Goal: Information Seeking & Learning: Learn about a topic

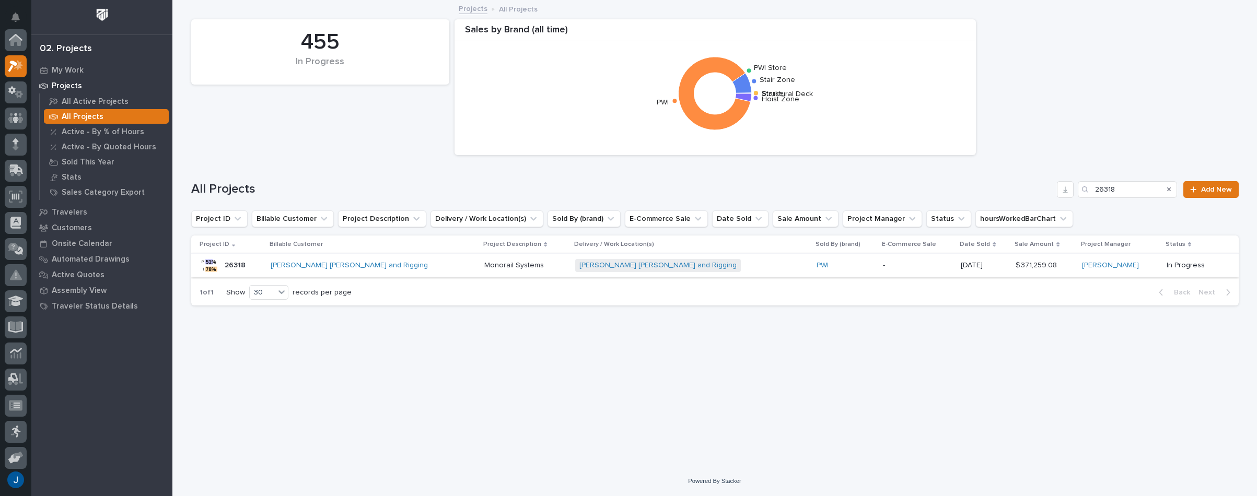
scroll to position [26, 0]
click at [306, 263] on link "Barnhart Crane and Rigging" at bounding box center [349, 265] width 157 height 9
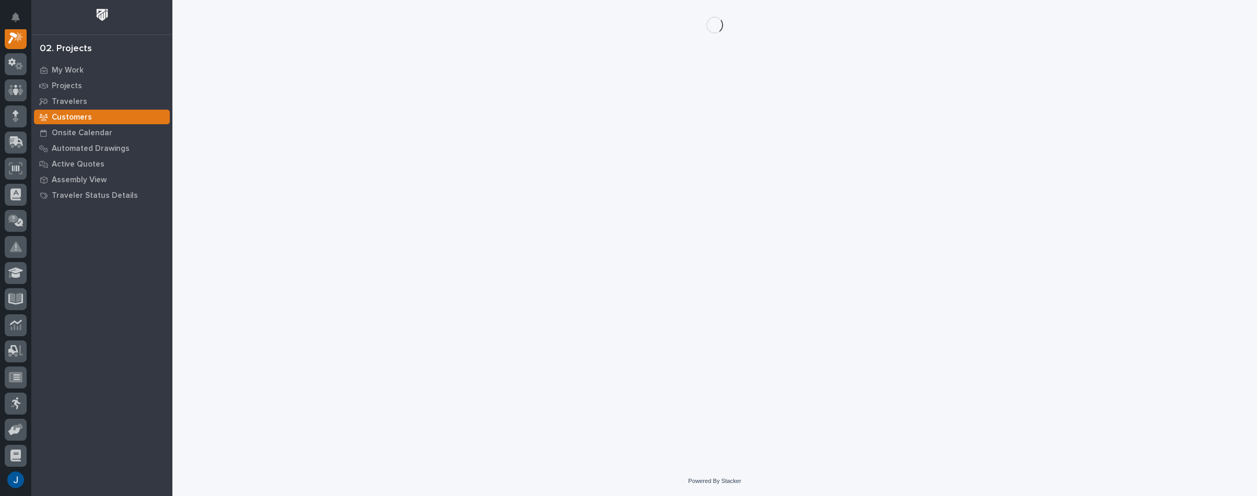
scroll to position [26, 0]
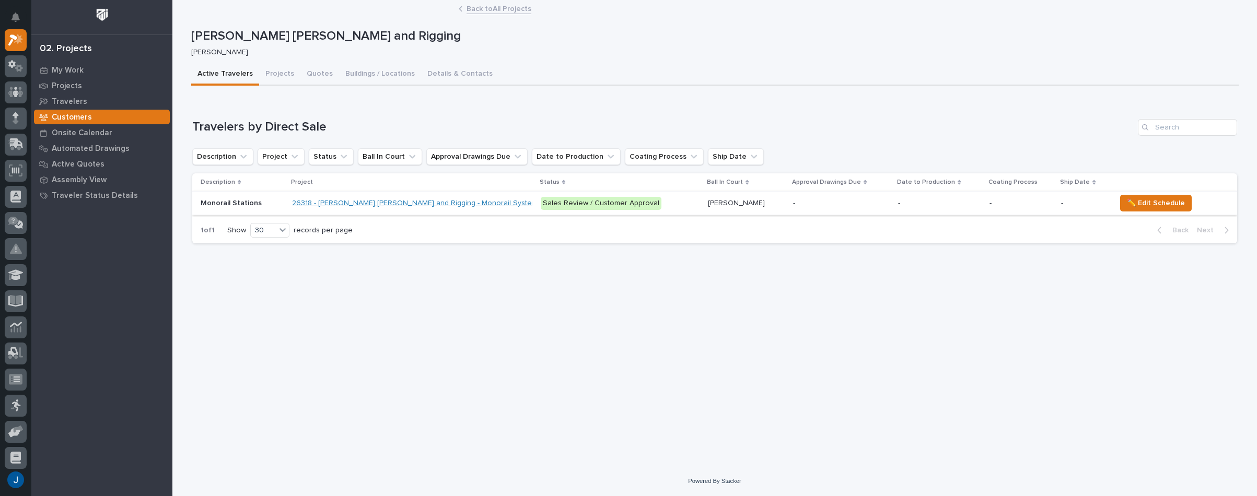
click at [311, 204] on link "26318 - [PERSON_NAME] [PERSON_NAME] and Rigging - Monorail Systems" at bounding box center [416, 203] width 249 height 9
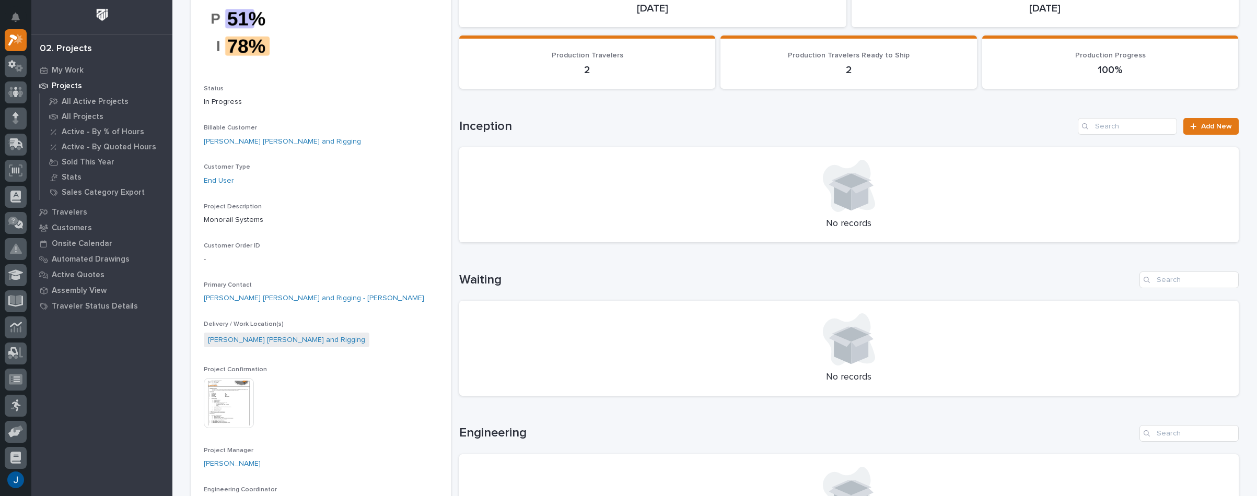
scroll to position [104, 0]
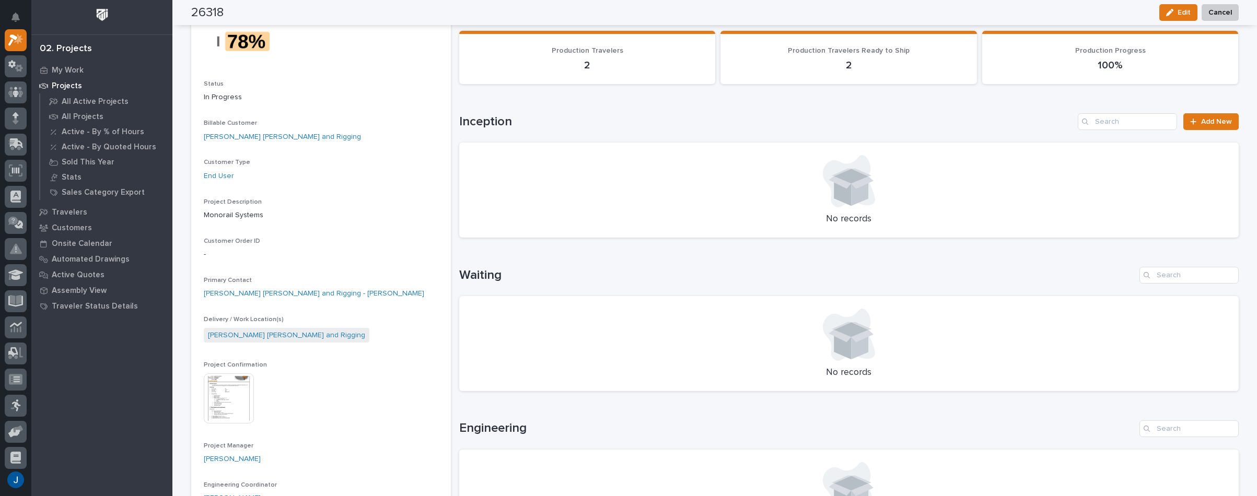
click at [235, 391] on img at bounding box center [229, 399] width 50 height 50
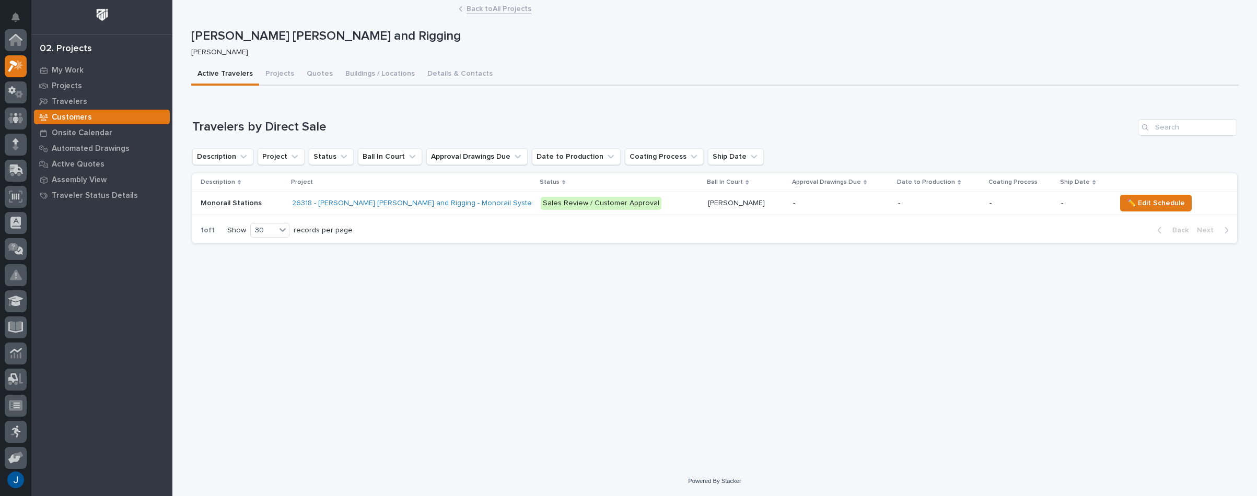
scroll to position [28, 0]
click at [346, 202] on link "26318 - [PERSON_NAME] [PERSON_NAME] and Rigging - Monorail Systems" at bounding box center [416, 203] width 249 height 9
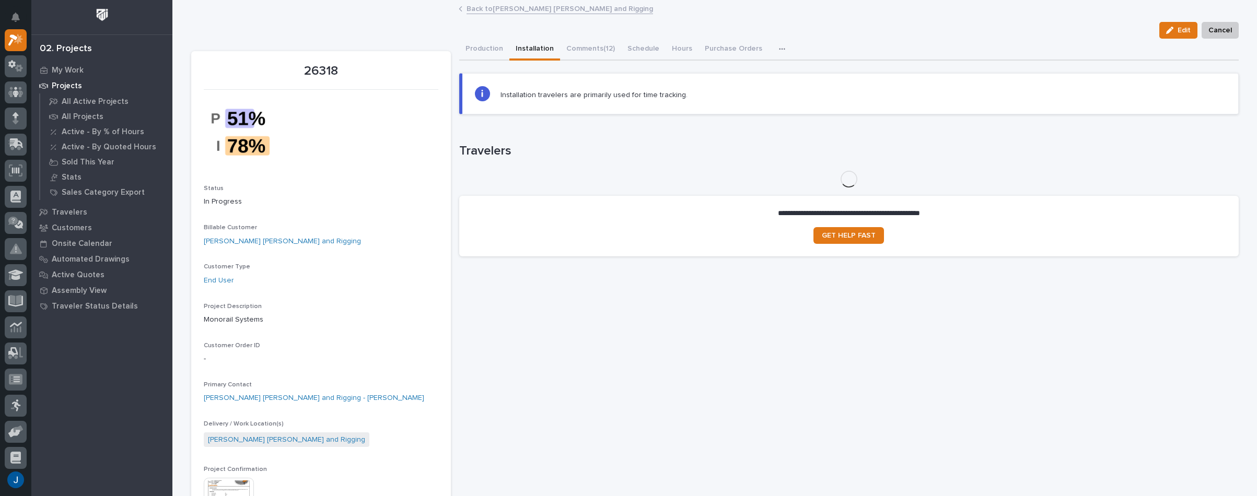
click at [533, 45] on button "Installation" at bounding box center [534, 50] width 51 height 22
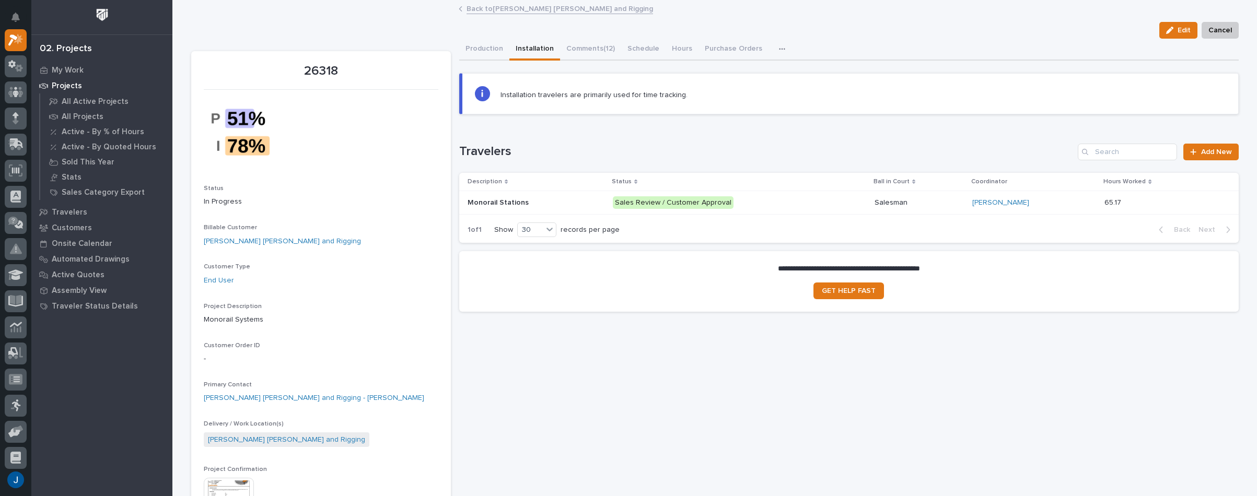
click at [490, 201] on p "Monorail Stations" at bounding box center [499, 201] width 63 height 11
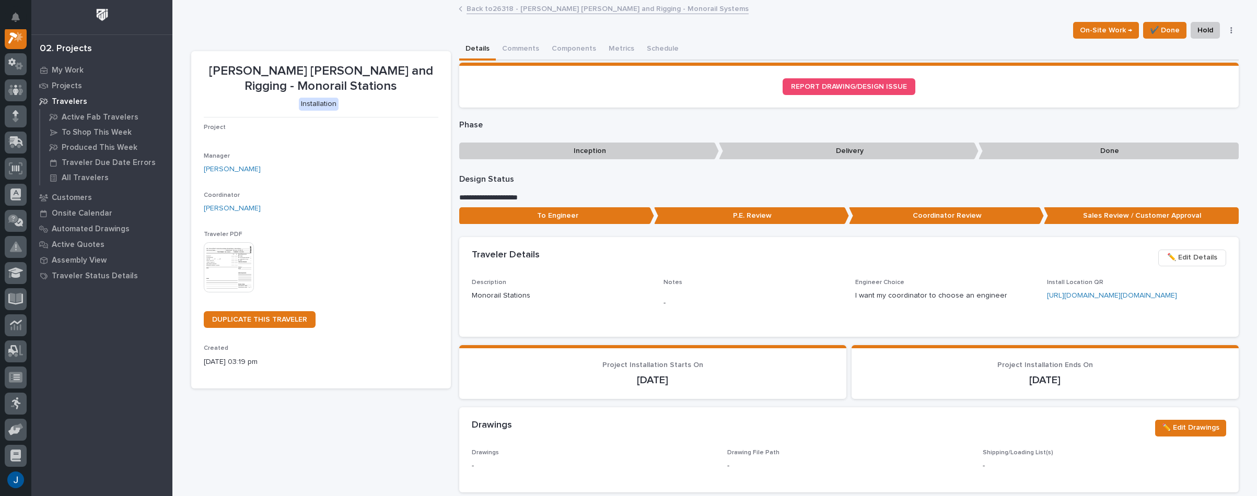
scroll to position [26, 0]
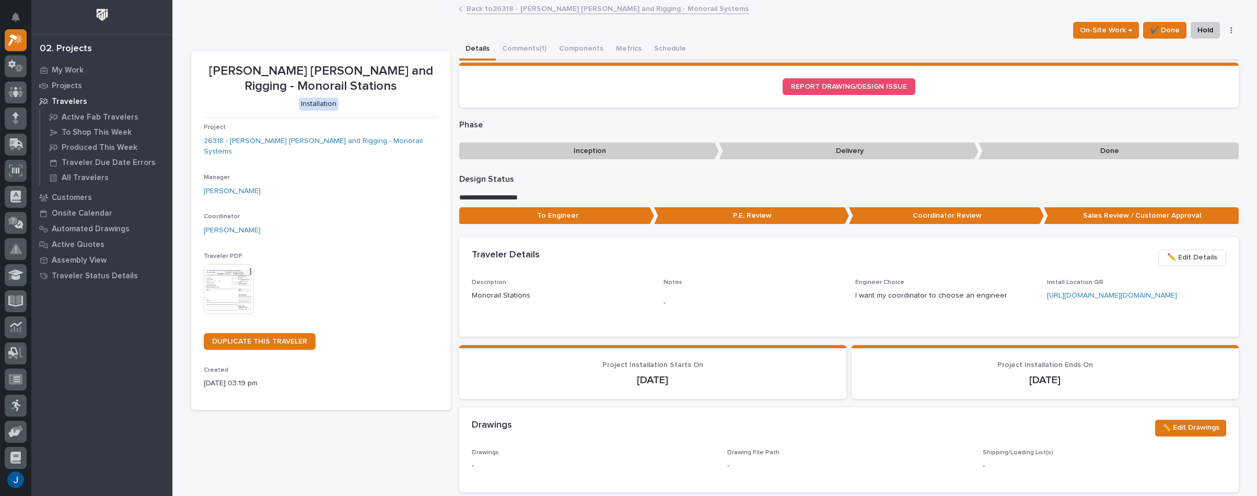
click at [231, 278] on img at bounding box center [229, 289] width 50 height 50
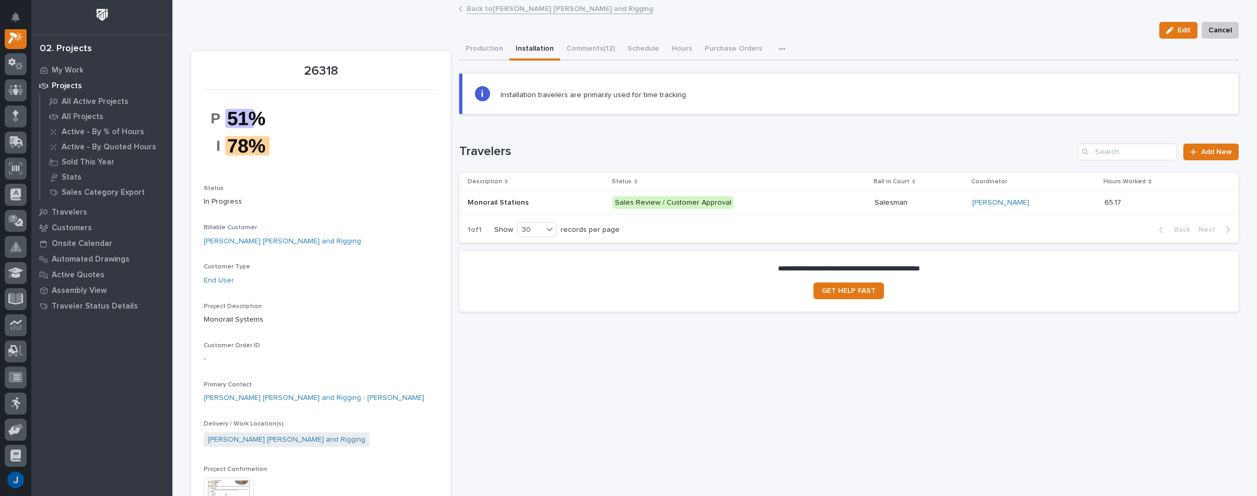
click at [635, 301] on section "**********" at bounding box center [848, 281] width 779 height 61
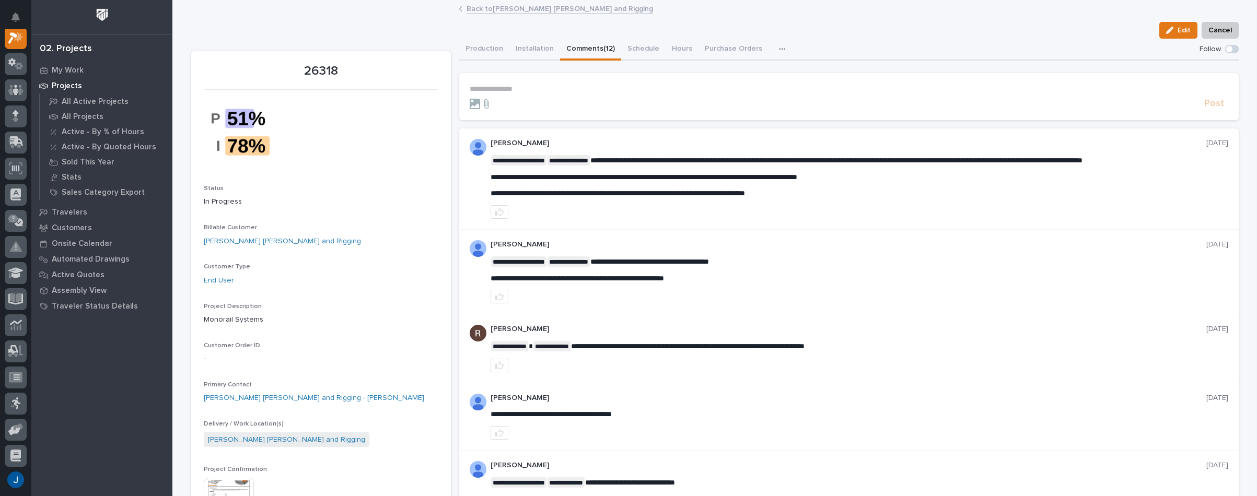
click at [582, 45] on button "Comments (12)" at bounding box center [590, 50] width 61 height 22
click at [534, 50] on button "Installation" at bounding box center [534, 50] width 51 height 22
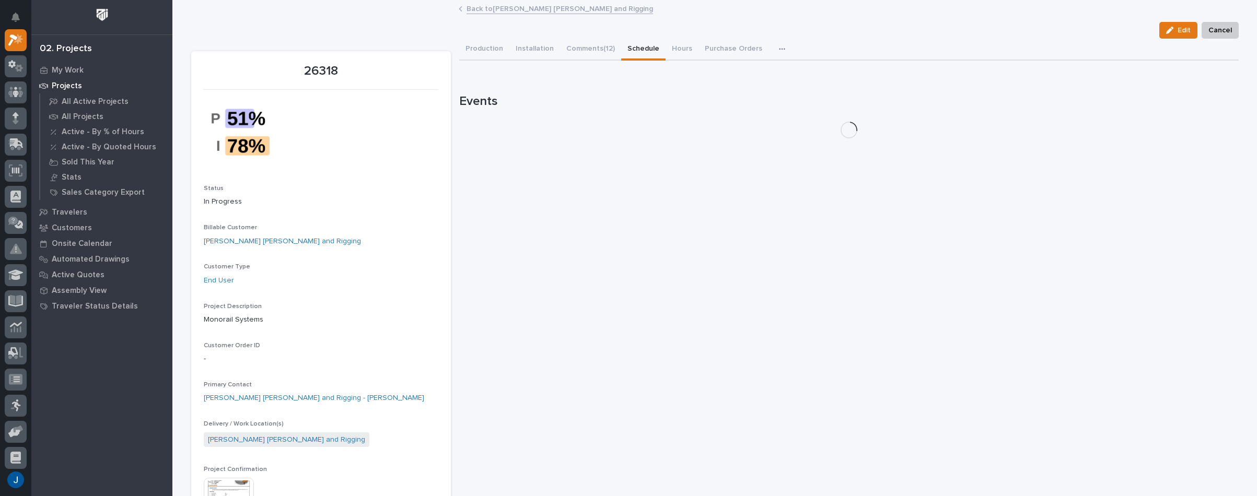
click at [638, 46] on button "Schedule" at bounding box center [643, 50] width 44 height 22
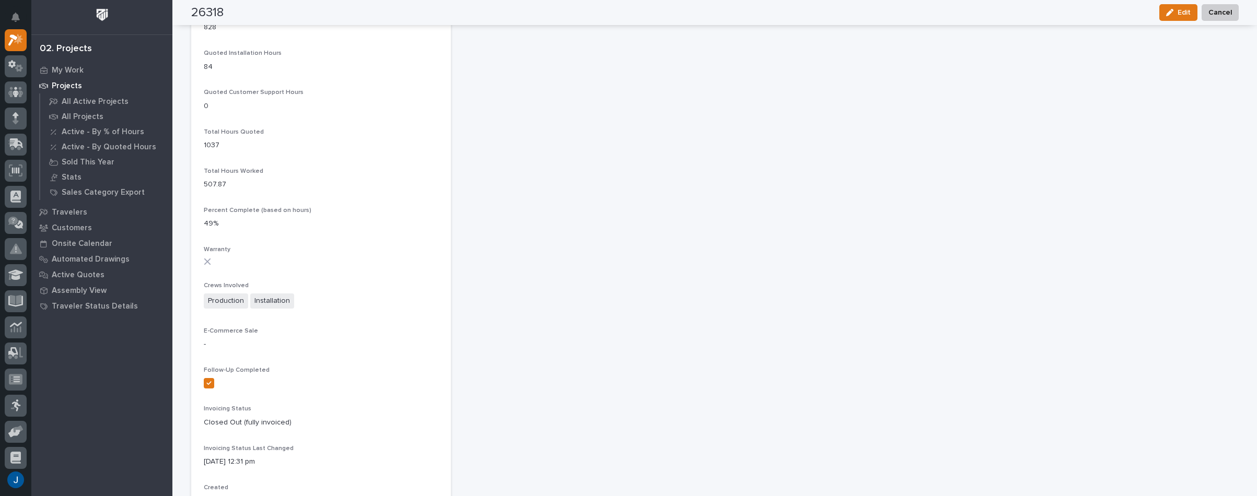
scroll to position [784, 0]
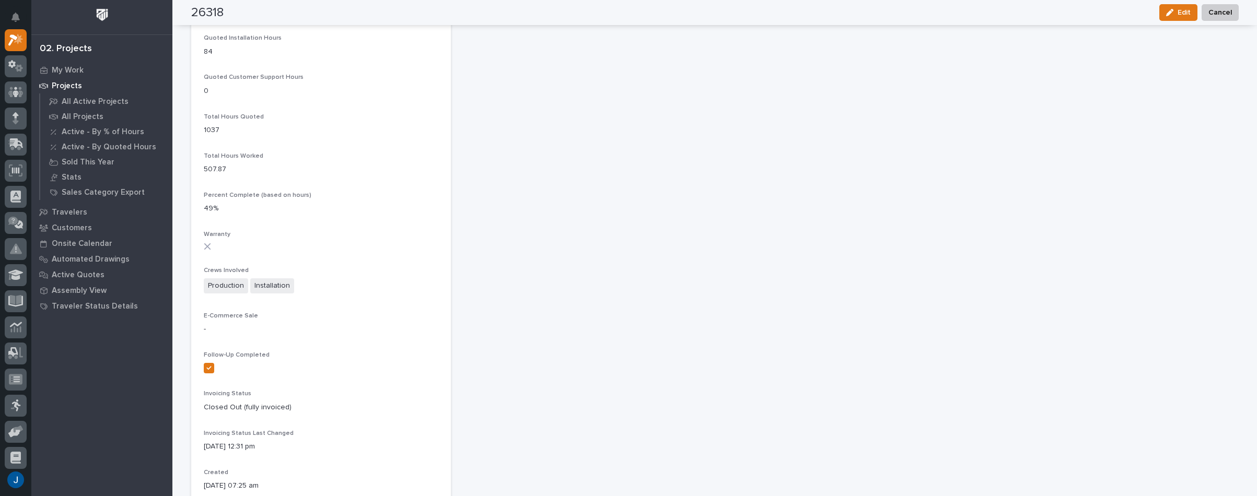
click at [264, 285] on span "Installation" at bounding box center [272, 285] width 44 height 15
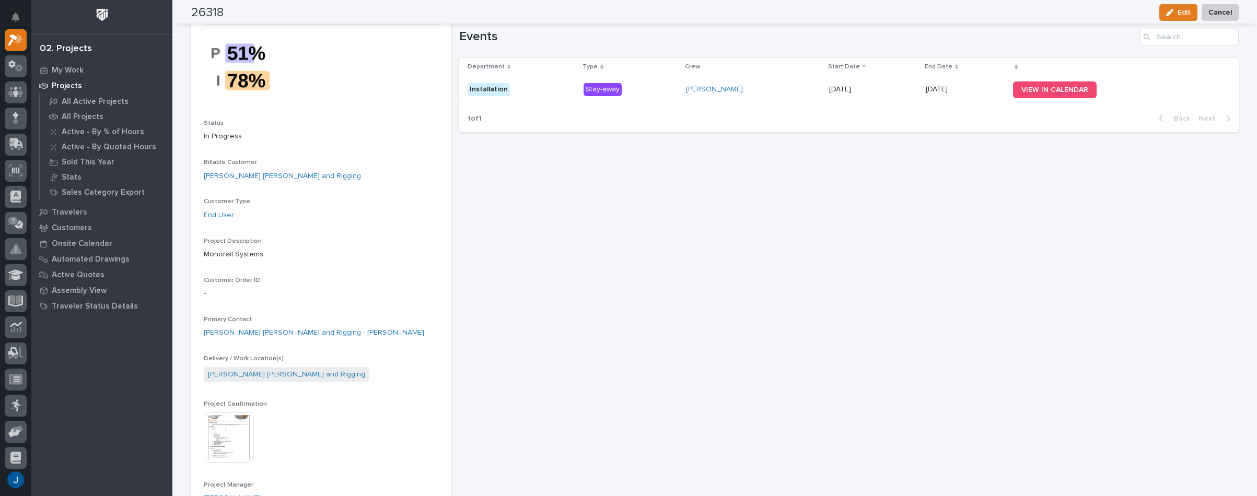
scroll to position [0, 0]
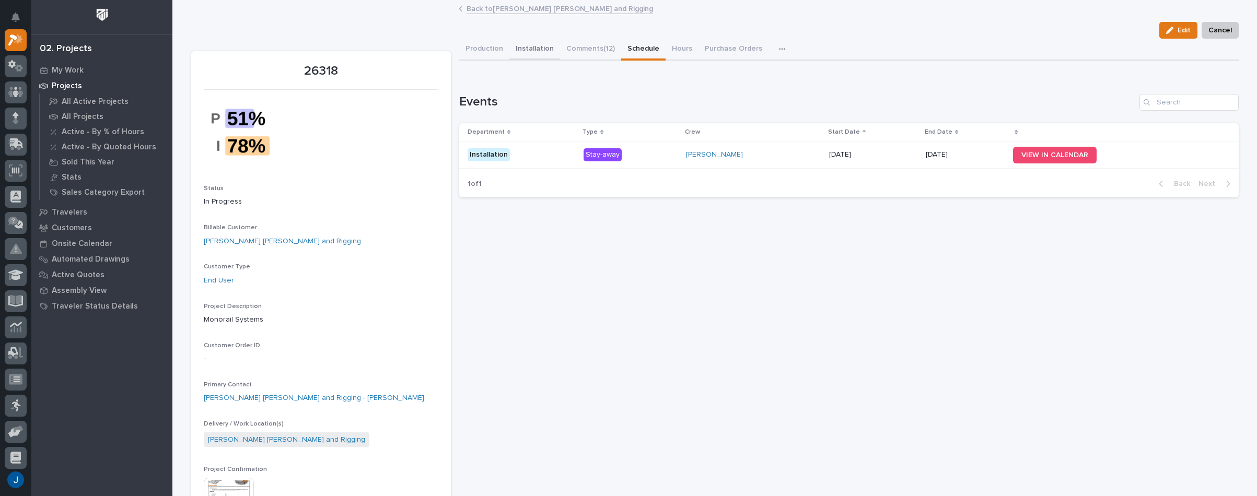
drag, startPoint x: 477, startPoint y: 49, endPoint x: 530, endPoint y: 46, distance: 52.8
click at [477, 49] on button "Production" at bounding box center [484, 50] width 50 height 22
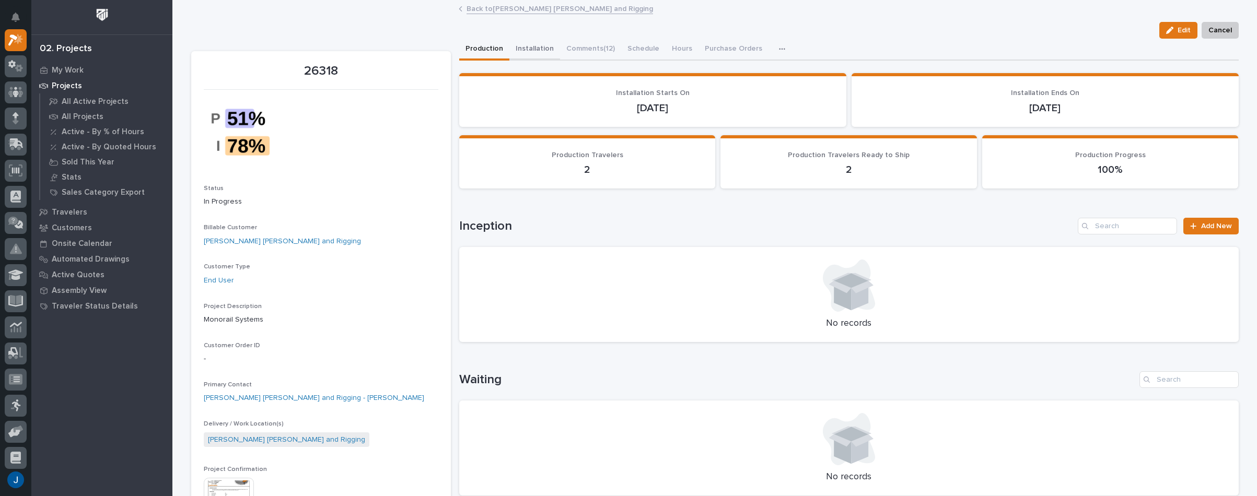
click at [524, 46] on button "Installation" at bounding box center [534, 50] width 51 height 22
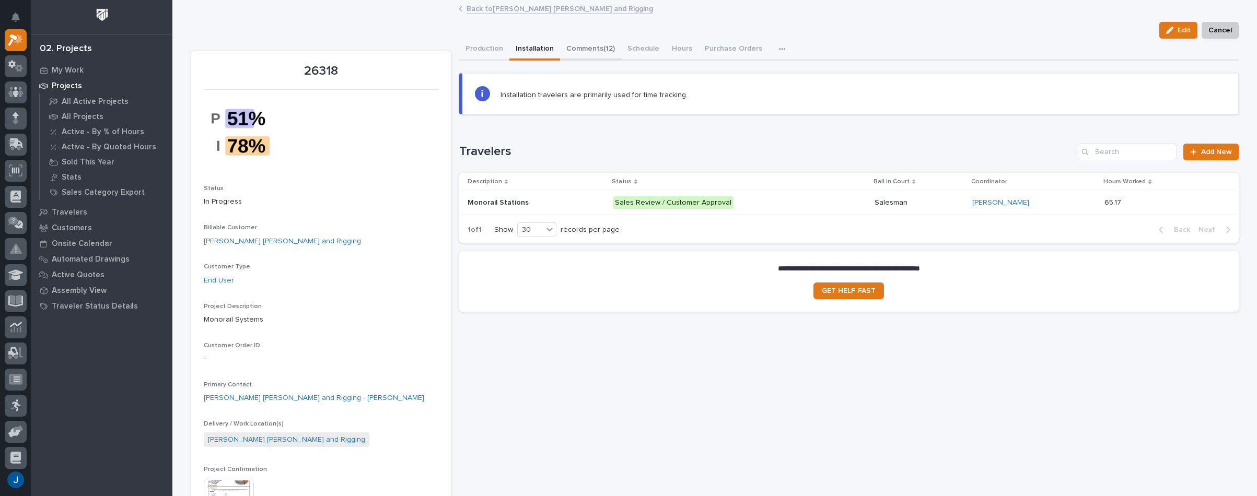
click at [574, 44] on button "Comments (12)" at bounding box center [590, 50] width 61 height 22
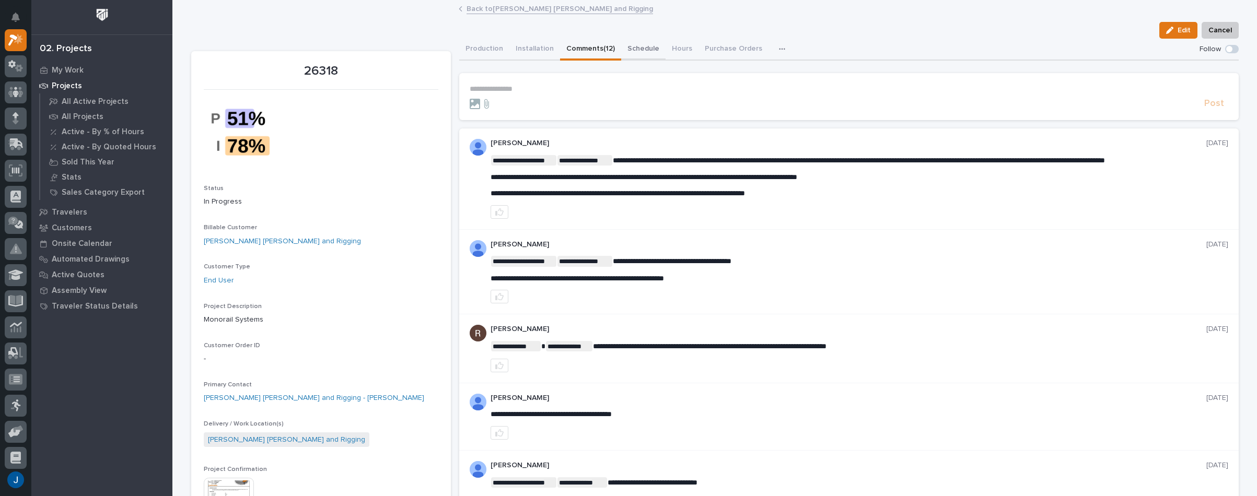
click at [629, 47] on button "Schedule" at bounding box center [643, 50] width 44 height 22
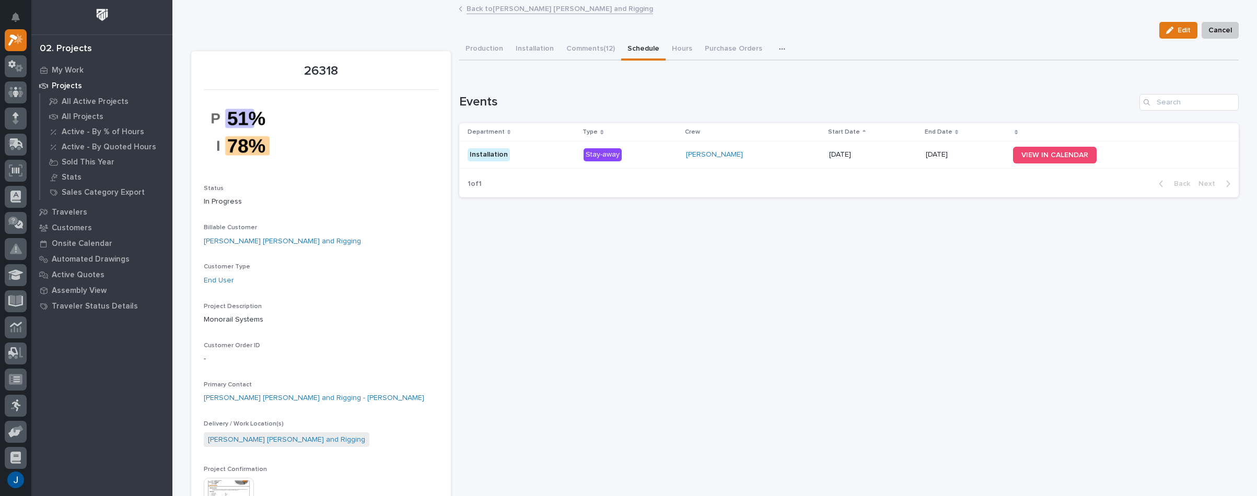
click at [606, 152] on div "Stay-away" at bounding box center [602, 154] width 38 height 13
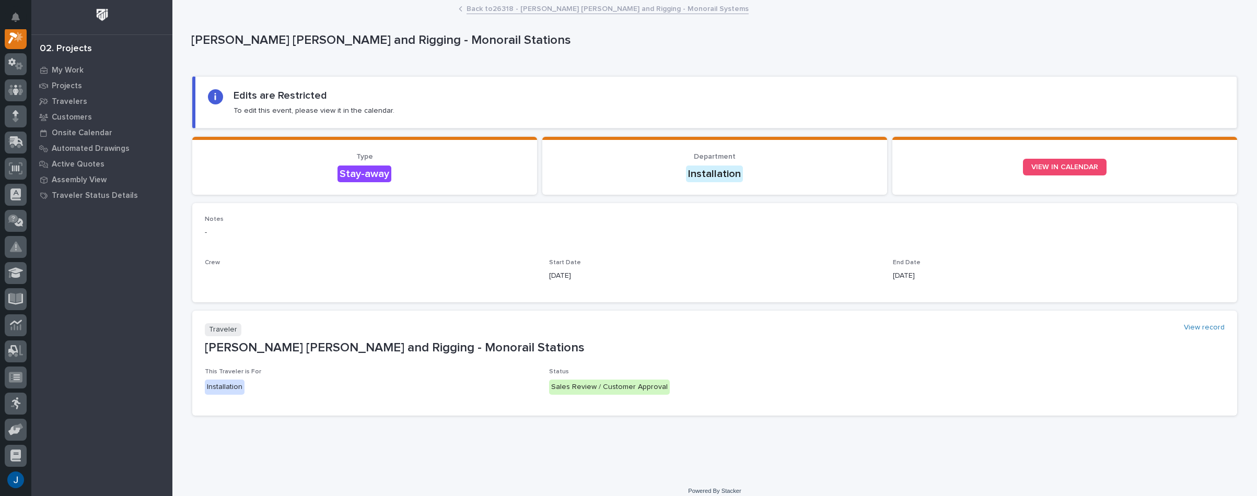
scroll to position [26, 0]
click at [209, 274] on link "Collin Daley" at bounding box center [233, 276] width 57 height 11
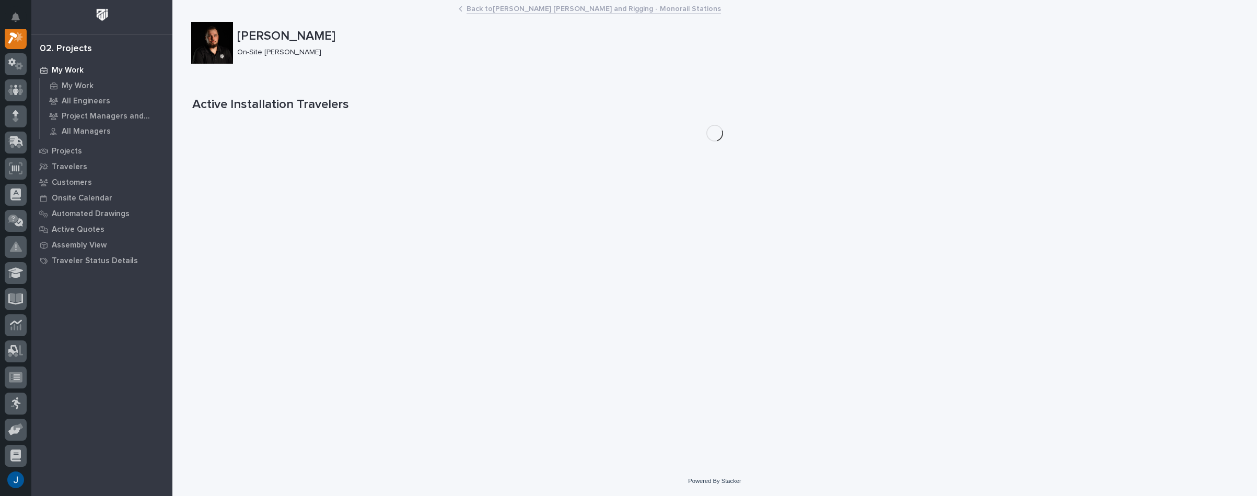
scroll to position [26, 0]
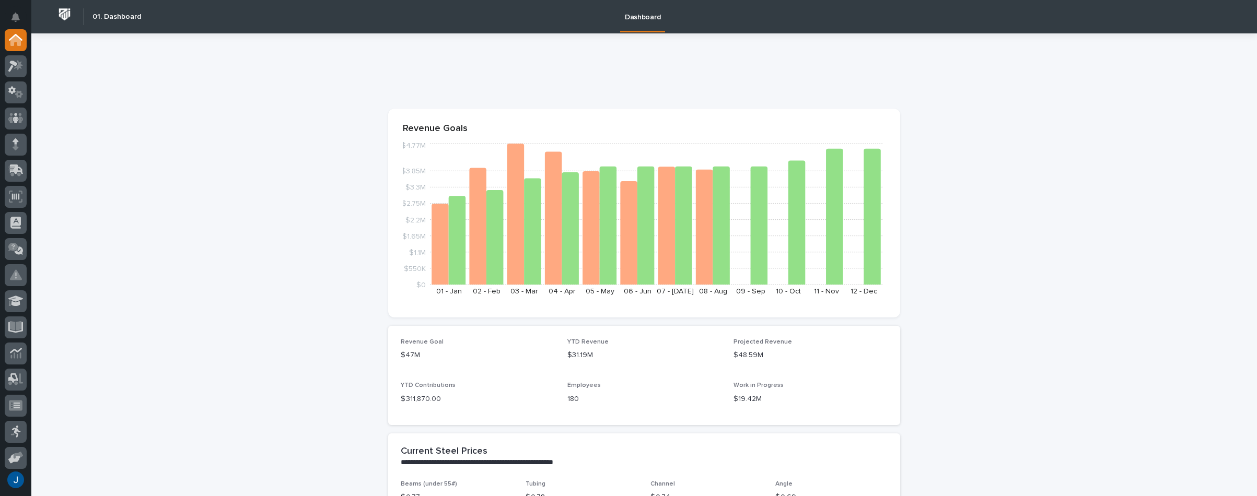
click at [19, 64] on icon at bounding box center [18, 65] width 9 height 10
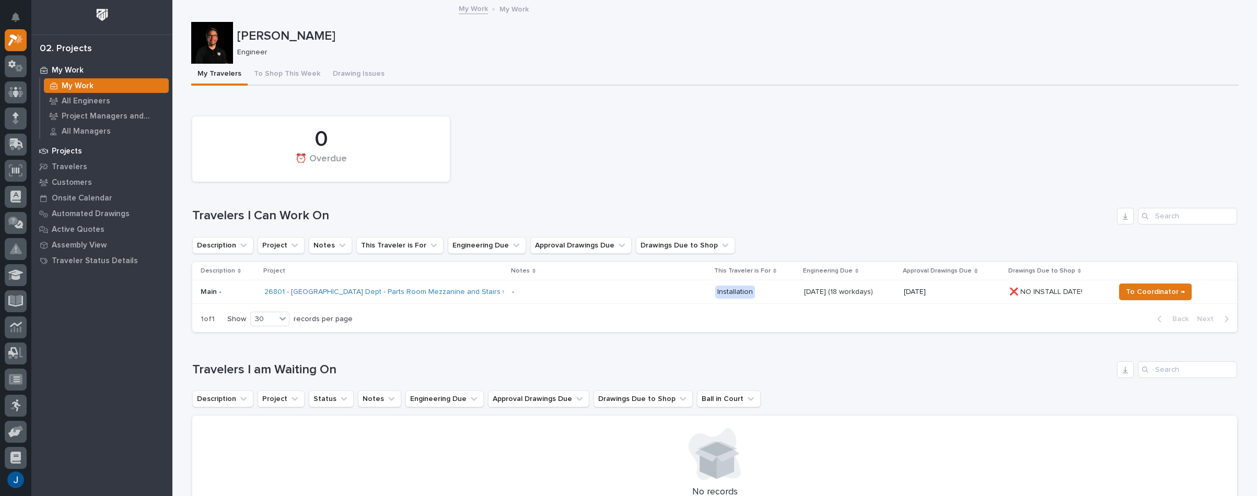
click at [69, 150] on p "Projects" at bounding box center [67, 151] width 30 height 9
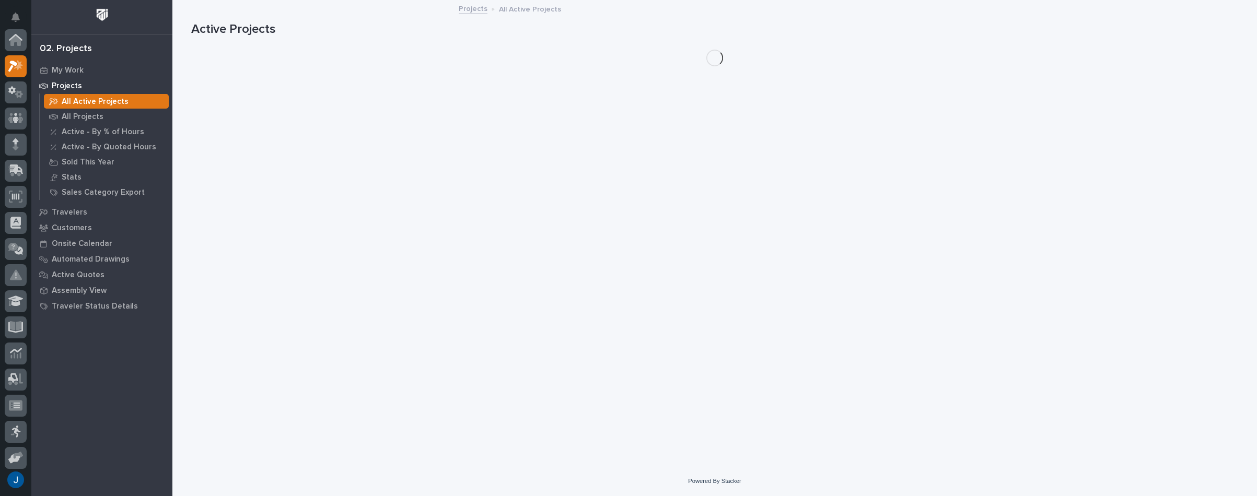
scroll to position [26, 0]
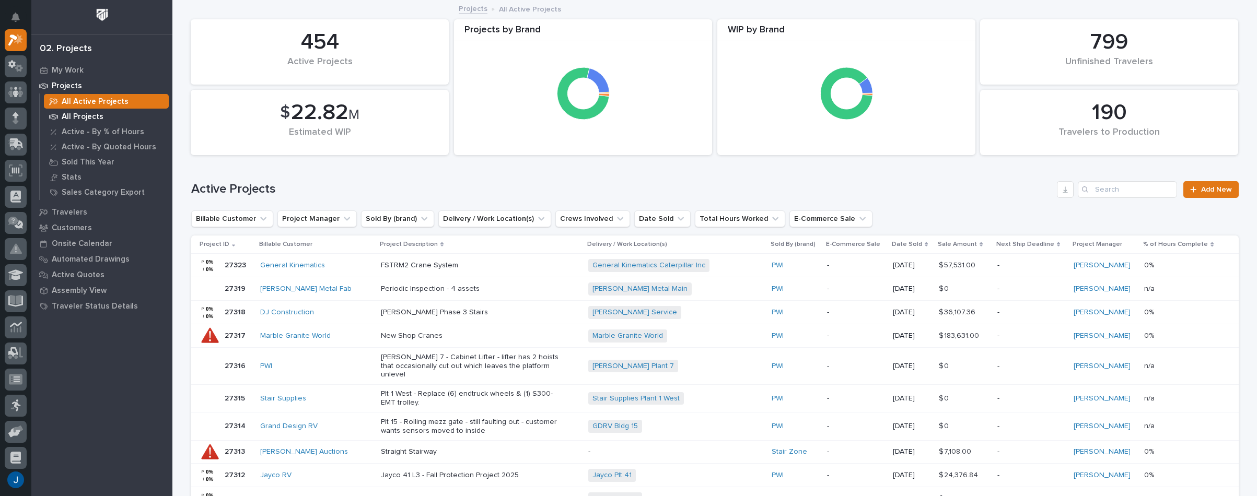
click at [79, 118] on p "All Projects" at bounding box center [83, 116] width 42 height 9
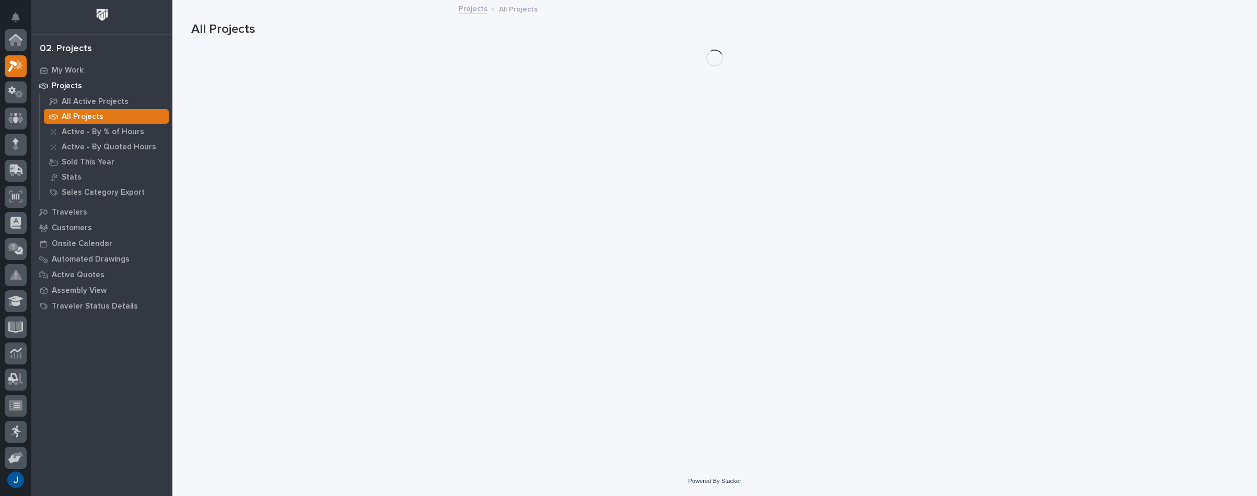
scroll to position [26, 0]
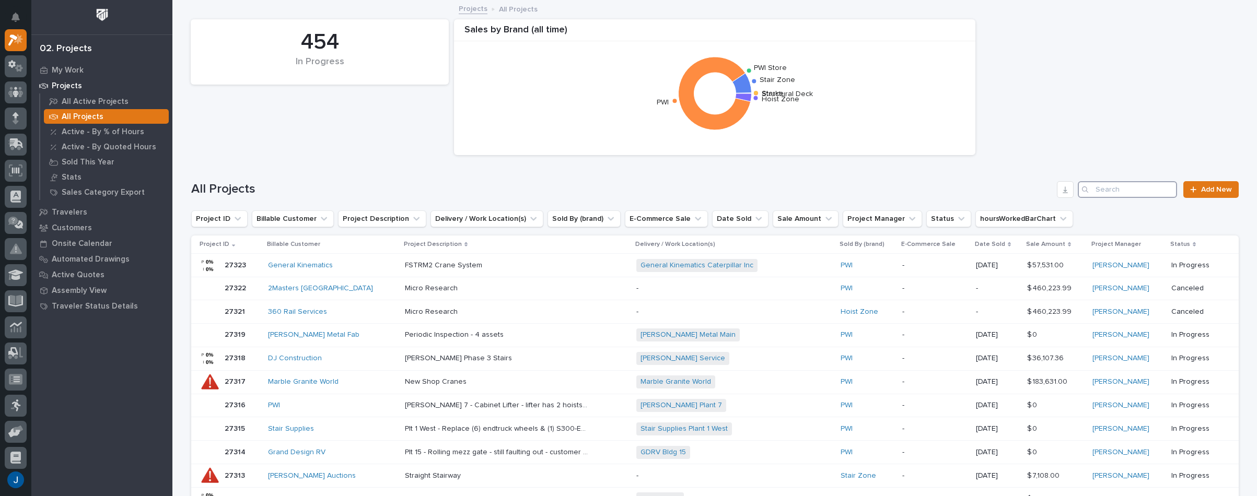
click at [1127, 193] on input "Search" at bounding box center [1127, 189] width 99 height 17
paste input "98416A571"
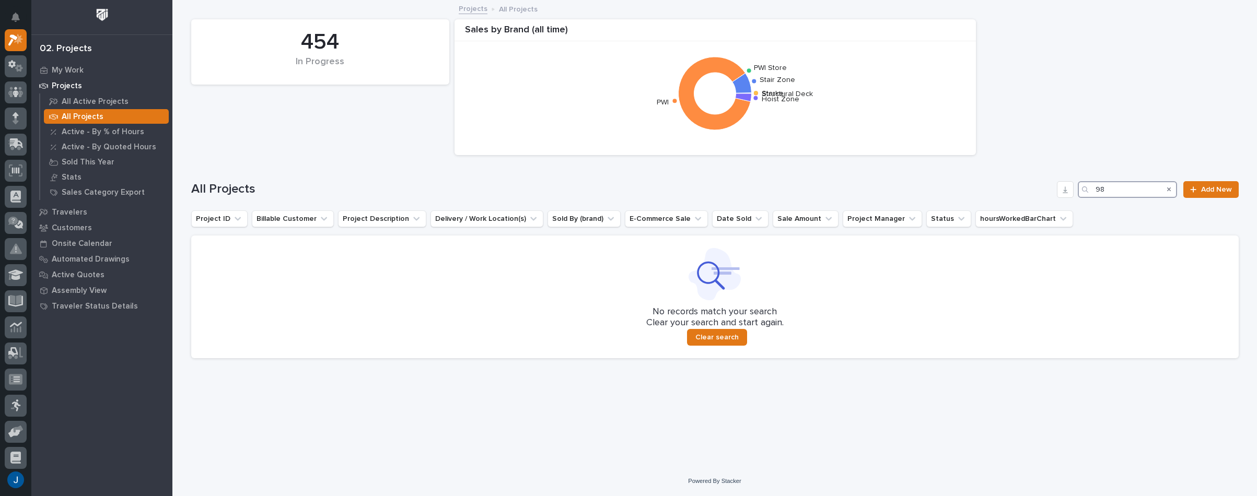
type input "9"
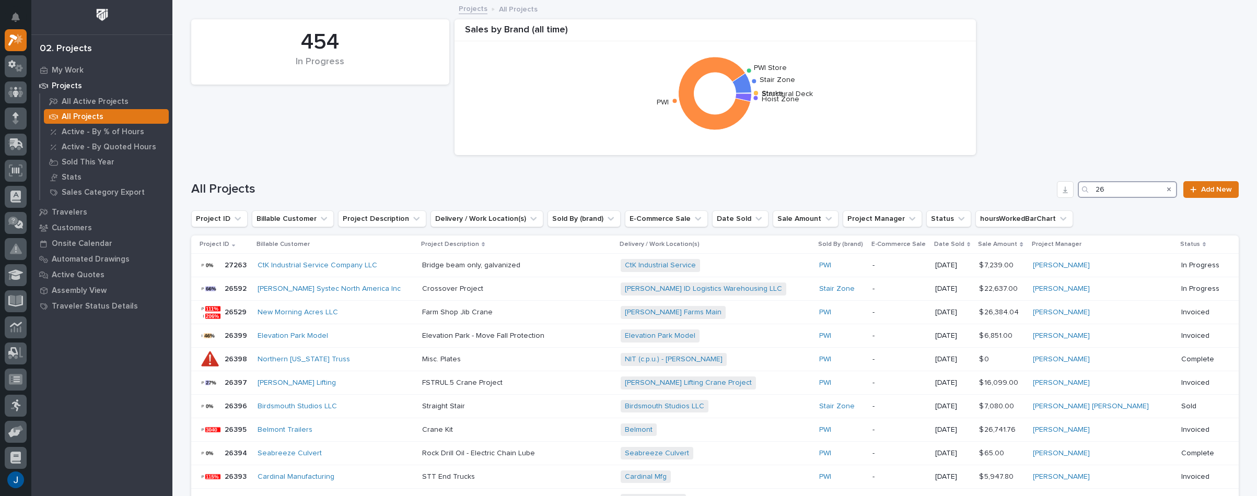
type input "2"
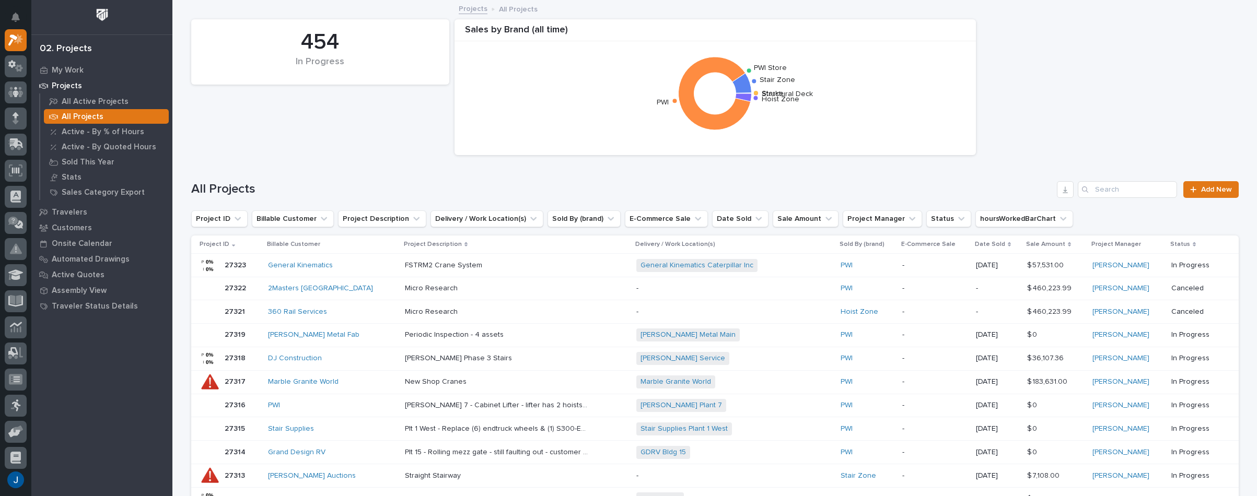
click at [67, 83] on p "Projects" at bounding box center [67, 85] width 30 height 9
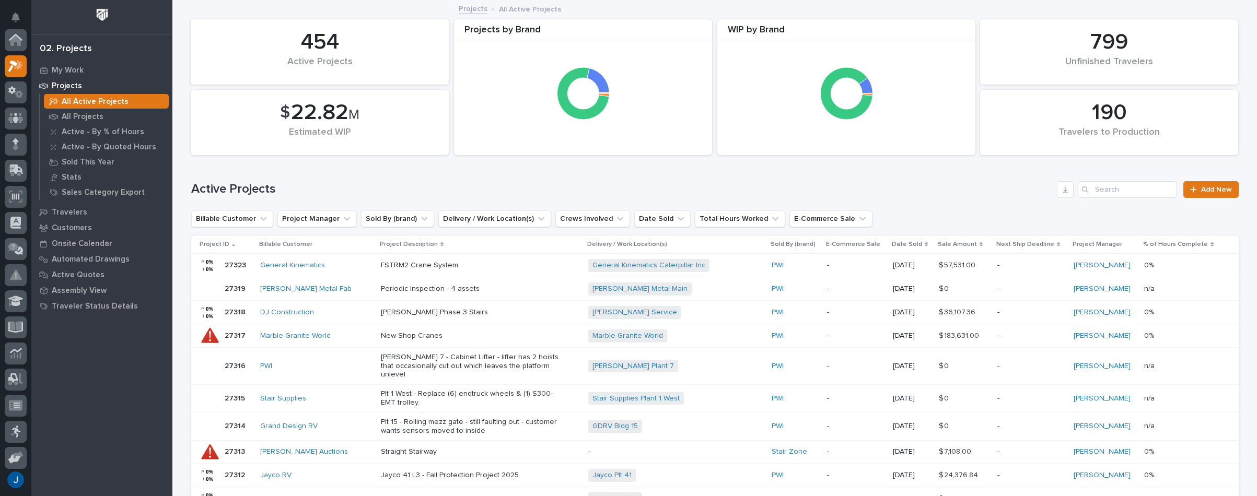
scroll to position [26, 0]
click at [86, 343] on div "My Work Projects All Active Projects All Projects Active - By % of Hours Active…" at bounding box center [101, 279] width 141 height 434
click at [84, 290] on p "Assembly View" at bounding box center [79, 290] width 55 height 9
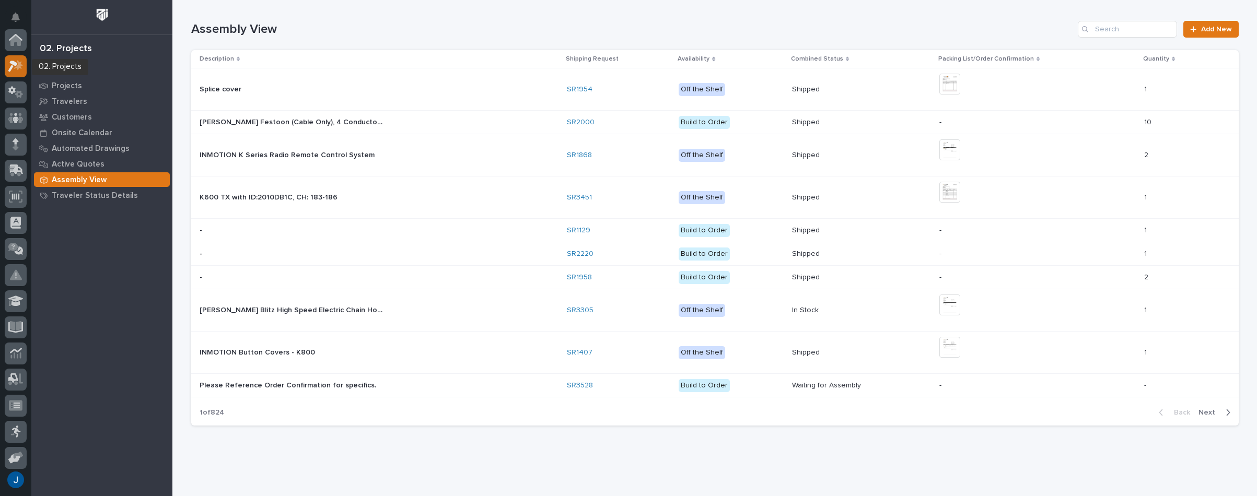
click at [13, 61] on icon at bounding box center [12, 66] width 9 height 11
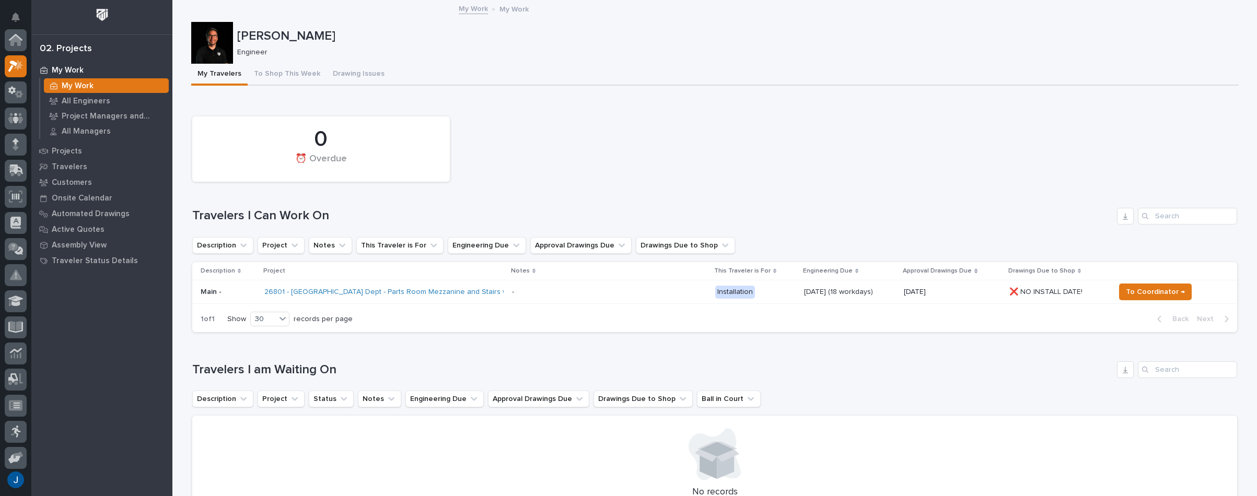
scroll to position [26, 0]
click at [79, 97] on p "All Engineers" at bounding box center [86, 101] width 49 height 9
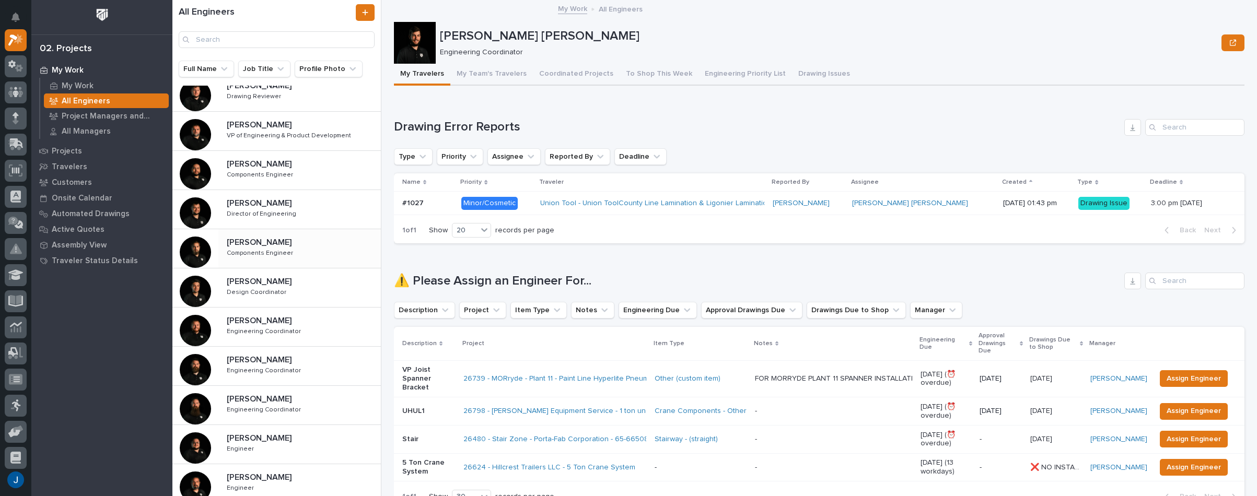
scroll to position [104, 0]
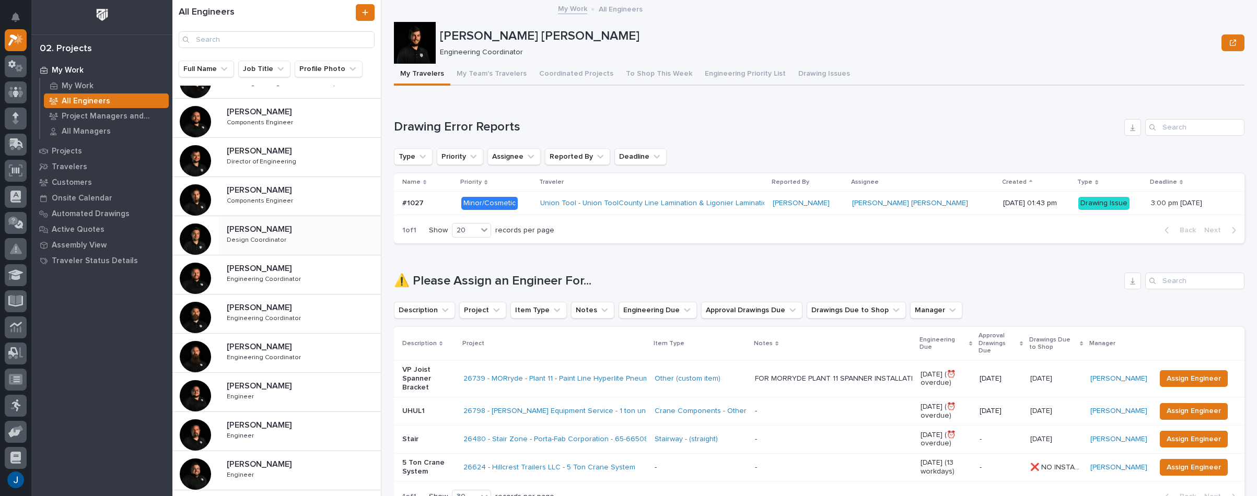
click at [241, 232] on p "[PERSON_NAME]" at bounding box center [260, 229] width 67 height 12
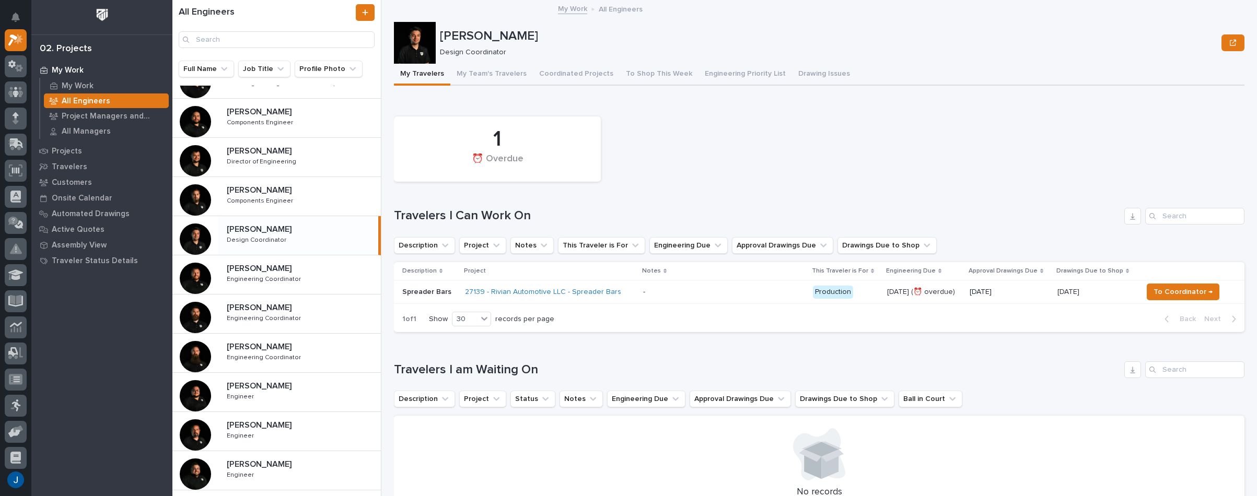
click at [260, 228] on p "[PERSON_NAME]" at bounding box center [260, 229] width 67 height 12
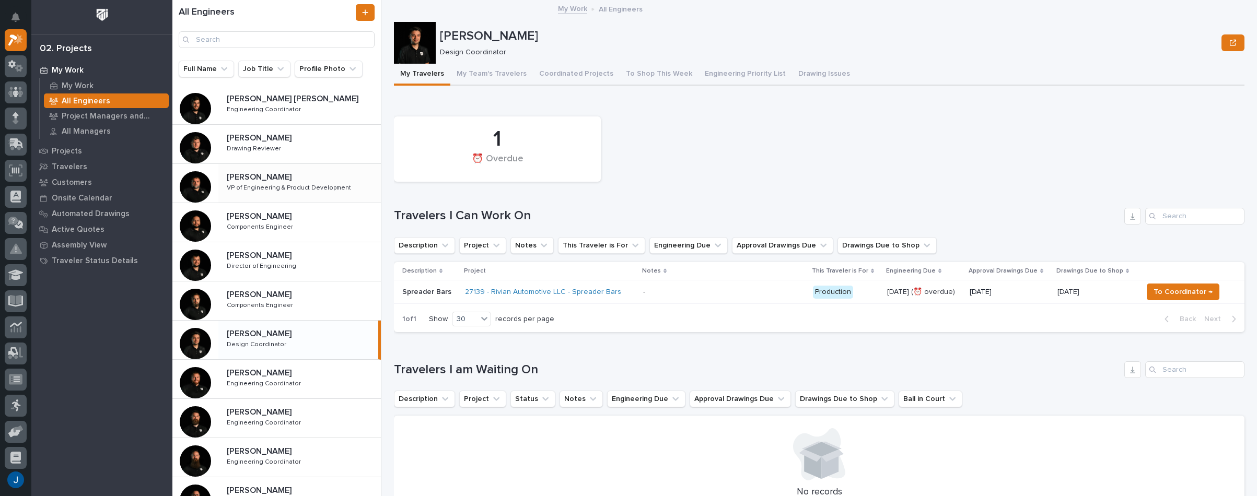
click at [244, 175] on p "[PERSON_NAME]" at bounding box center [260, 176] width 67 height 12
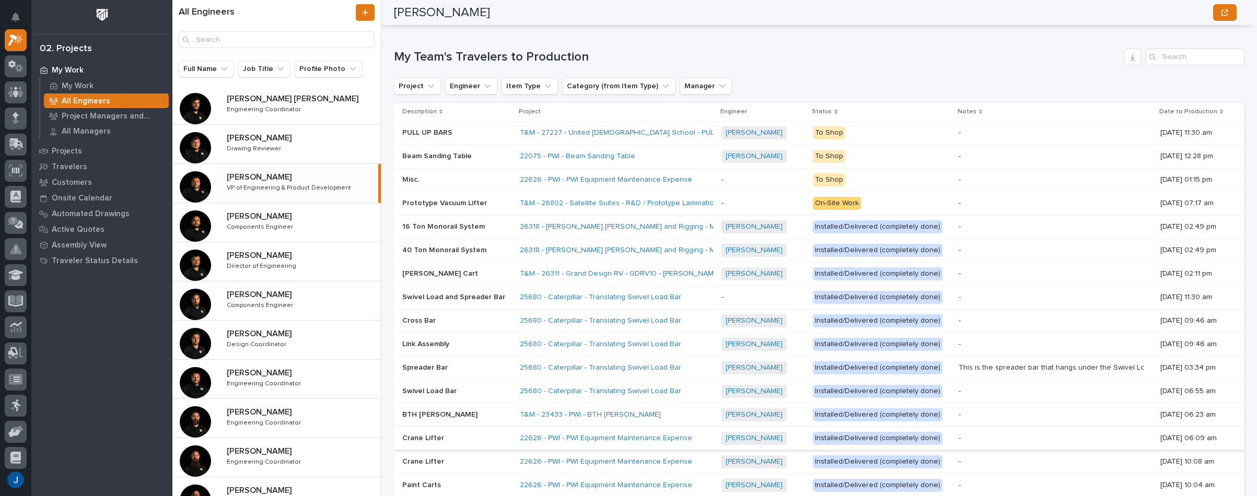
scroll to position [697, 0]
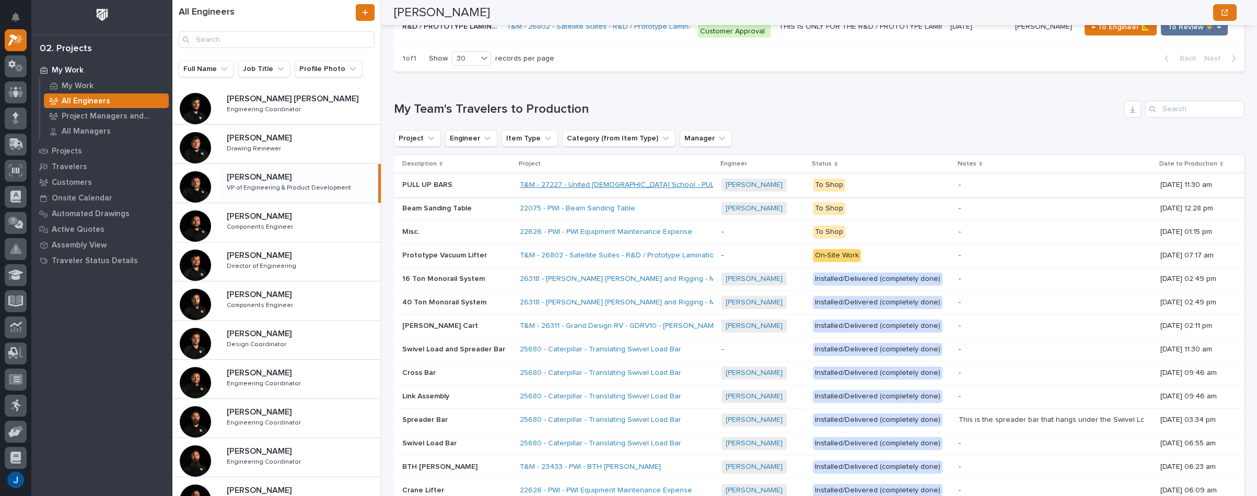
click at [590, 188] on link "T&M - 27227 - United [DEMOGRAPHIC_DATA] School - PULL UP BARS" at bounding box center [635, 185] width 230 height 9
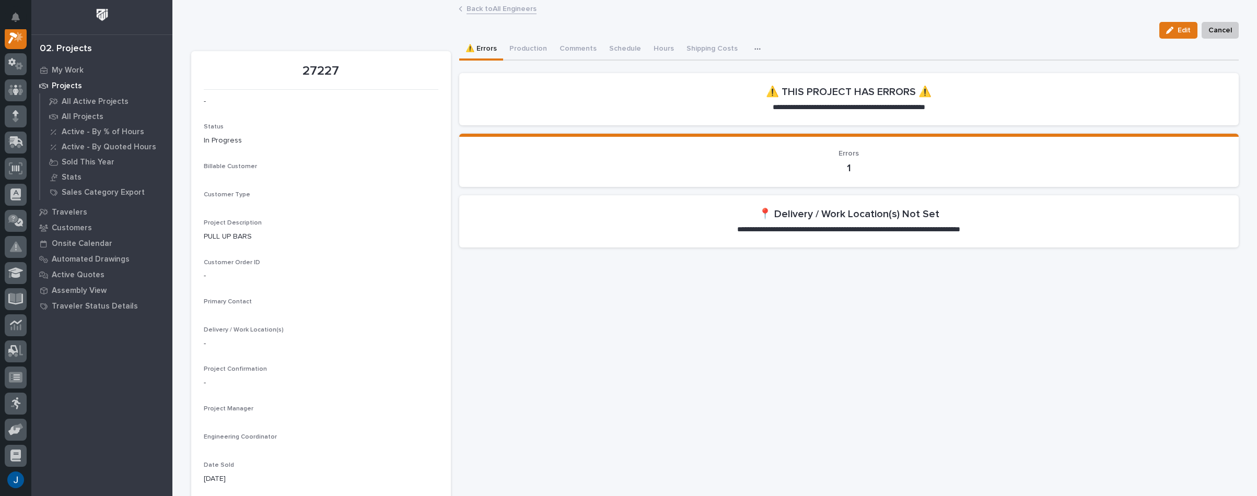
scroll to position [26, 0]
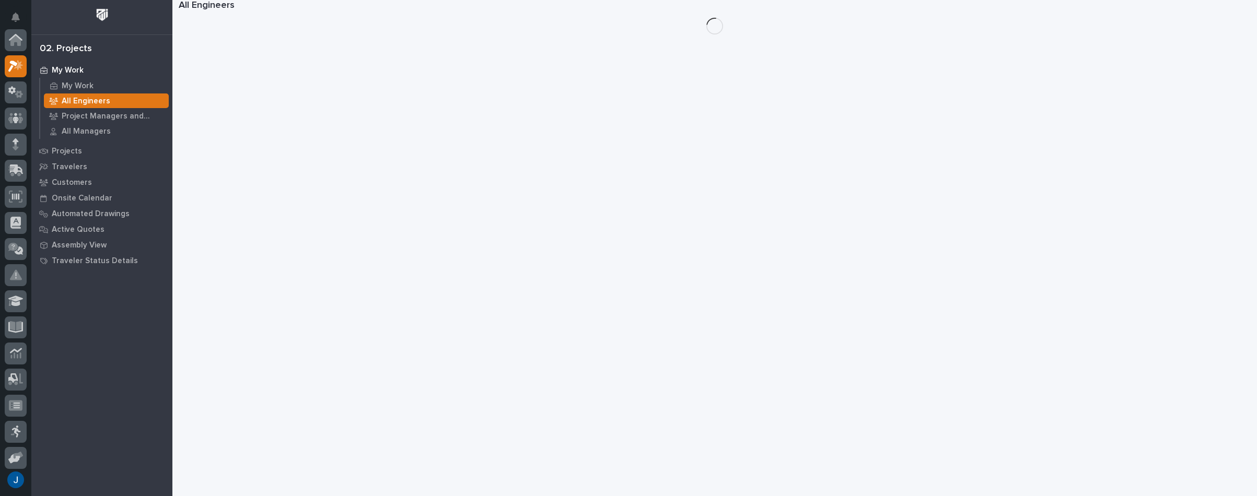
scroll to position [28, 0]
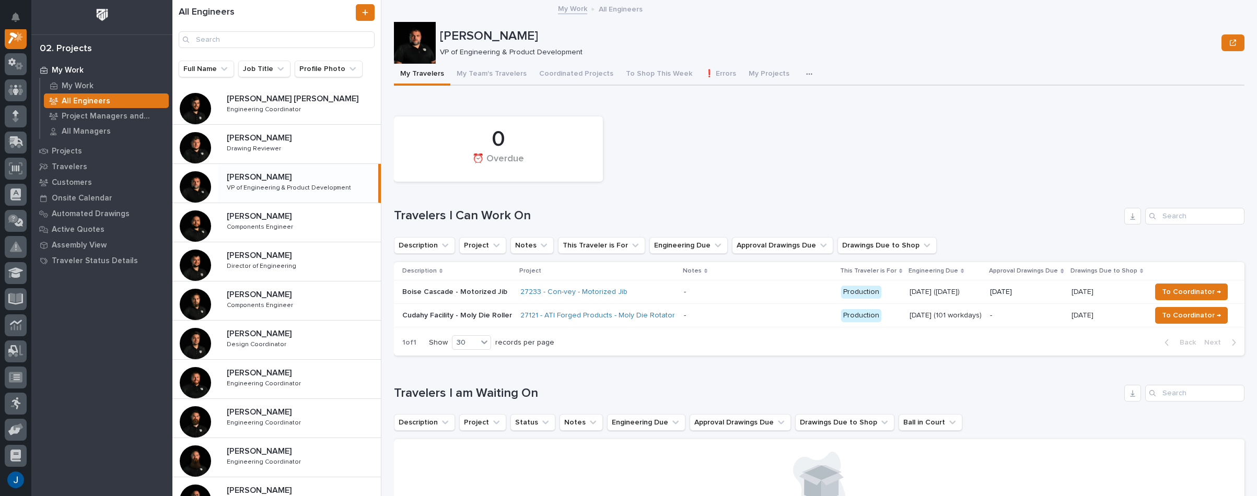
click at [246, 179] on p "[PERSON_NAME]" at bounding box center [260, 176] width 67 height 12
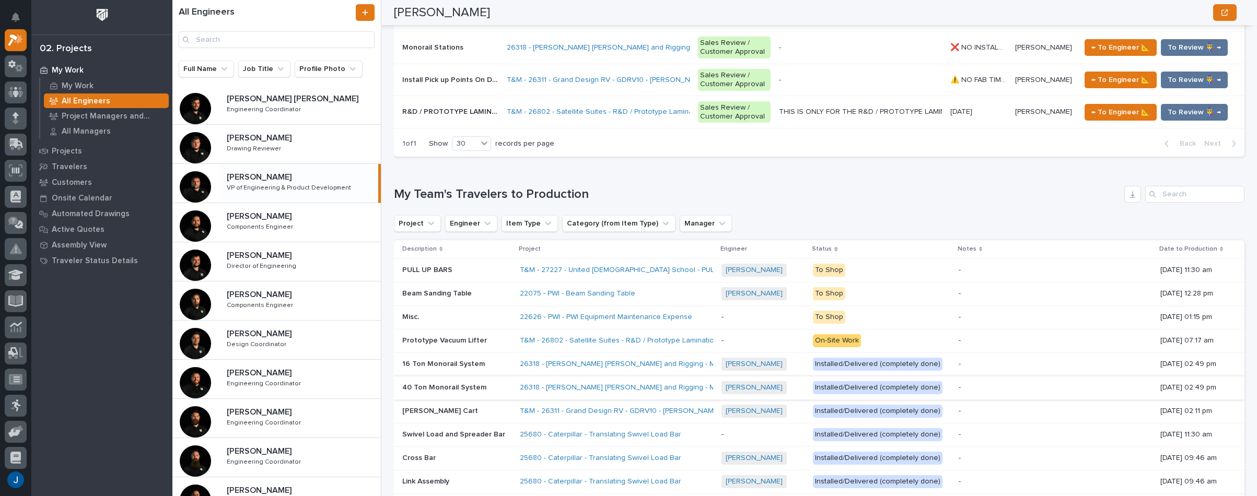
scroll to position [679, 0]
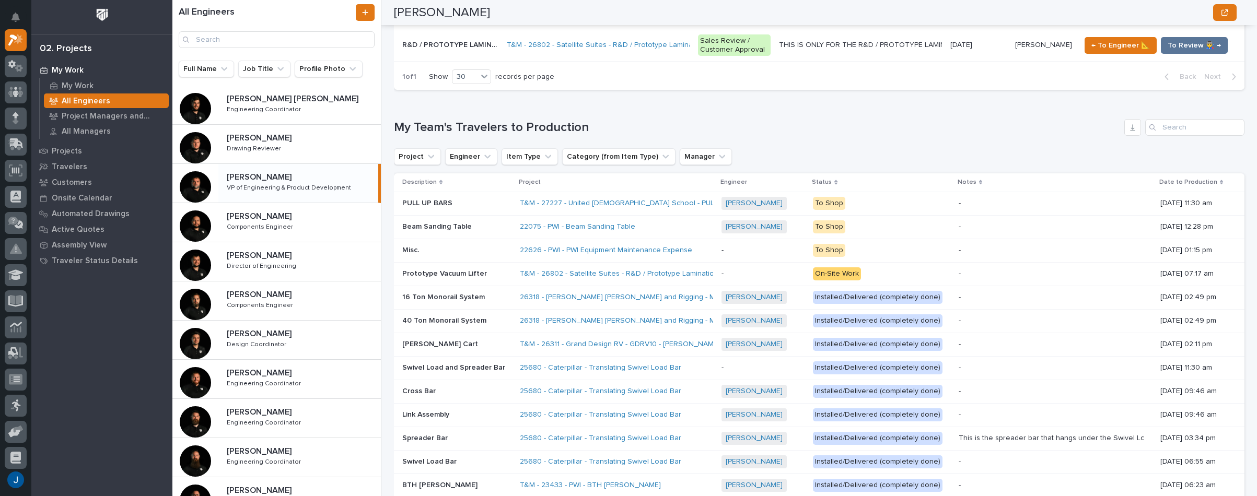
click at [421, 200] on p "PULL UP BARS" at bounding box center [428, 202] width 52 height 11
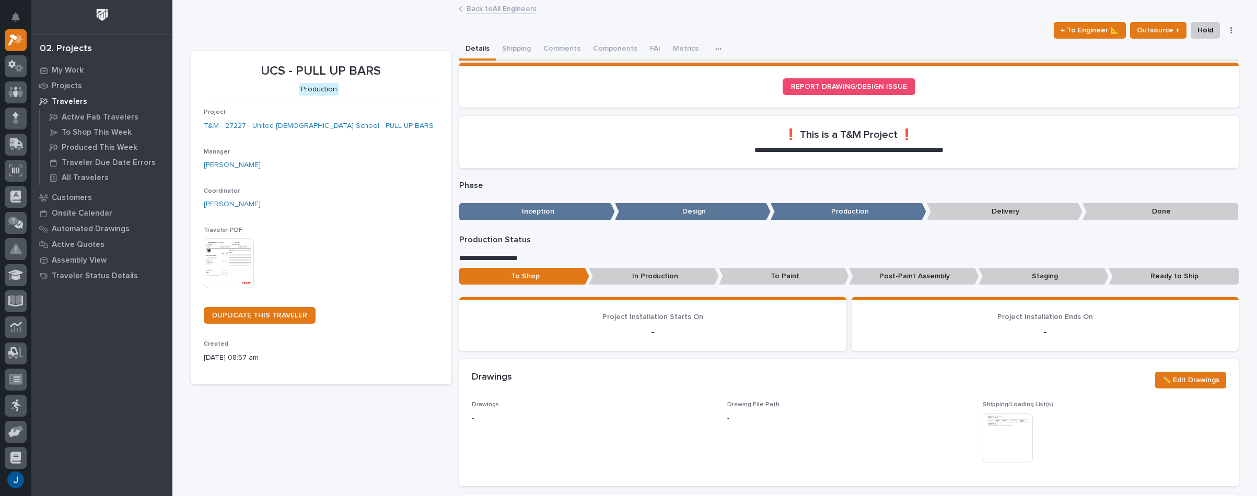
click at [219, 250] on img at bounding box center [229, 263] width 50 height 50
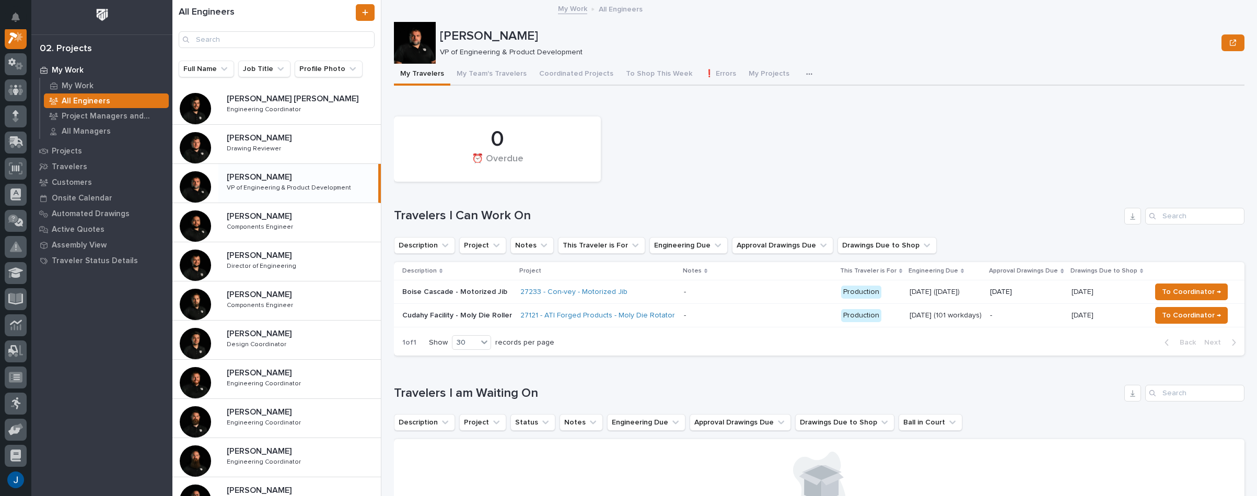
scroll to position [26, 0]
click at [252, 179] on p "[PERSON_NAME]" at bounding box center [260, 176] width 67 height 12
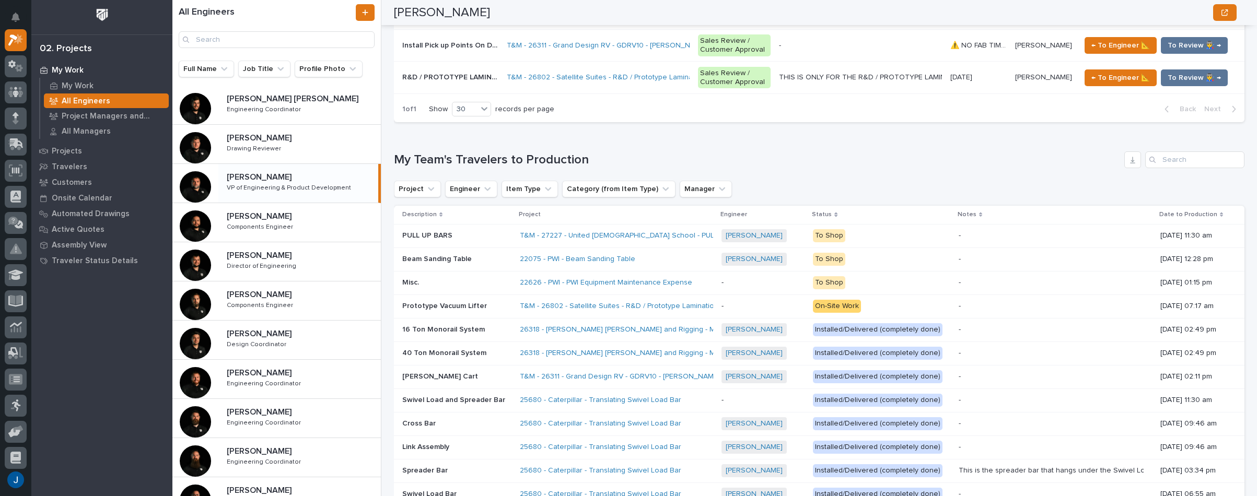
scroll to position [679, 0]
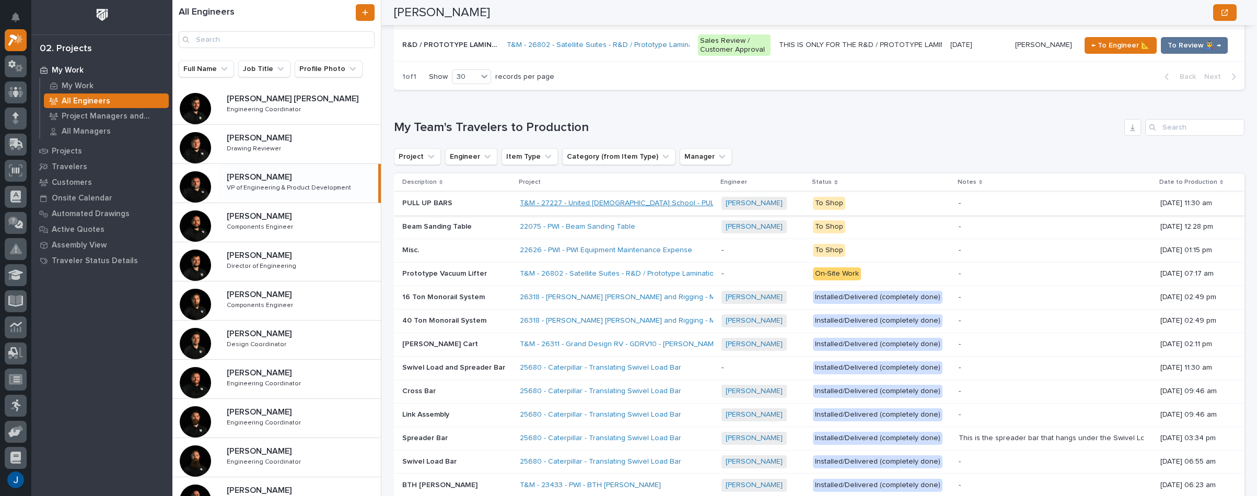
click at [590, 202] on link "T&M - 27227 - United [DEMOGRAPHIC_DATA] School - PULL UP BARS" at bounding box center [635, 203] width 230 height 9
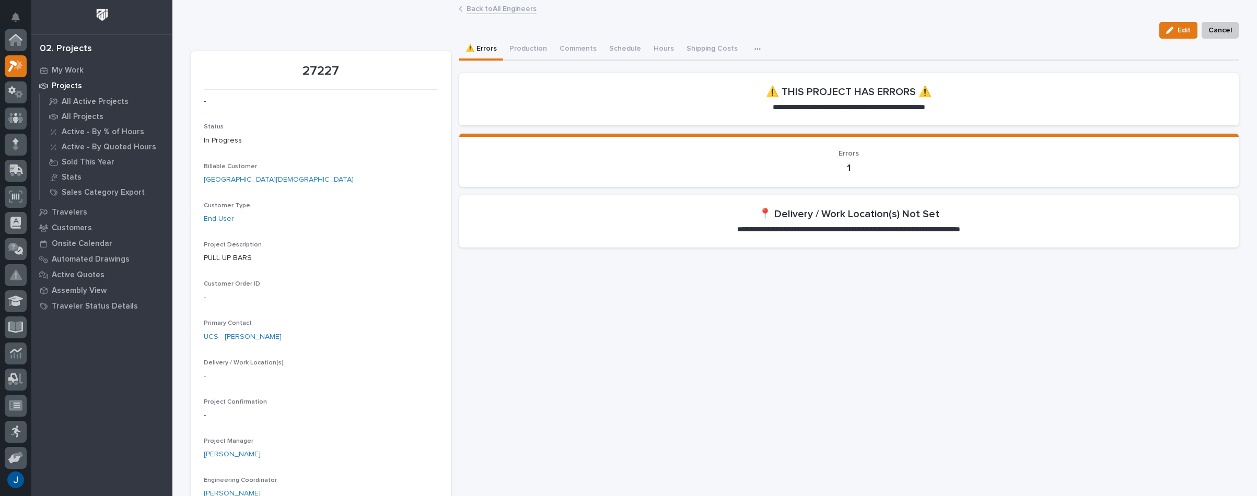
scroll to position [26, 0]
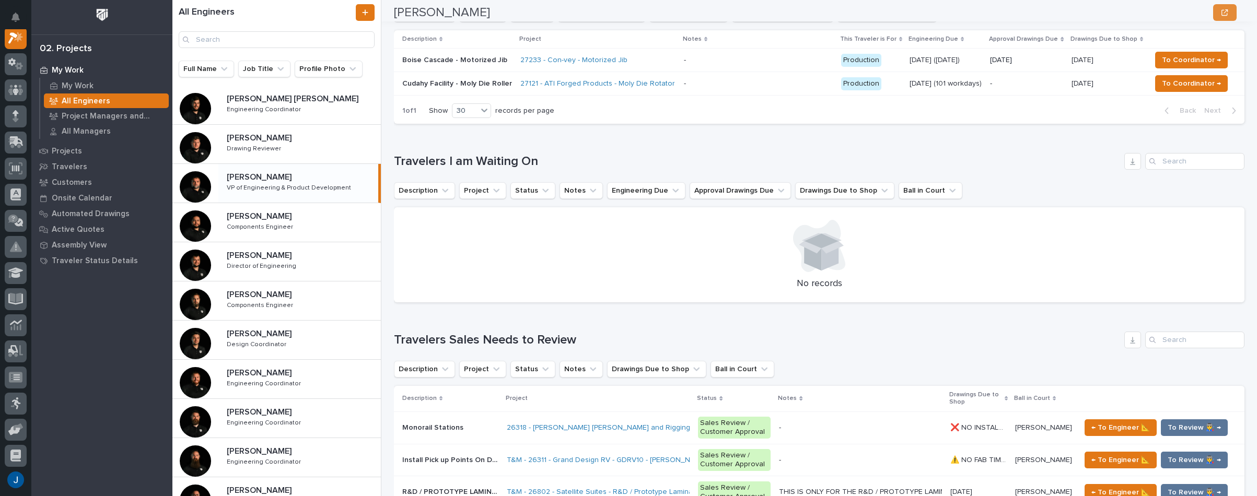
scroll to position [575, 0]
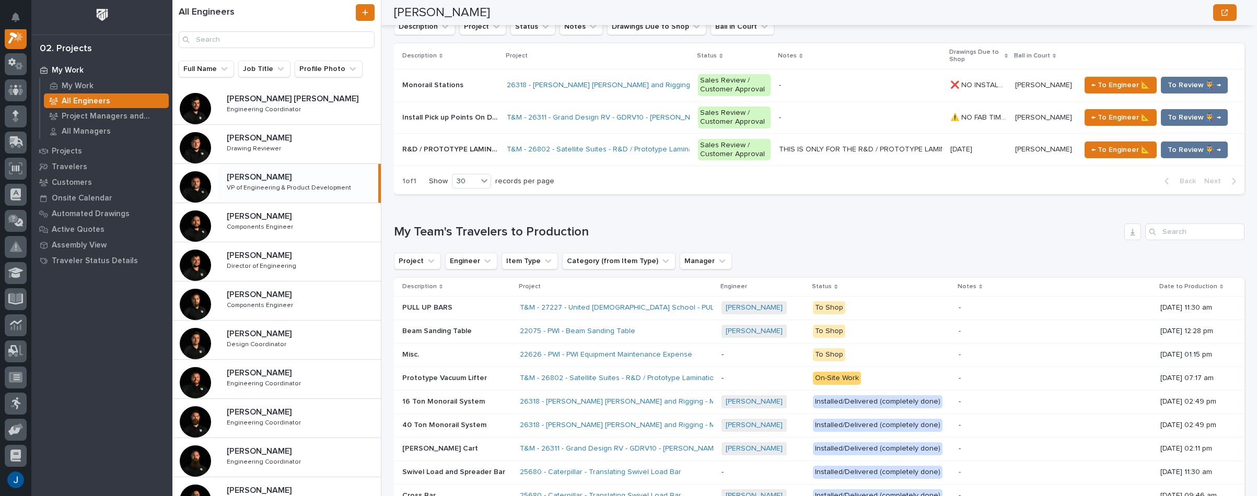
click at [425, 307] on p "PULL UP BARS" at bounding box center [428, 306] width 52 height 11
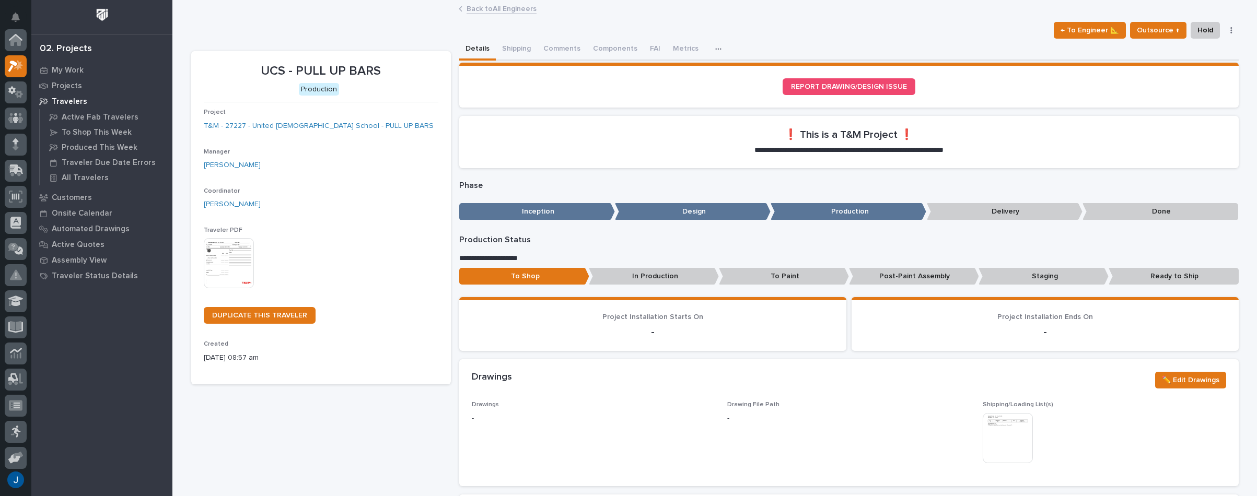
scroll to position [26, 0]
click at [212, 265] on img at bounding box center [229, 263] width 50 height 50
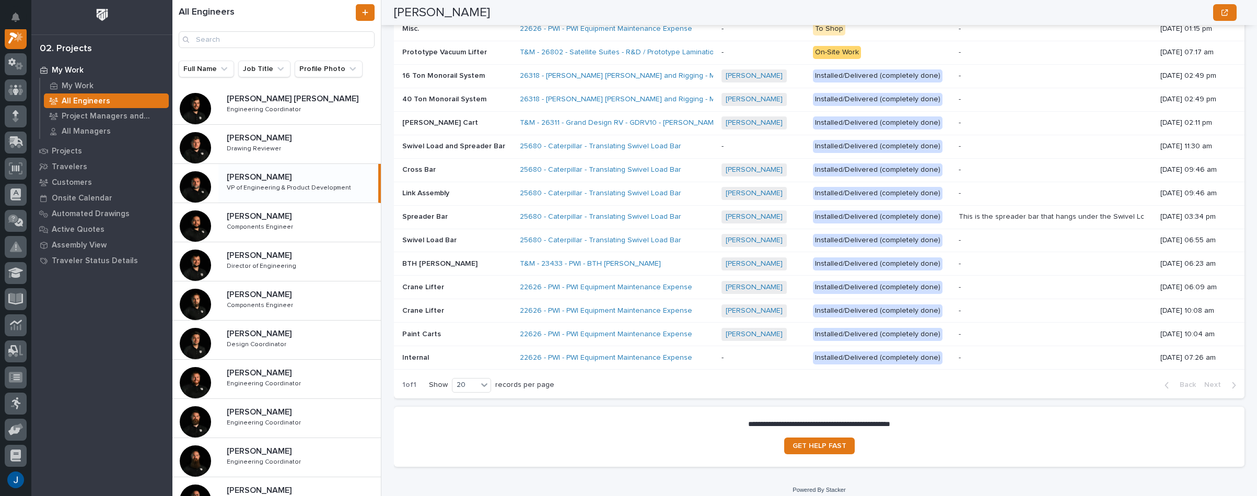
scroll to position [906, 0]
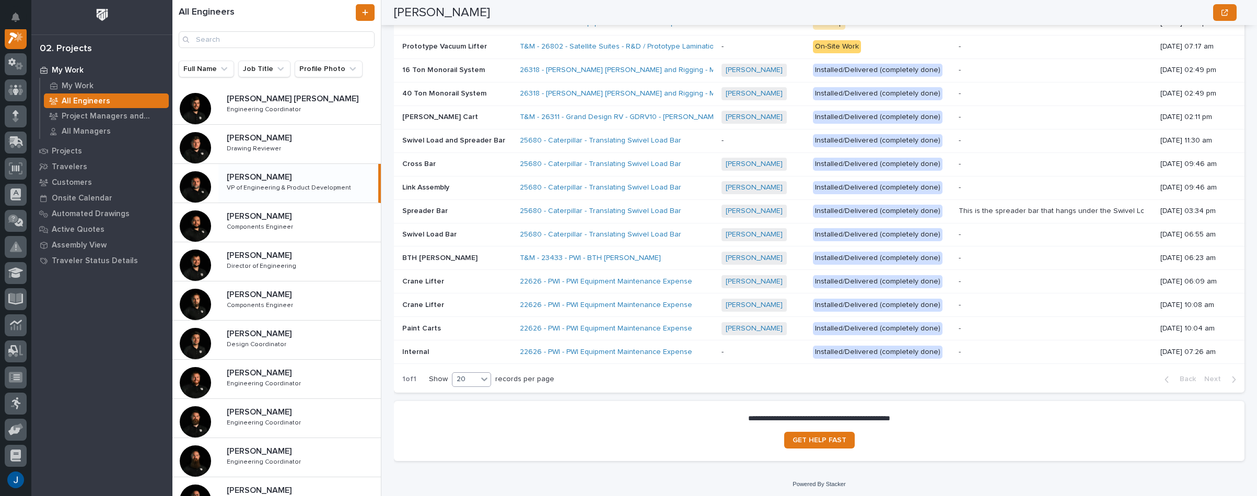
click at [484, 378] on icon at bounding box center [484, 380] width 6 height 4
click at [463, 415] on div "30" at bounding box center [472, 415] width 38 height 13
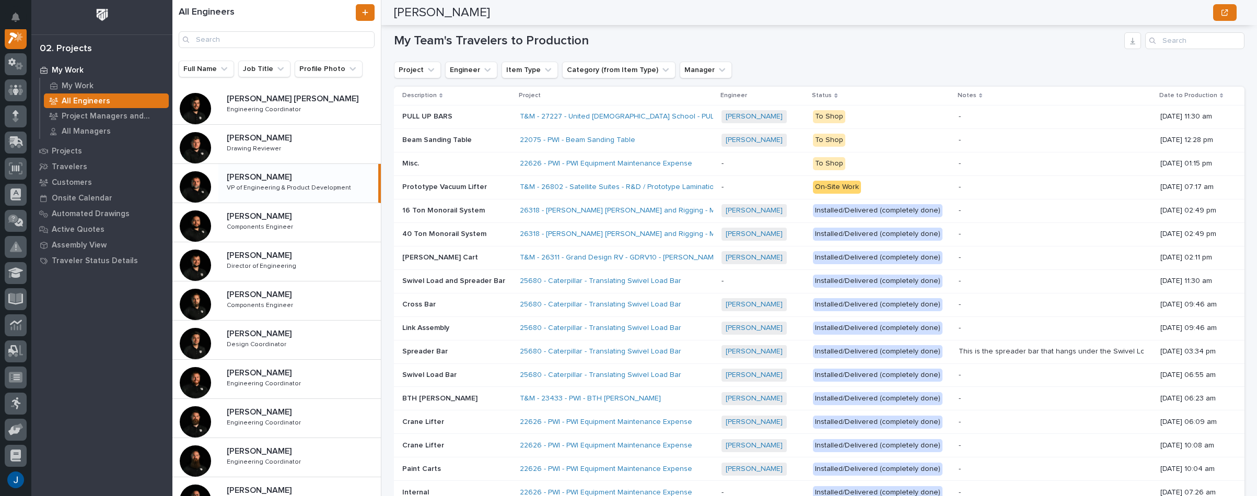
scroll to position [750, 0]
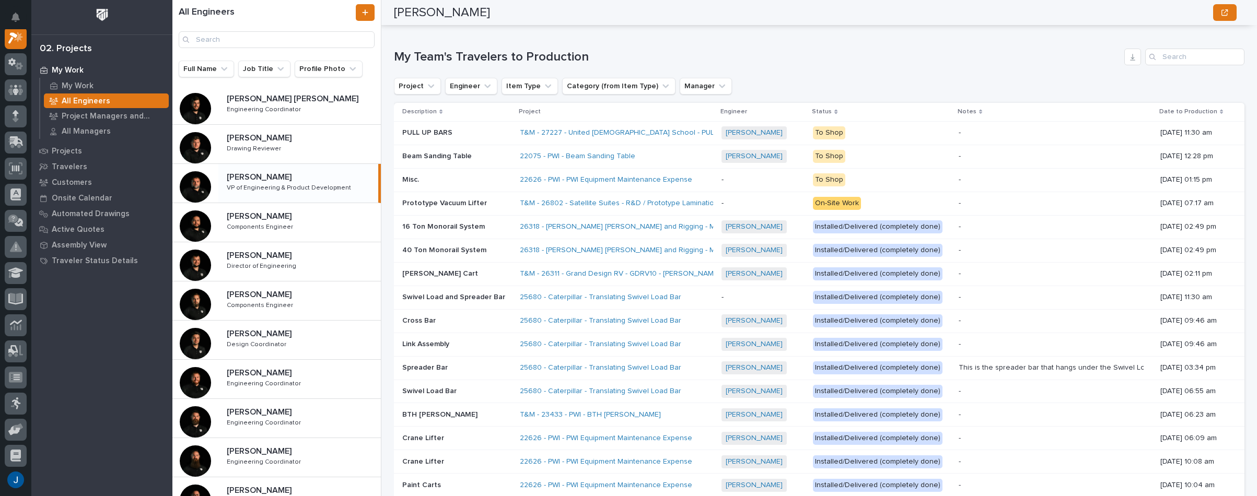
click at [407, 246] on p "40 Ton Monorail System" at bounding box center [445, 249] width 86 height 11
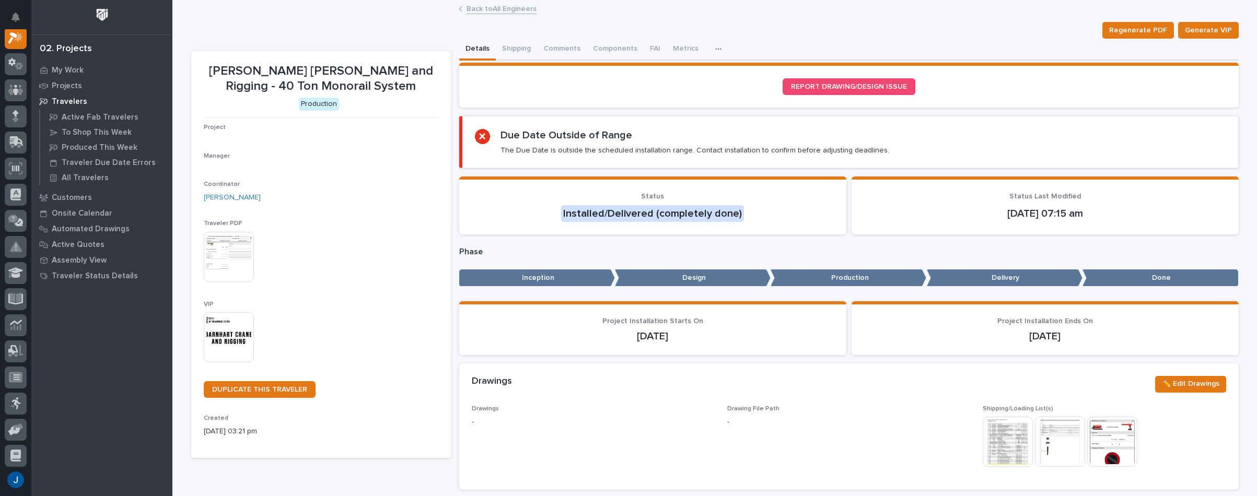
scroll to position [26, 0]
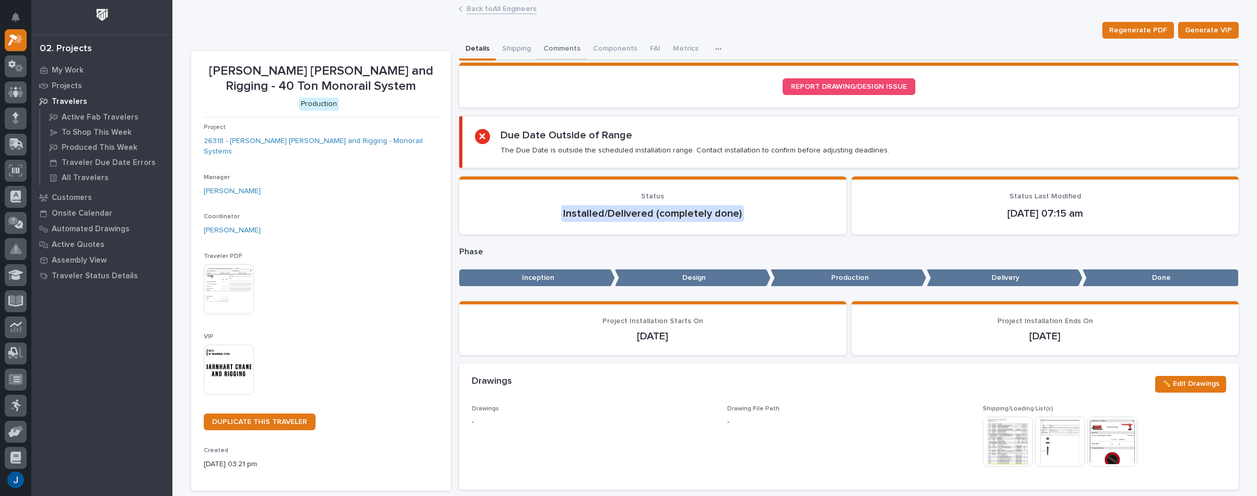
click at [560, 51] on button "Comments" at bounding box center [562, 50] width 50 height 22
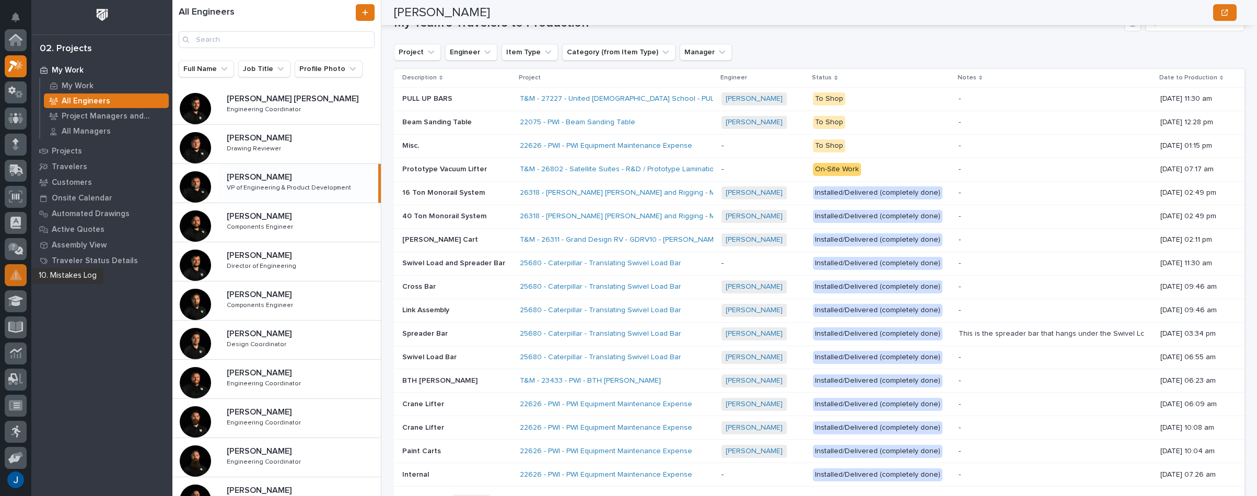
click at [11, 272] on icon at bounding box center [16, 275] width 12 height 12
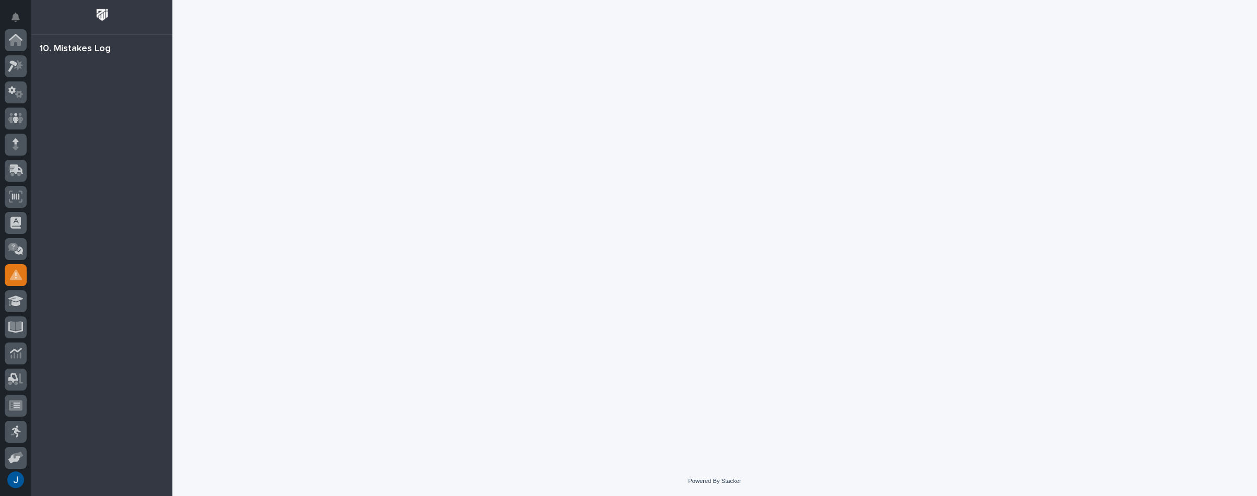
scroll to position [161, 0]
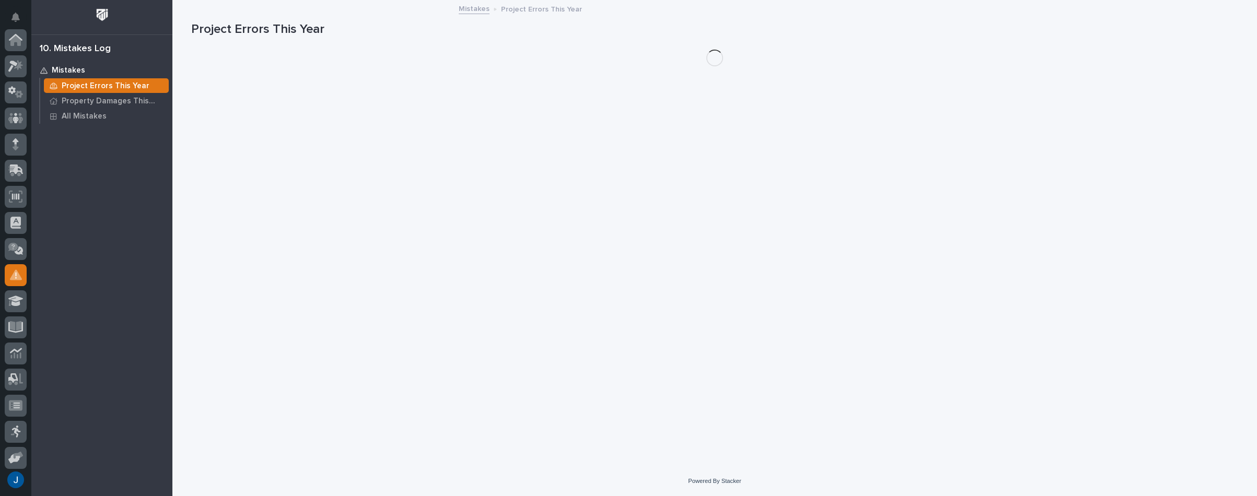
scroll to position [161, 0]
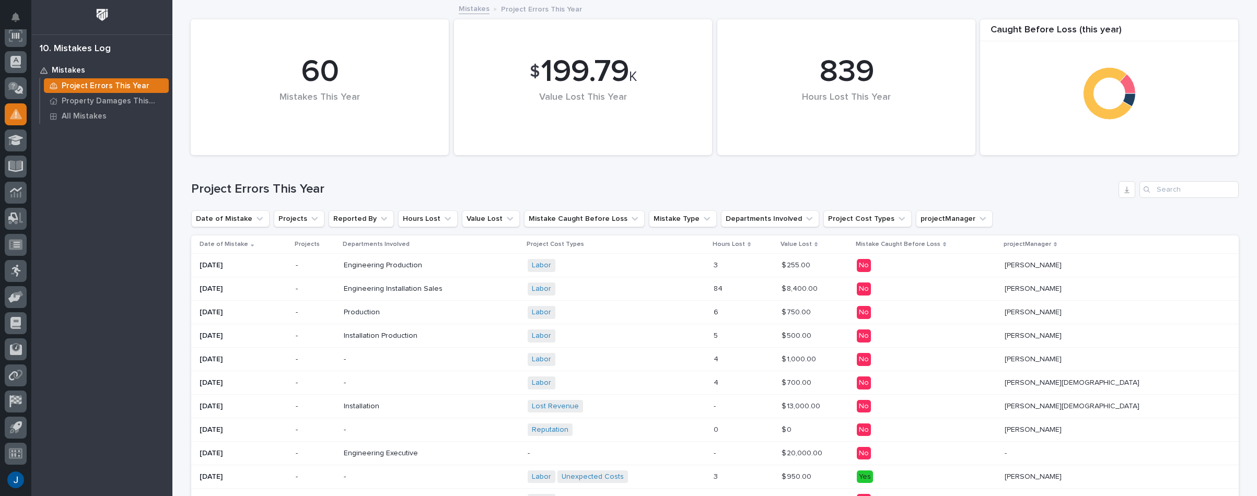
drag, startPoint x: 41, startPoint y: 254, endPoint x: 613, endPoint y: 164, distance: 579.2
click at [613, 164] on div "Project Errors This Year" at bounding box center [714, 185] width 1047 height 50
click at [1199, 192] on input "Search" at bounding box center [1188, 189] width 99 height 17
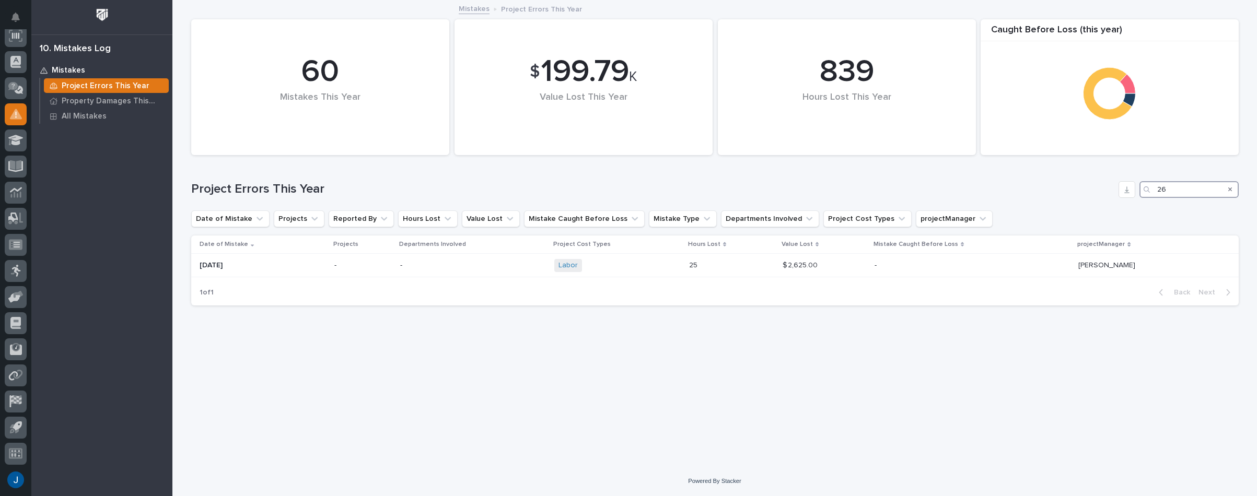
type input "2"
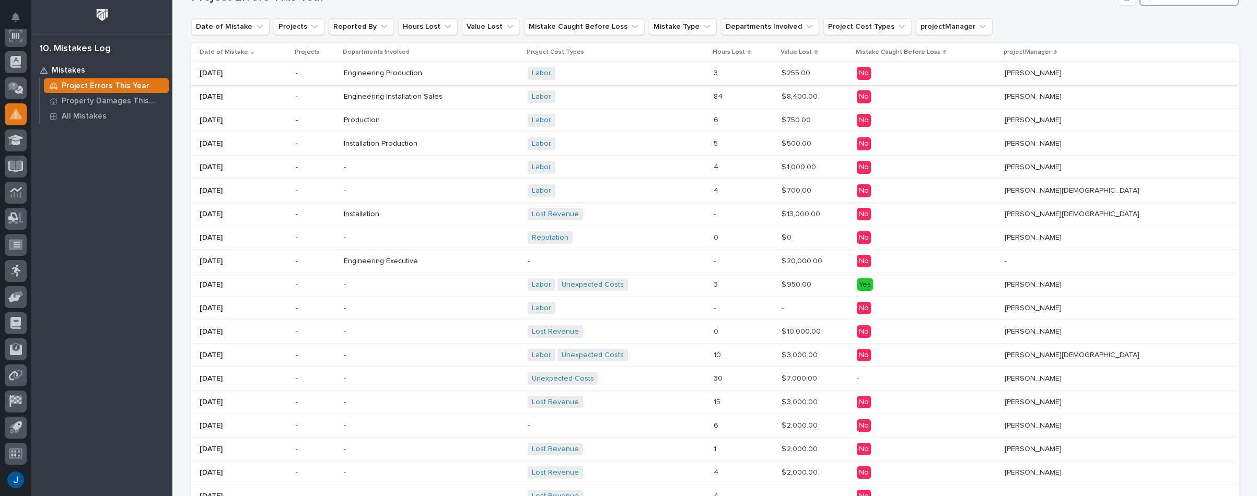
scroll to position [209, 0]
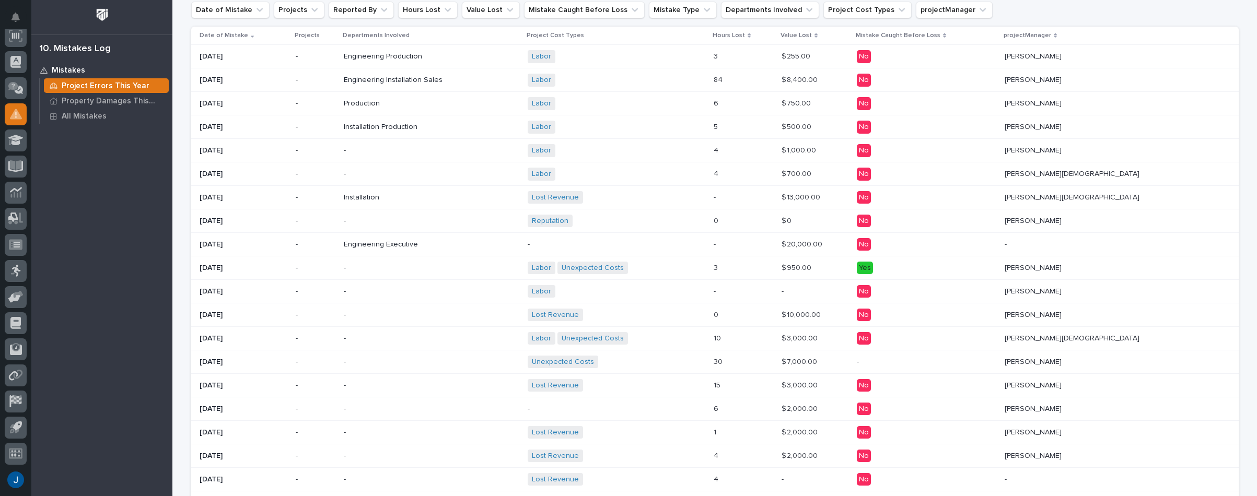
click at [200, 363] on p "[DATE]" at bounding box center [244, 362] width 88 height 9
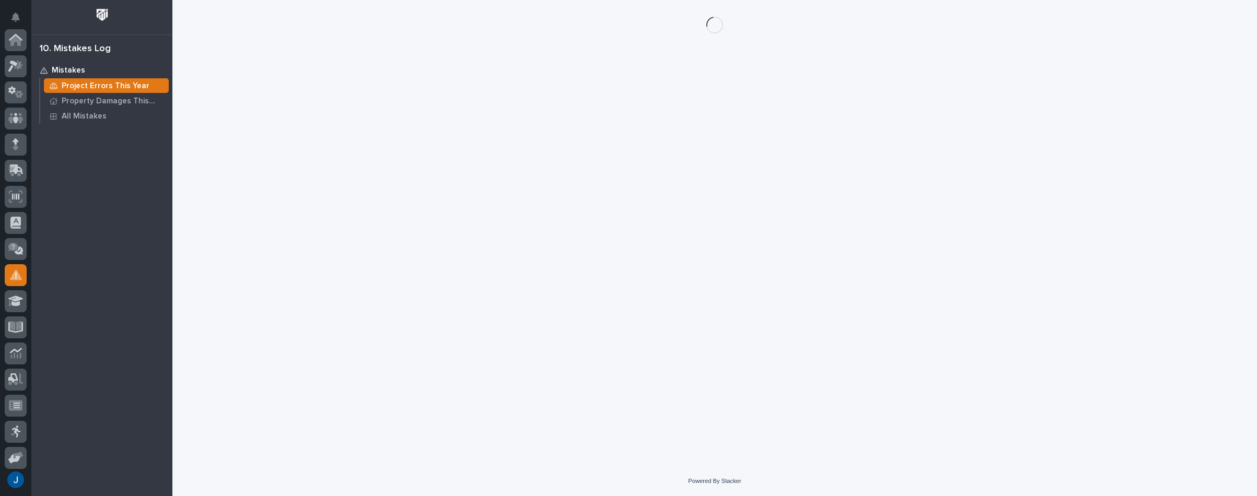
scroll to position [161, 0]
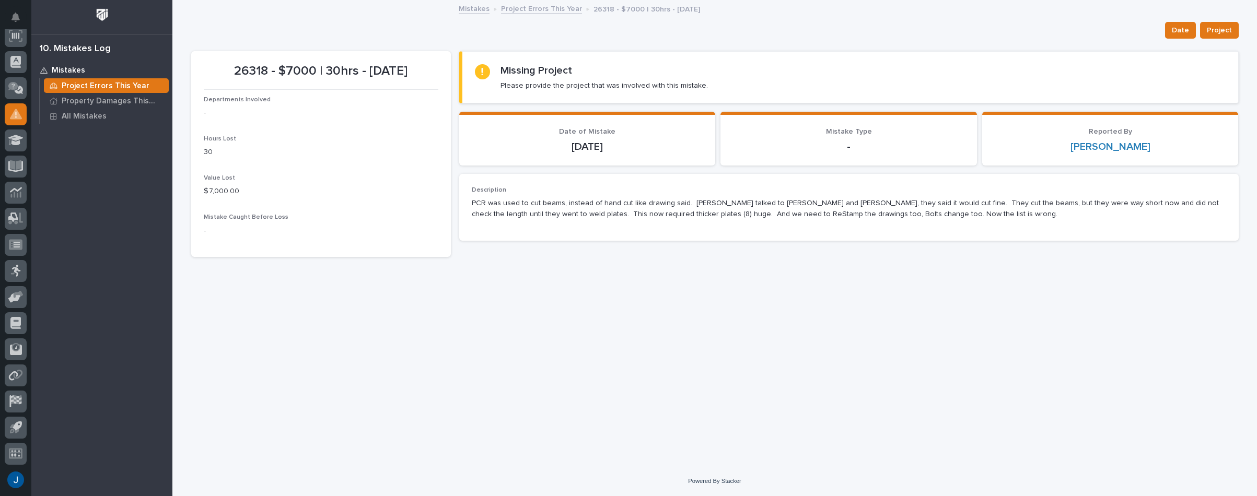
click at [247, 77] on p "26318 - $7000 | 30hrs - [DATE]" at bounding box center [321, 71] width 235 height 15
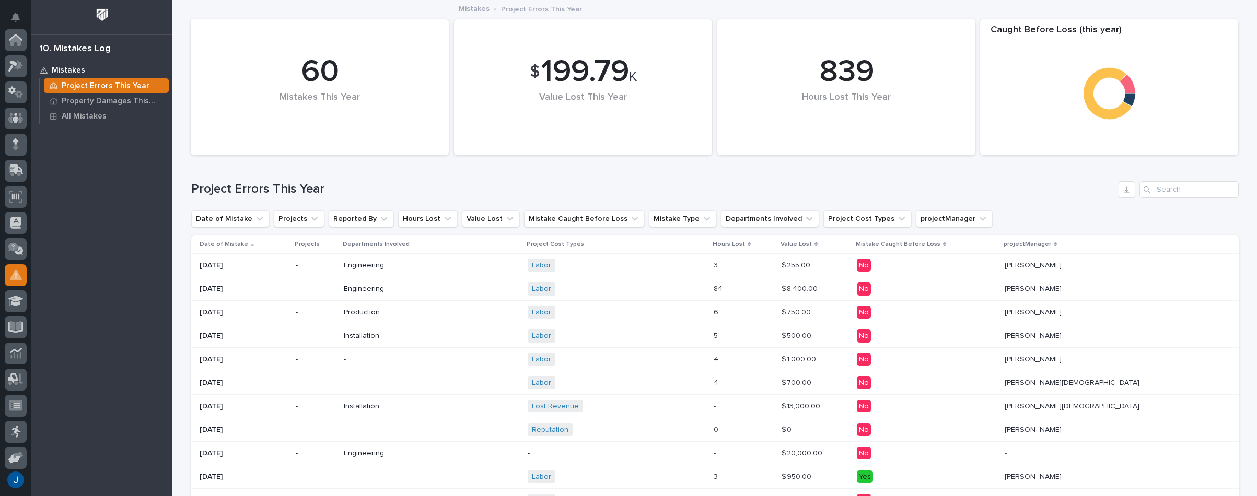
scroll to position [161, 0]
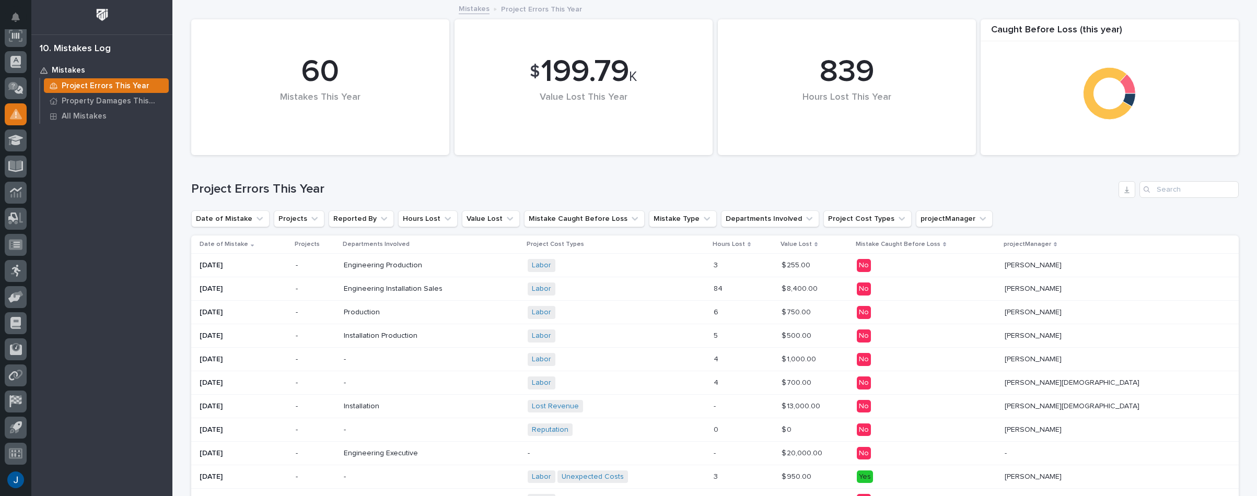
click at [399, 191] on h1 "Project Errors This Year" at bounding box center [652, 189] width 923 height 15
click at [290, 219] on button "Projects" at bounding box center [299, 219] width 51 height 17
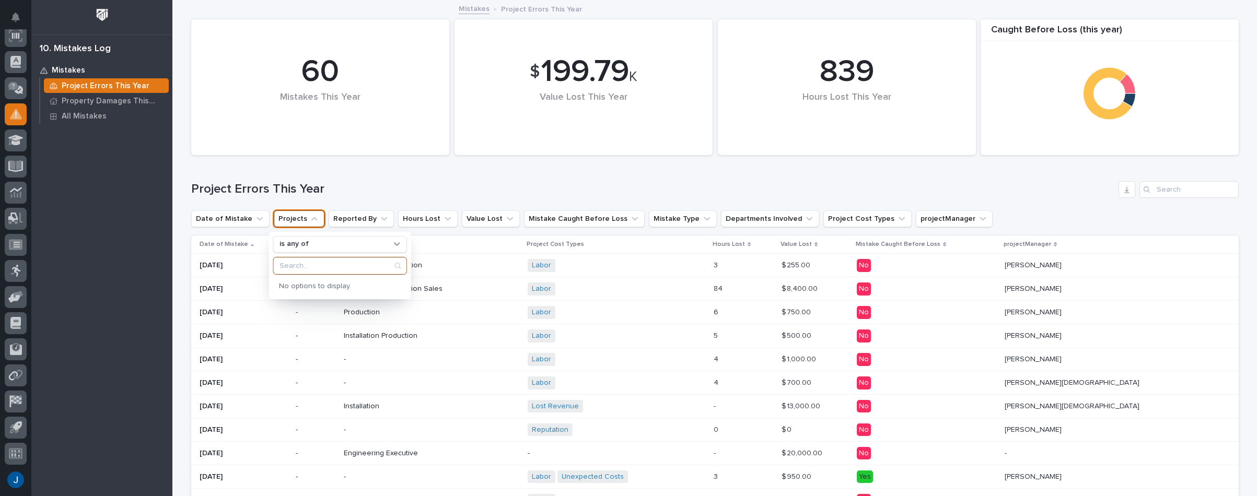
click at [320, 264] on input "Search" at bounding box center [339, 266] width 133 height 17
type input "26318"
click at [376, 185] on h1 "Project Errors This Year" at bounding box center [652, 189] width 923 height 15
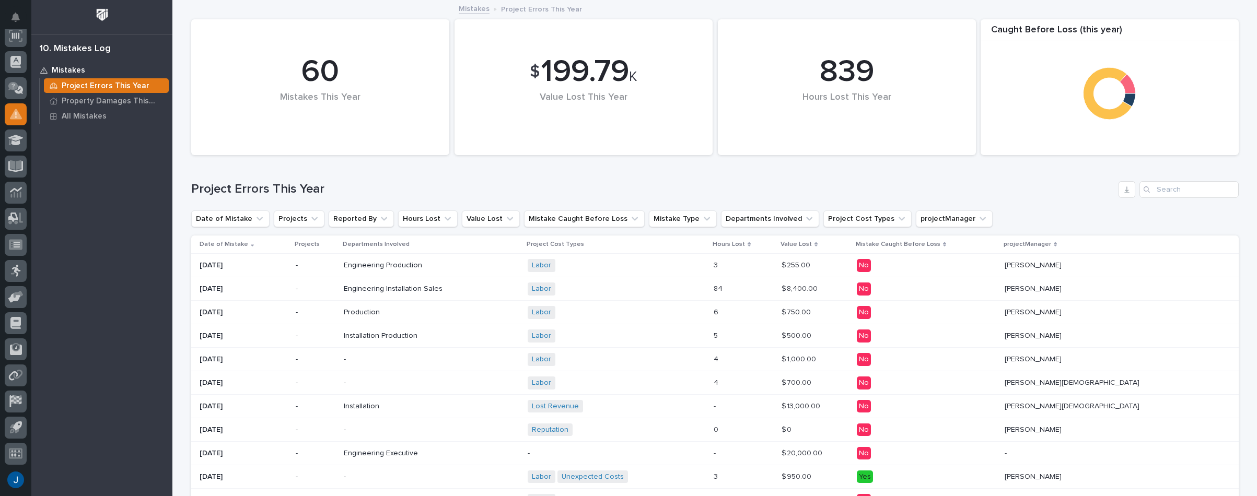
click at [310, 240] on p "Projects" at bounding box center [307, 244] width 25 height 11
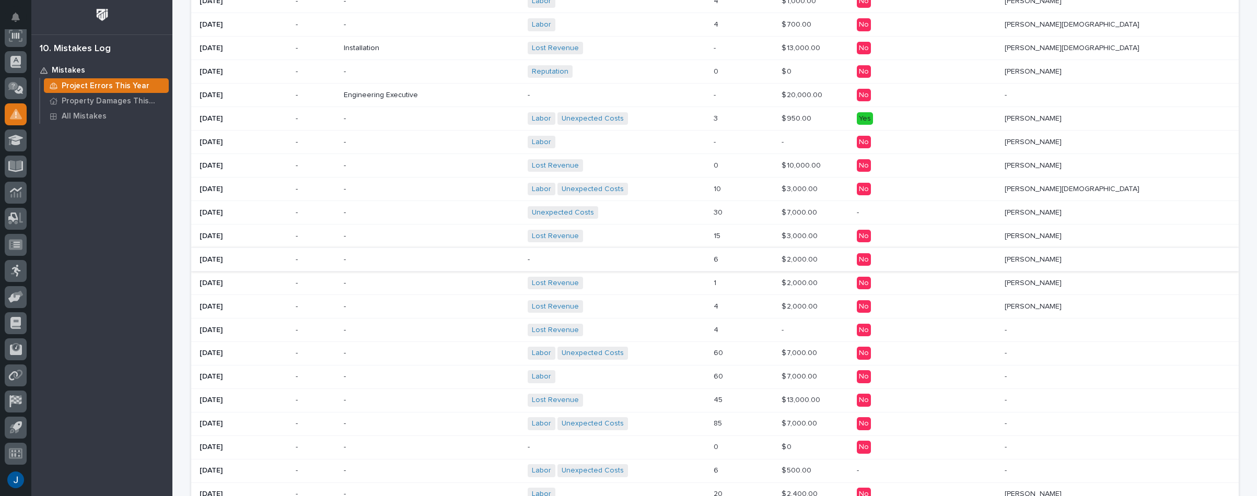
scroll to position [0, 0]
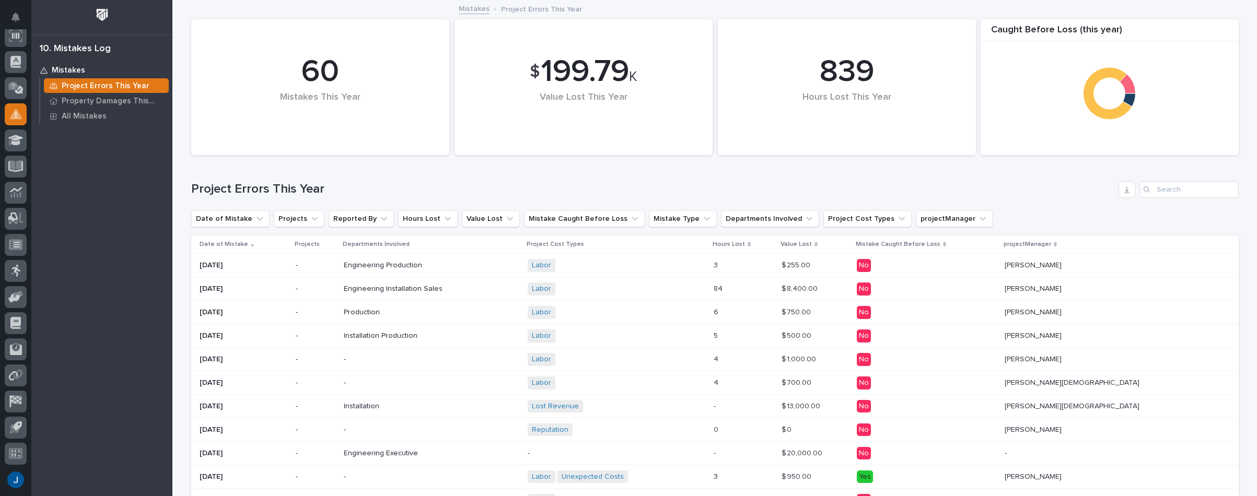
click at [1045, 221] on div "Date of Mistake Projects Reported By Hours Lost Value Lost Mistake Caught Befor…" at bounding box center [714, 219] width 1047 height 17
click at [1180, 190] on input "Search" at bounding box center [1188, 189] width 99 height 17
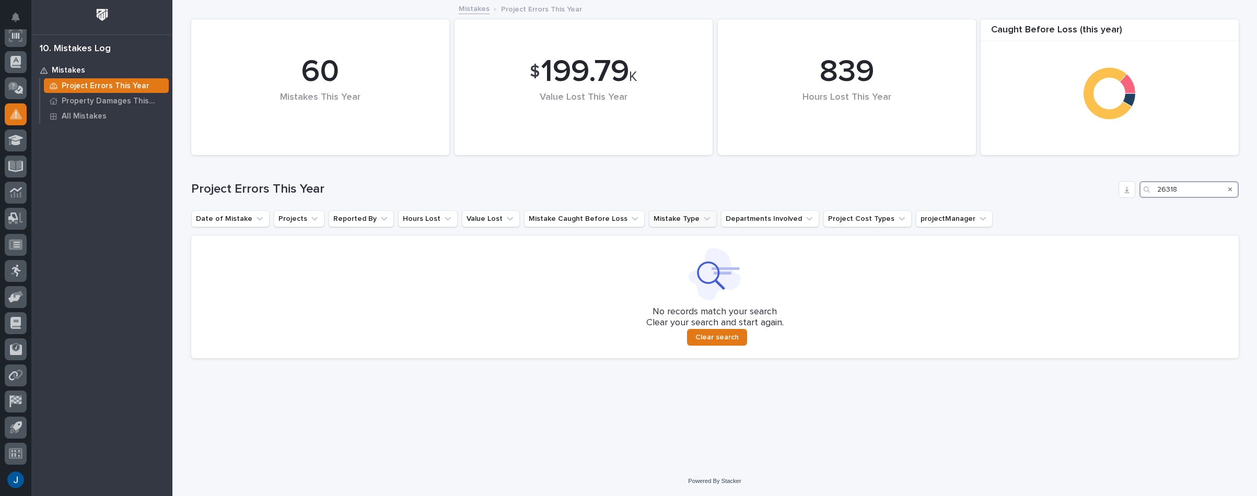
type input "26318"
click at [649, 214] on button "Mistake Type" at bounding box center [683, 219] width 68 height 17
click at [566, 167] on div "Project Errors This Year 26318" at bounding box center [714, 185] width 1047 height 50
click at [67, 81] on p "Project Errors This Year" at bounding box center [106, 85] width 88 height 9
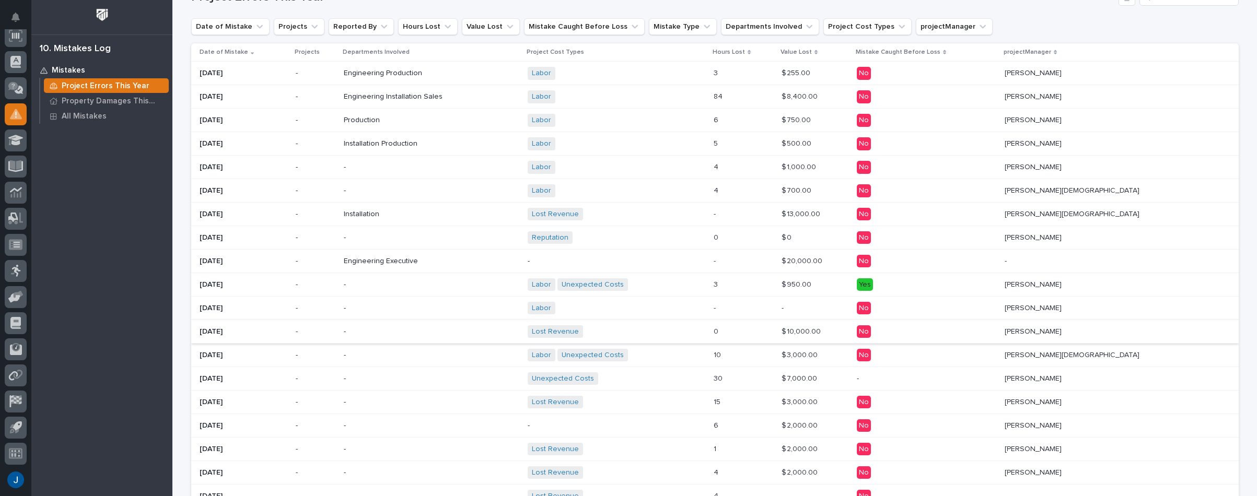
scroll to position [209, 0]
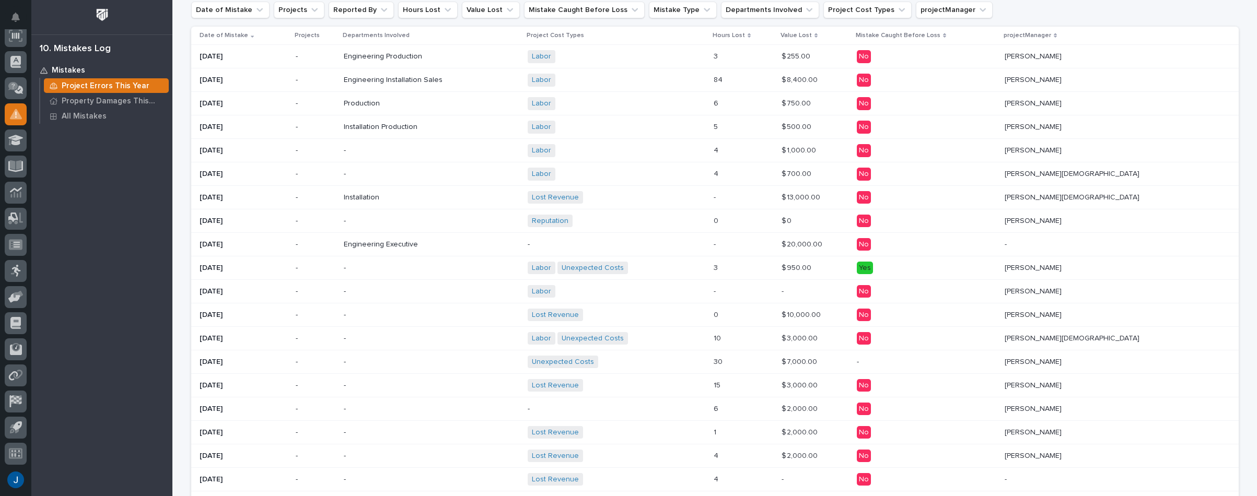
click at [215, 358] on p "[DATE]" at bounding box center [244, 362] width 88 height 9
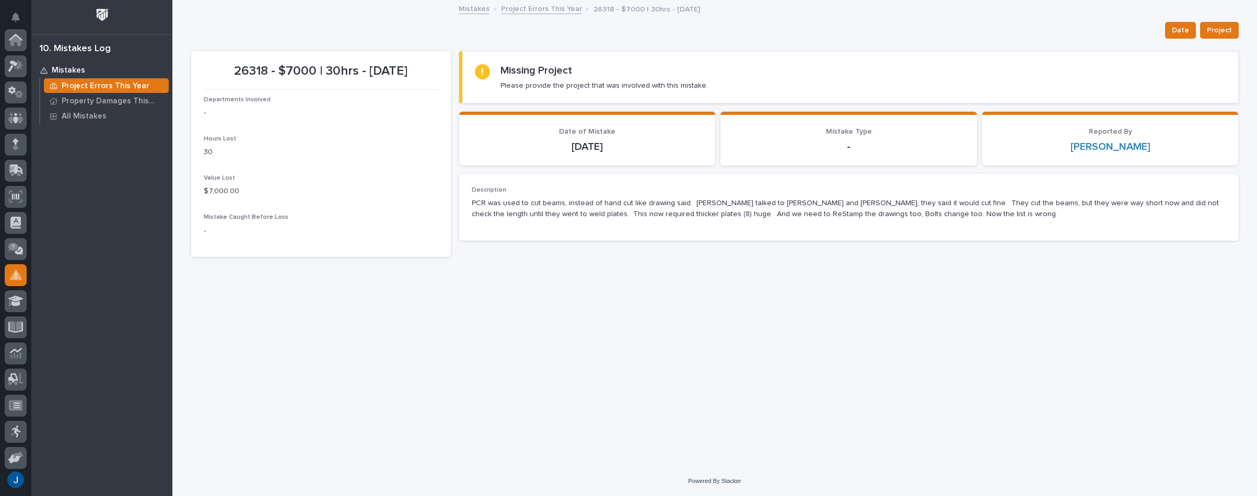
scroll to position [161, 0]
click at [244, 71] on p "26318 - $7000 | 30hrs - [DATE]" at bounding box center [321, 71] width 235 height 15
click at [224, 101] on span "Departments Involved" at bounding box center [237, 100] width 67 height 6
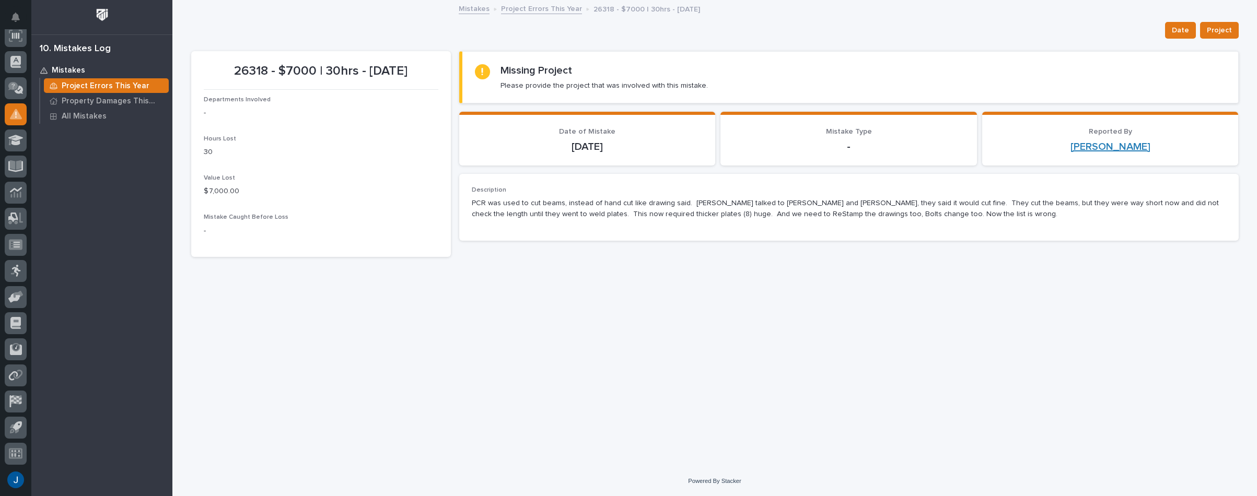
click at [1116, 143] on link "[PERSON_NAME]" at bounding box center [1110, 147] width 80 height 13
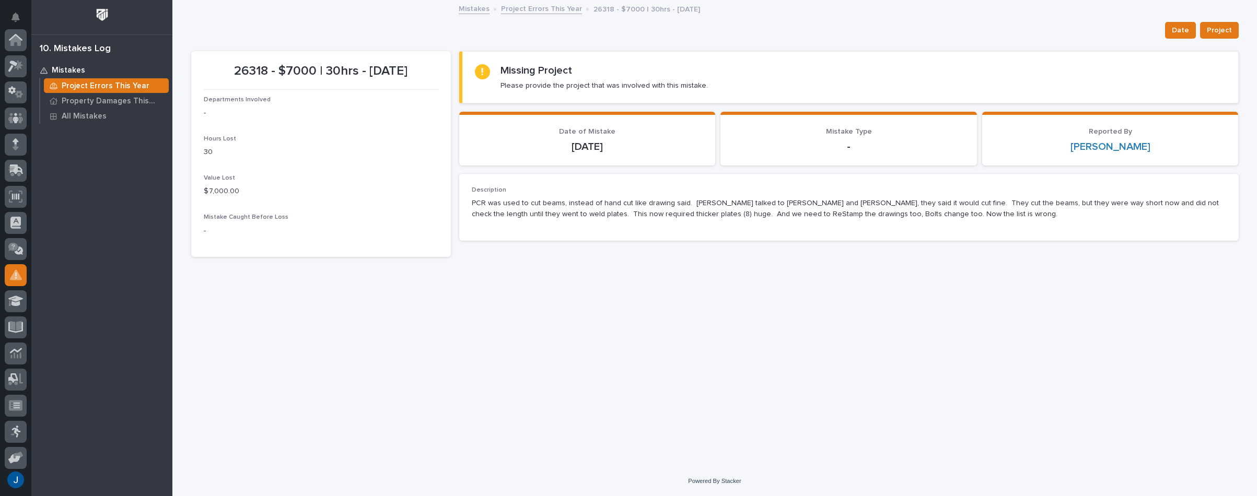
scroll to position [161, 0]
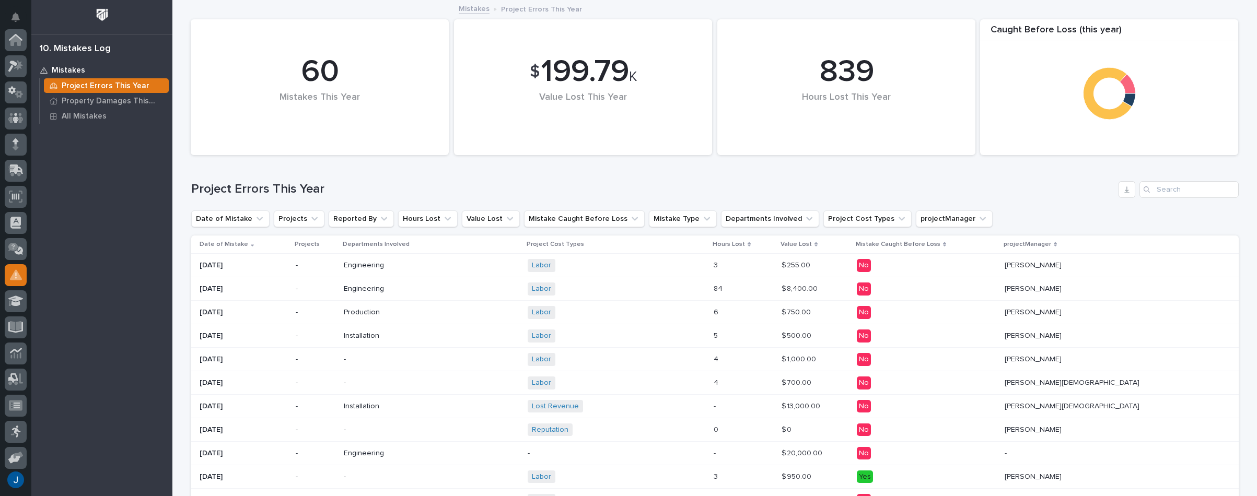
scroll to position [161, 0]
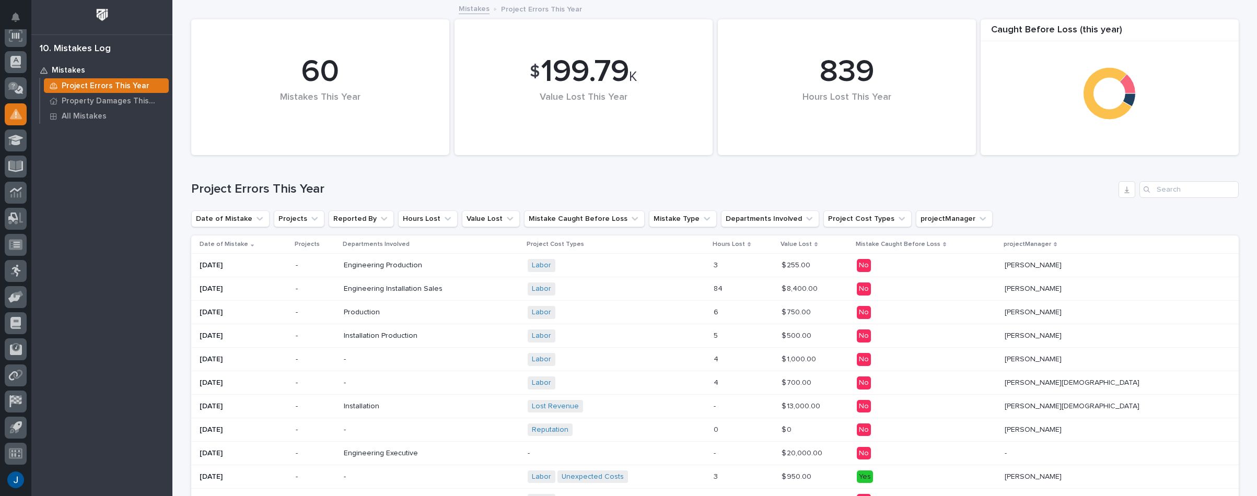
click at [1064, 335] on p "[PERSON_NAME]" at bounding box center [1034, 335] width 59 height 11
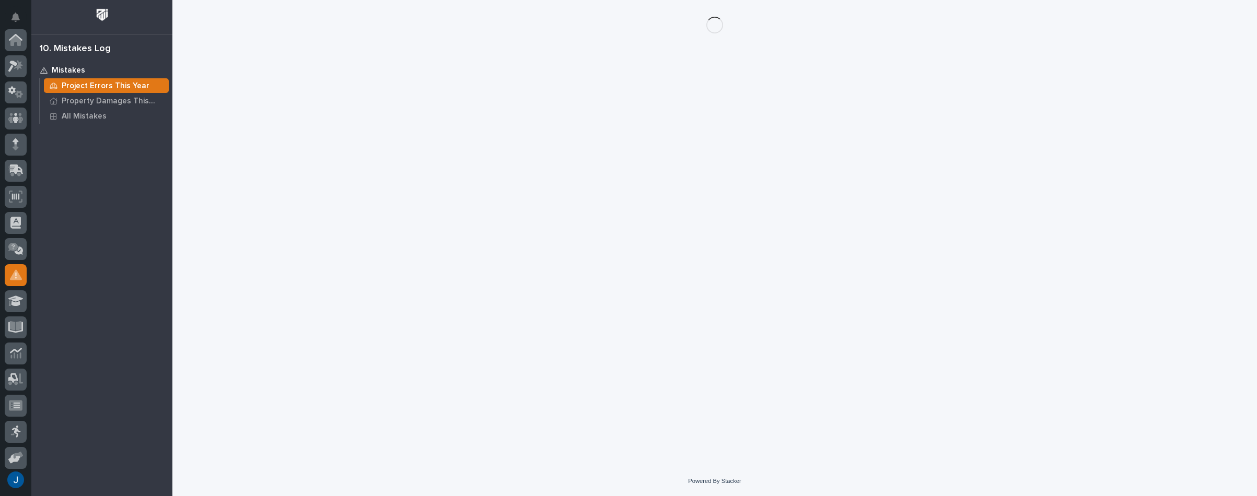
scroll to position [161, 0]
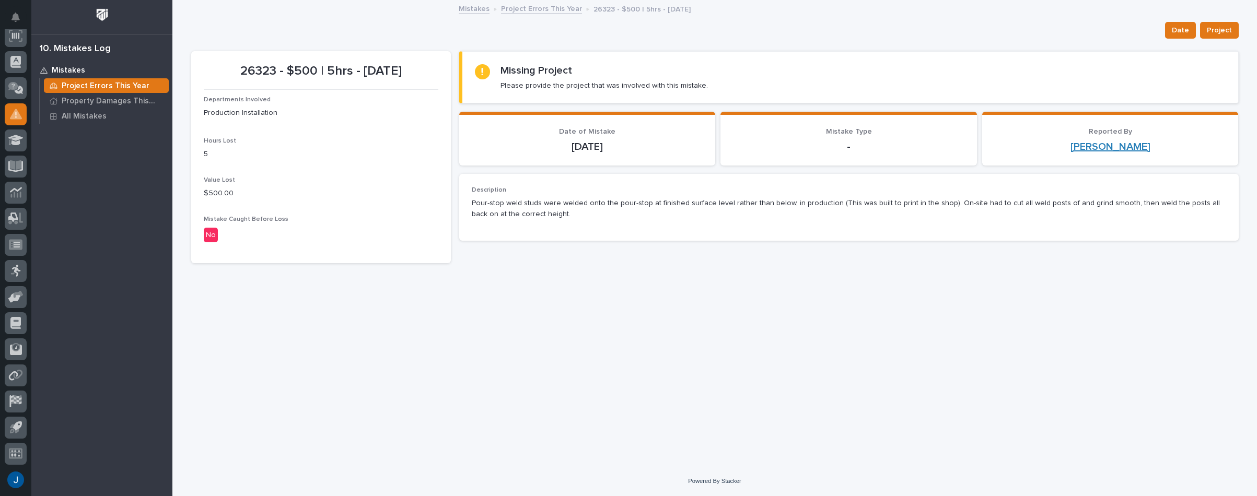
click at [1117, 147] on link "[PERSON_NAME]" at bounding box center [1110, 147] width 80 height 13
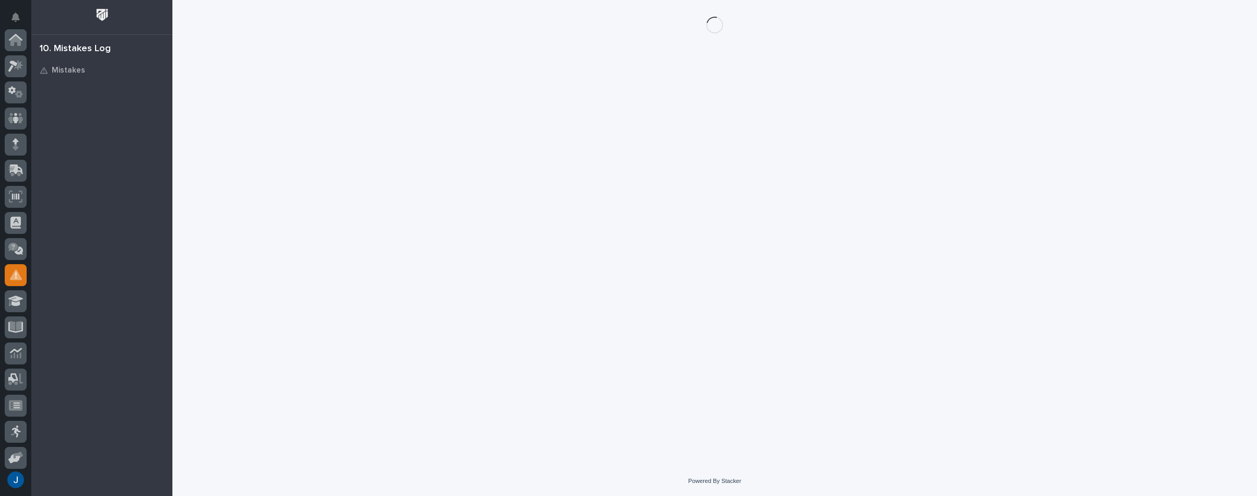
scroll to position [161, 0]
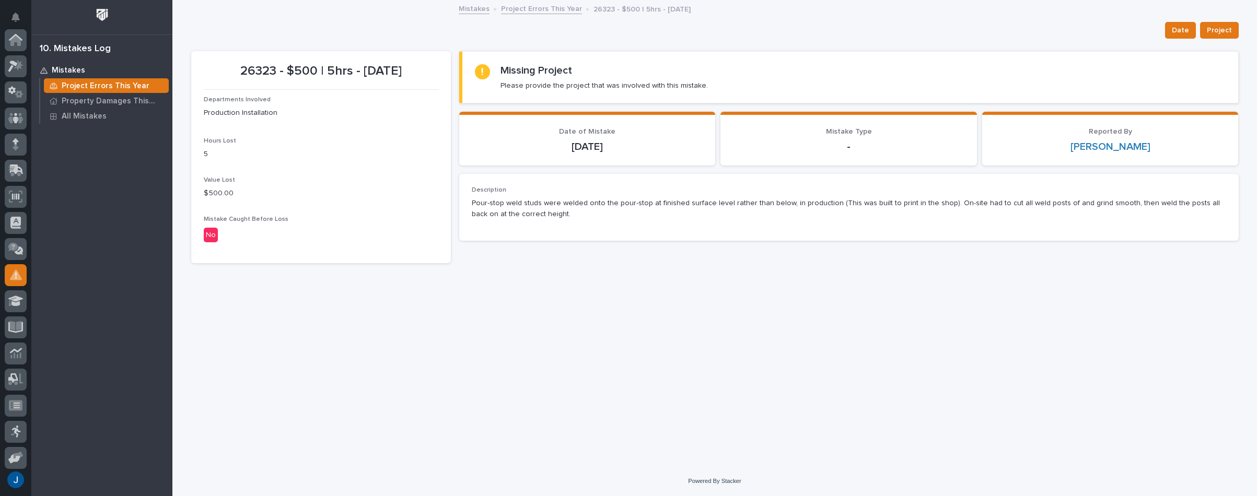
scroll to position [161, 0]
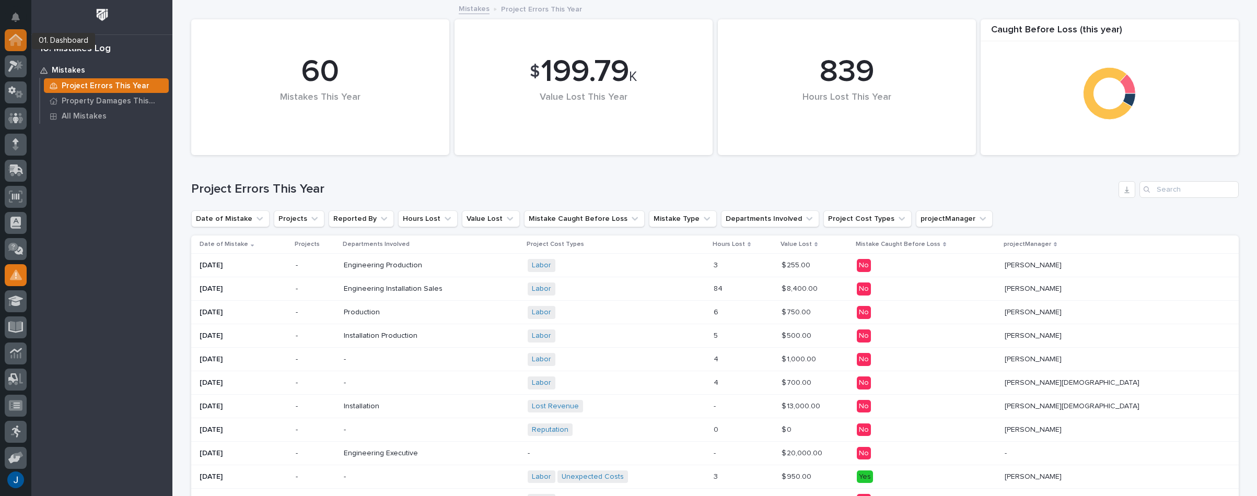
click at [16, 36] on icon at bounding box center [15, 41] width 10 height 10
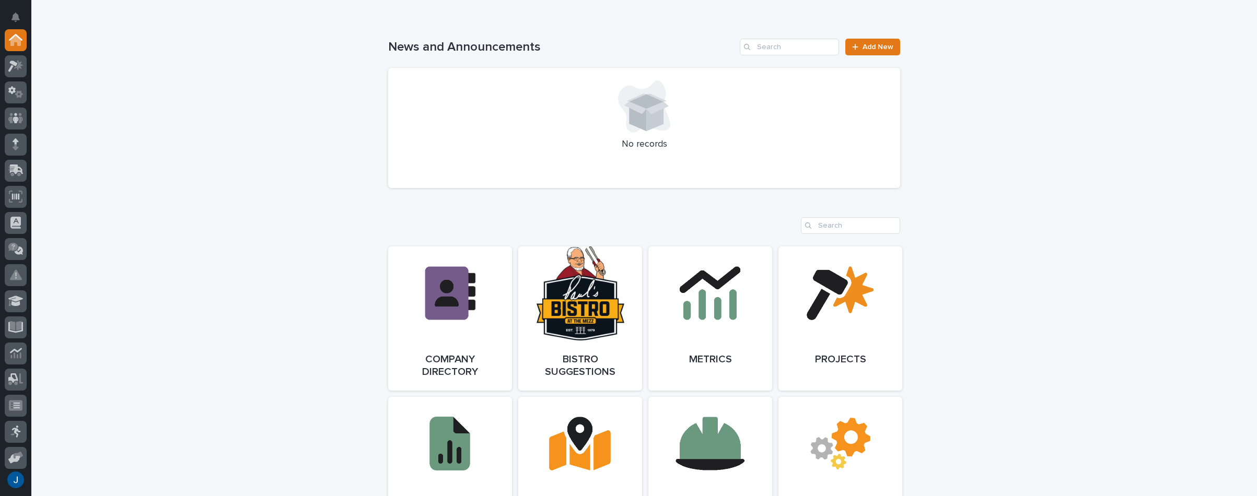
scroll to position [679, 0]
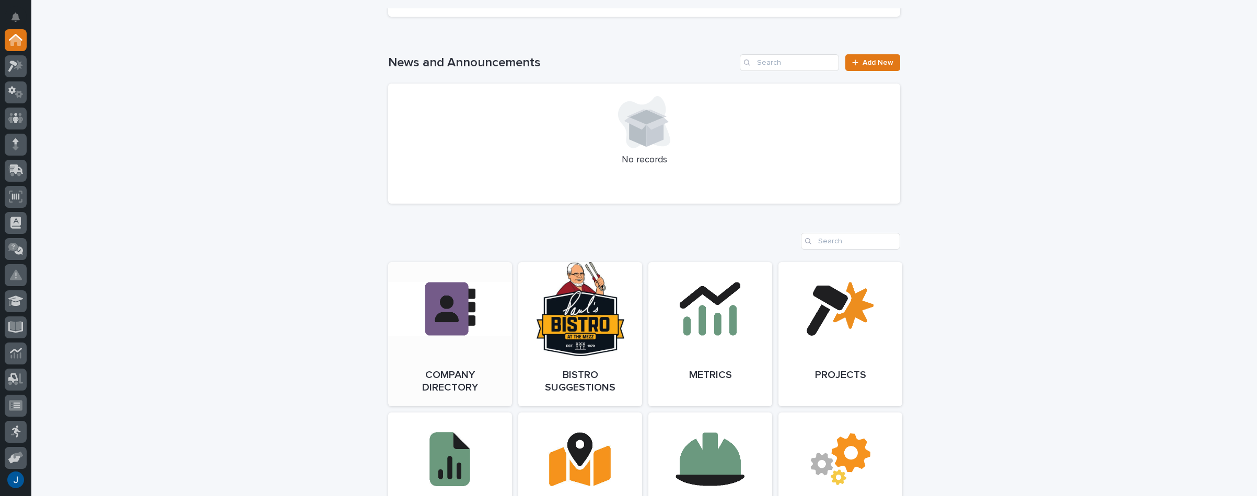
click at [464, 321] on link "Open Link" at bounding box center [450, 334] width 124 height 144
click at [17, 61] on icon at bounding box center [15, 66] width 15 height 12
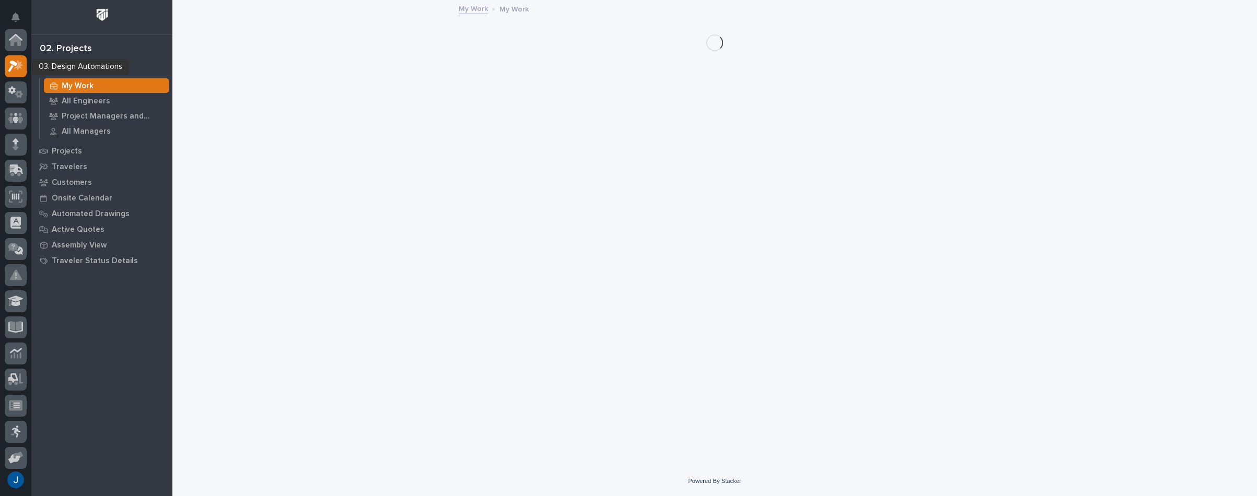
scroll to position [26, 0]
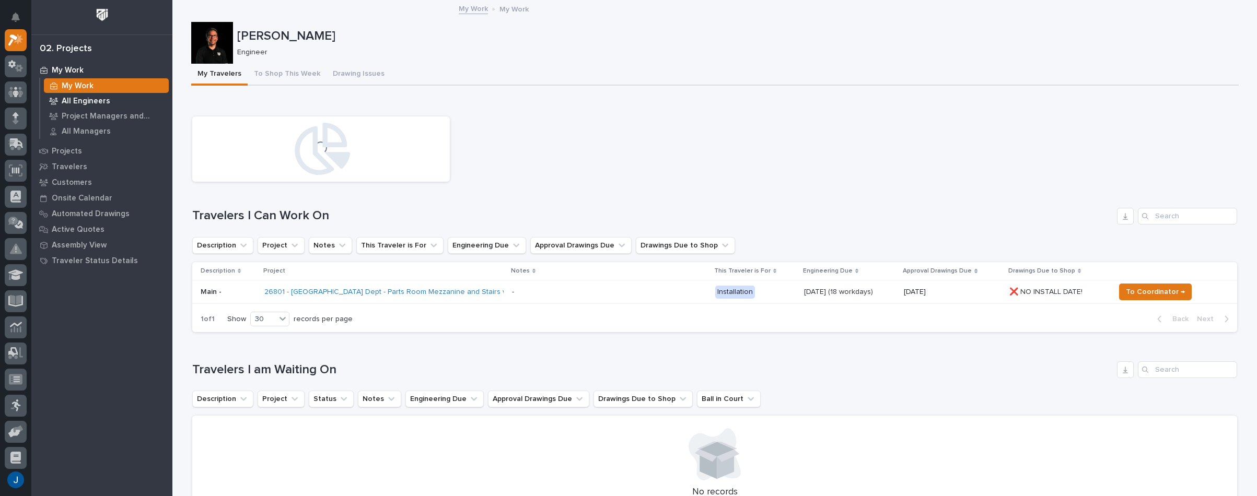
click at [79, 99] on p "All Engineers" at bounding box center [86, 101] width 49 height 9
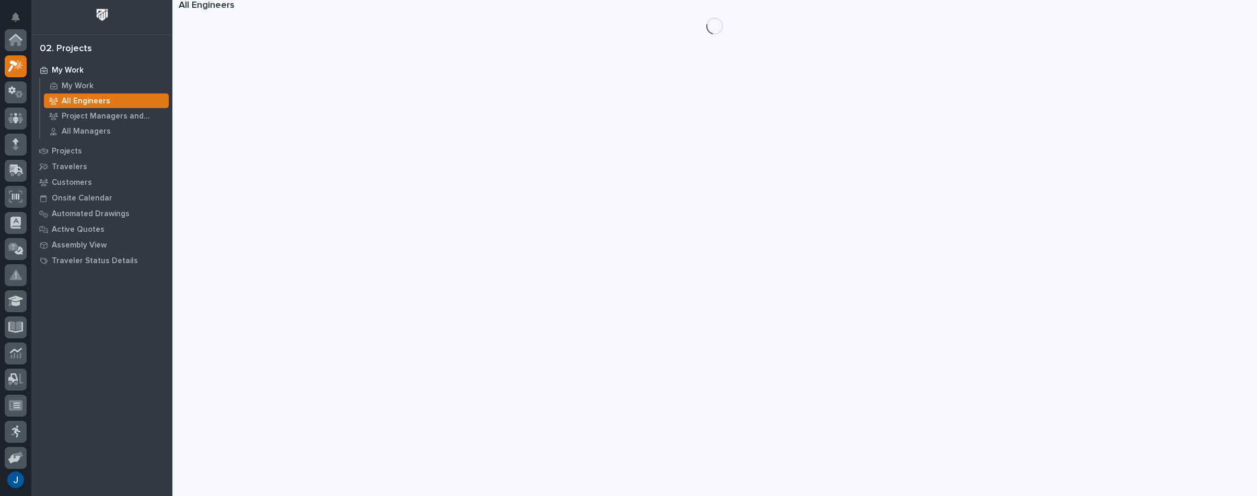
scroll to position [26, 0]
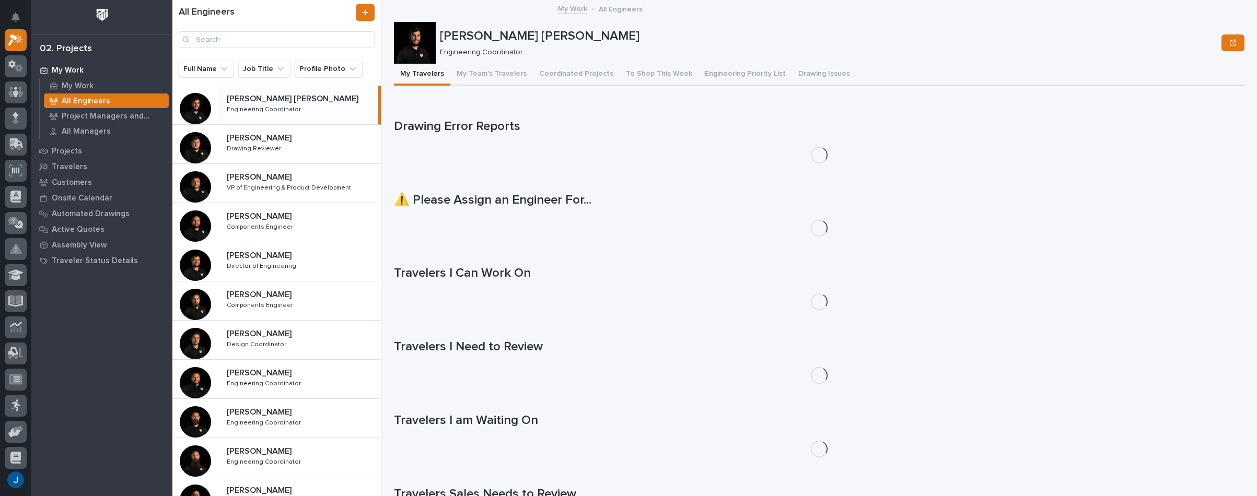
click at [250, 102] on p "[PERSON_NAME] [PERSON_NAME]" at bounding box center [294, 98] width 134 height 12
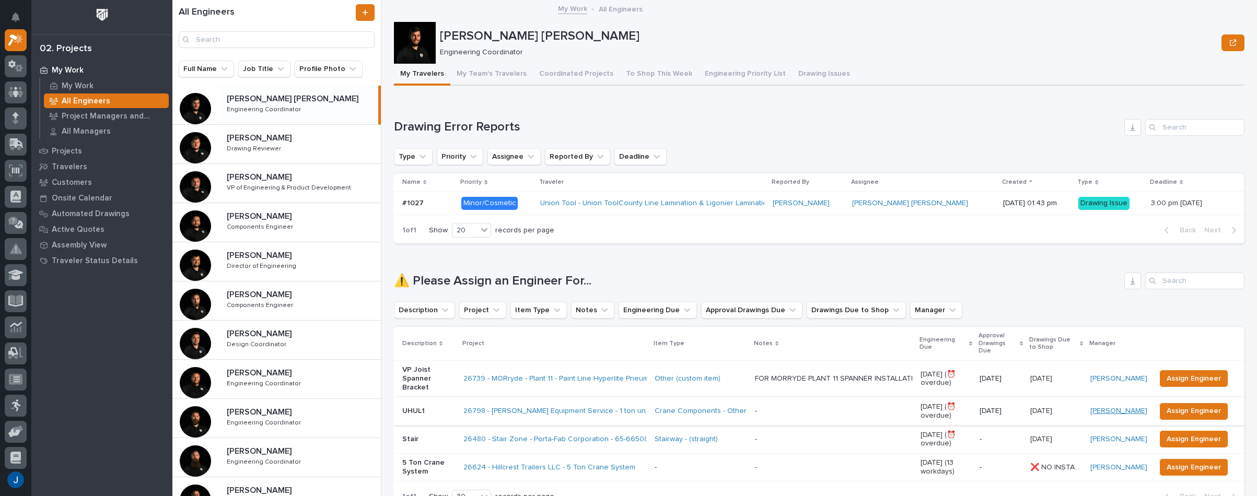
click at [1105, 407] on link "[PERSON_NAME]" at bounding box center [1118, 411] width 57 height 9
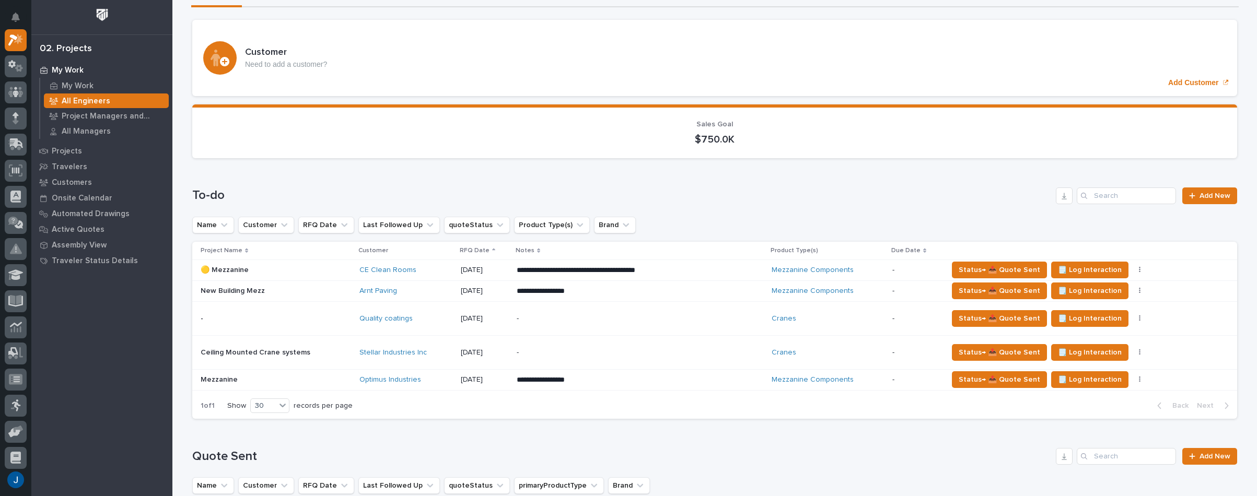
scroll to position [104, 0]
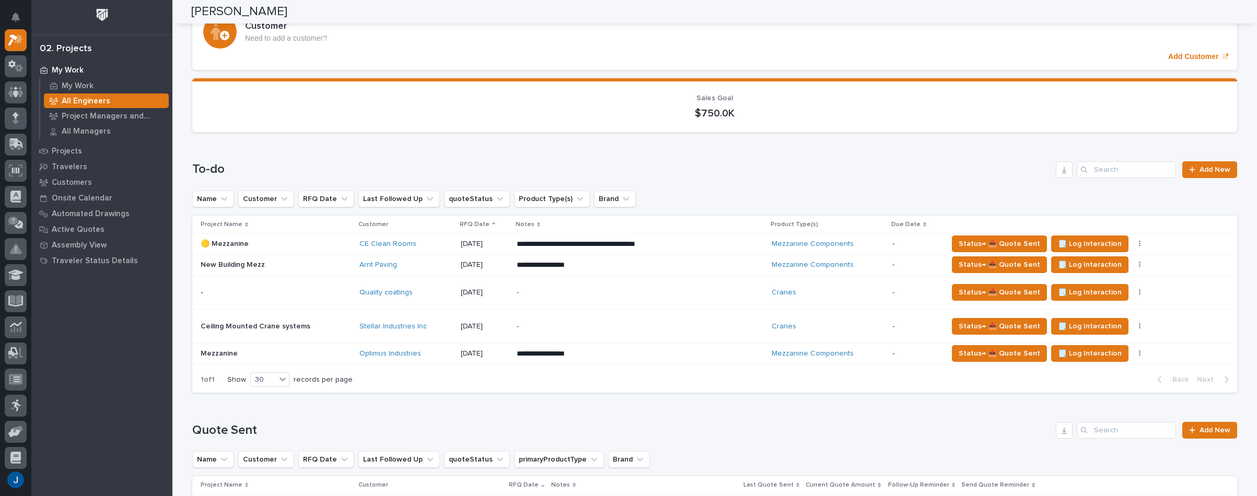
click at [214, 268] on p "New Building Mezz" at bounding box center [234, 264] width 66 height 11
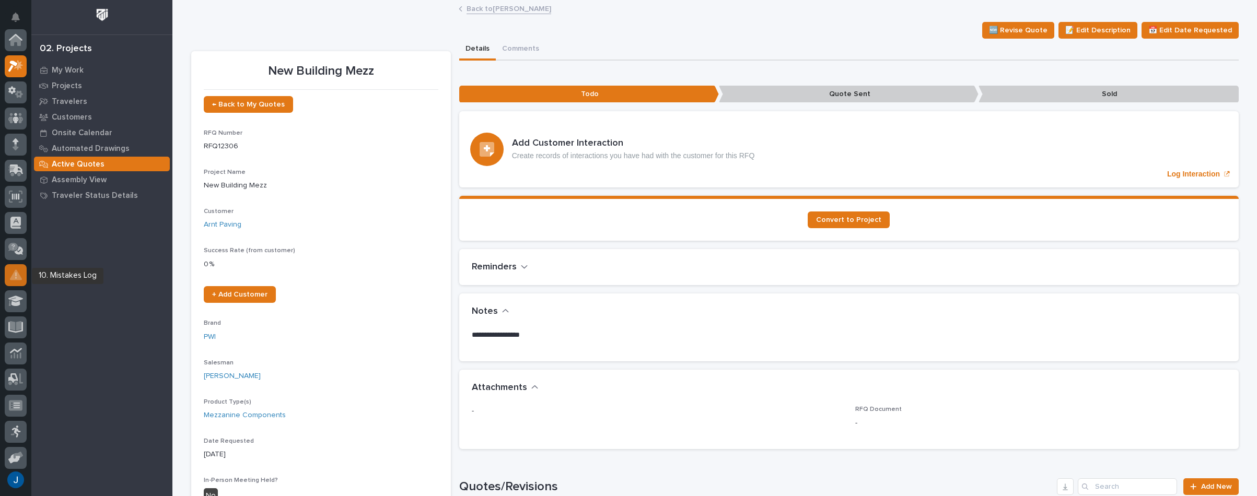
click at [21, 276] on icon at bounding box center [16, 275] width 12 height 12
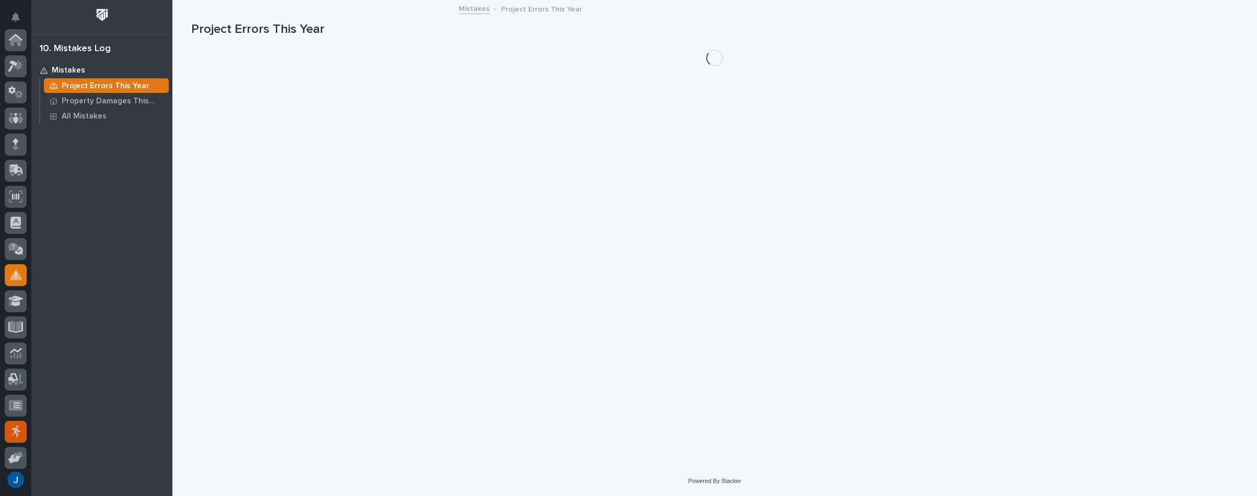
scroll to position [161, 0]
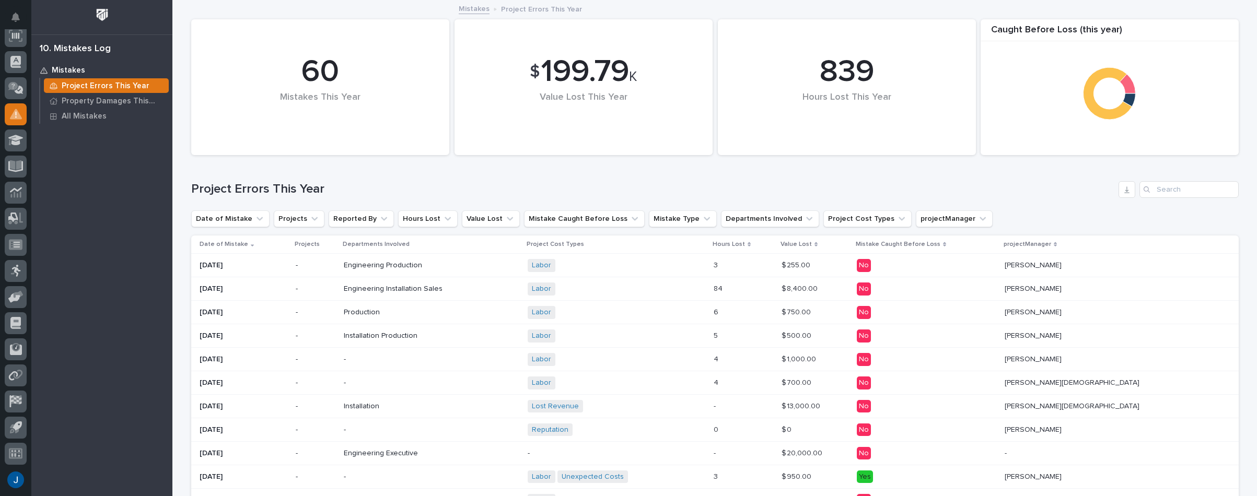
click at [1064, 262] on p "[PERSON_NAME]" at bounding box center [1034, 264] width 59 height 11
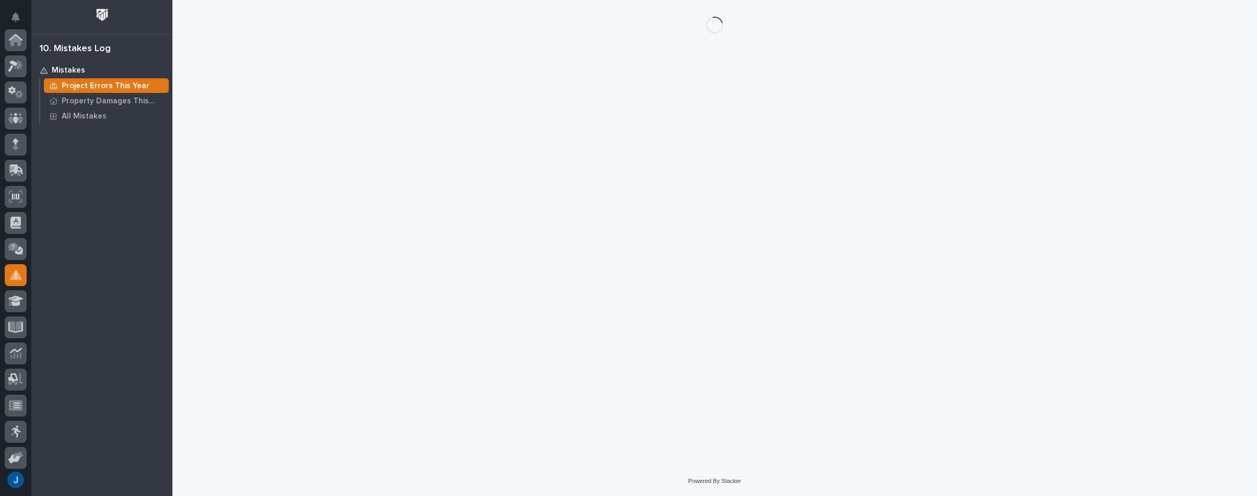
scroll to position [161, 0]
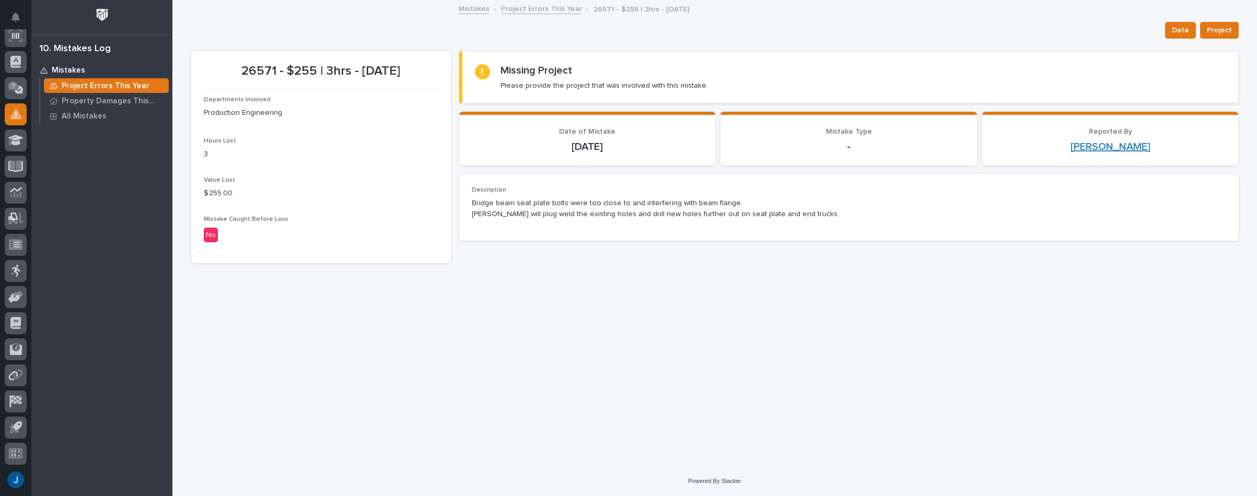
click at [1126, 145] on link "[PERSON_NAME]" at bounding box center [1110, 147] width 80 height 13
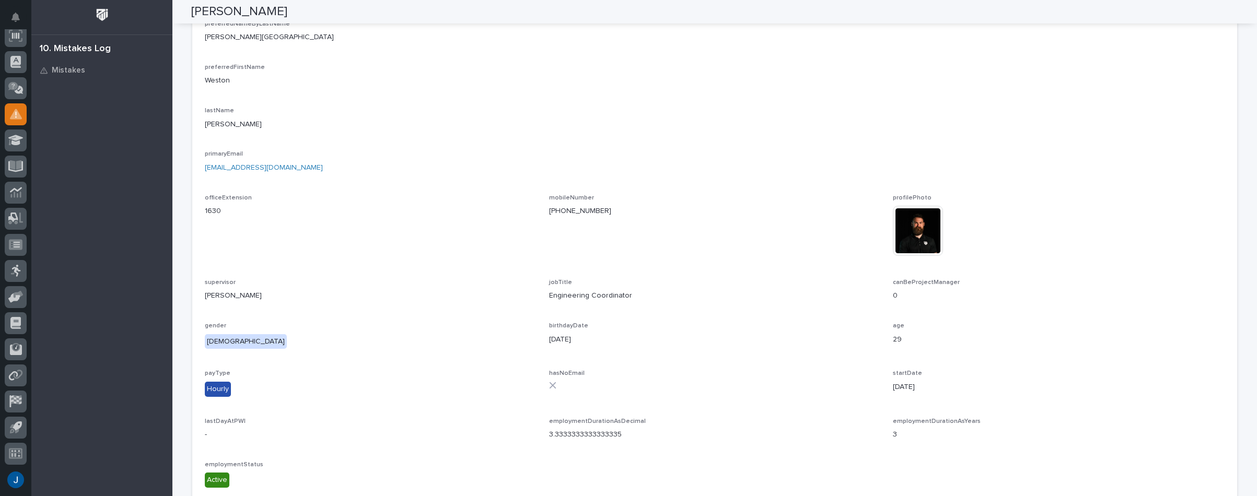
scroll to position [52, 0]
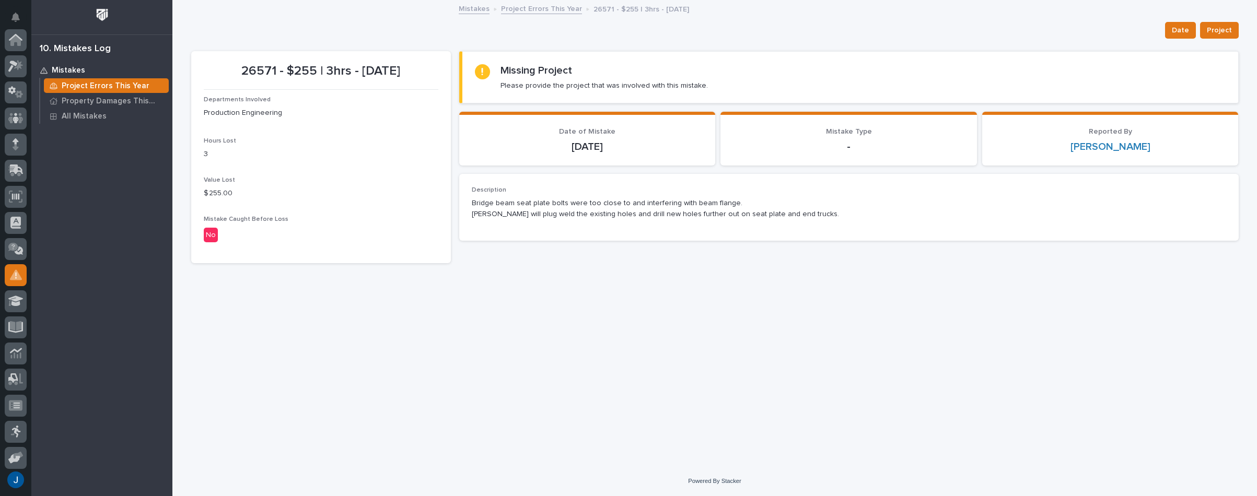
scroll to position [161, 0]
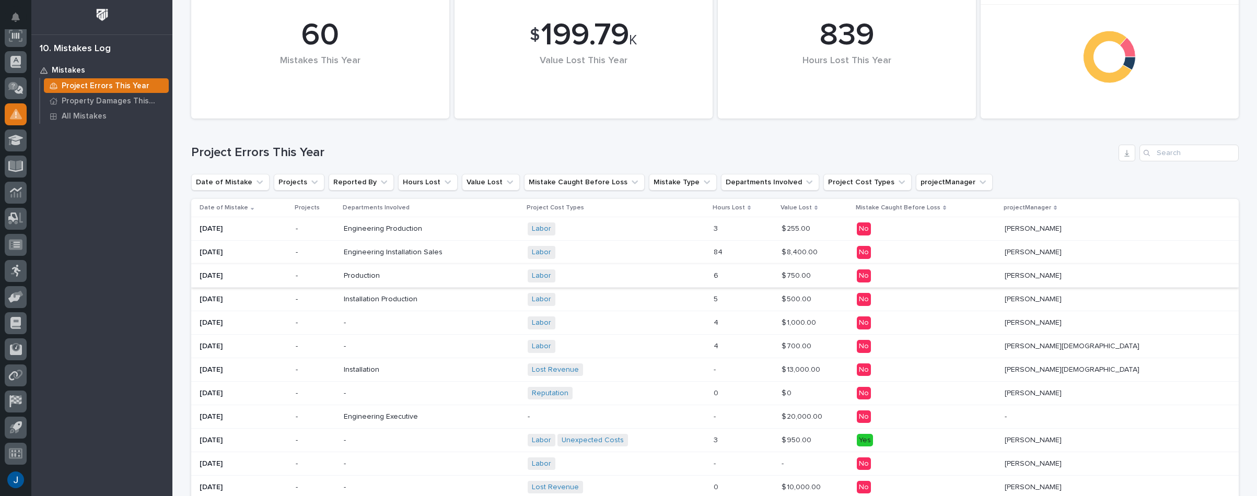
scroll to position [52, 0]
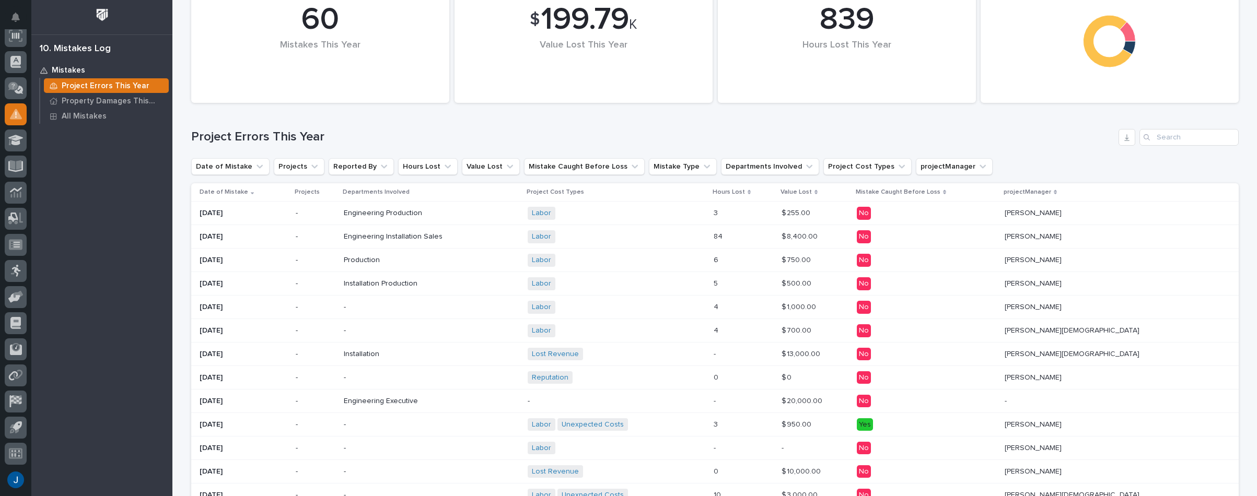
click at [1118, 328] on p "[PERSON_NAME][DEMOGRAPHIC_DATA]" at bounding box center [1073, 329] width 137 height 11
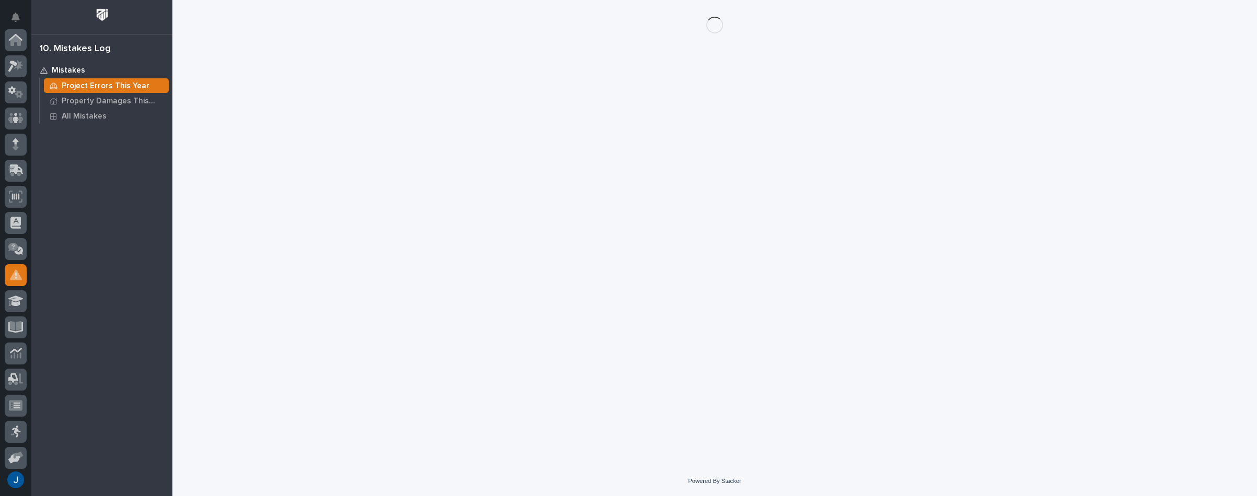
scroll to position [161, 0]
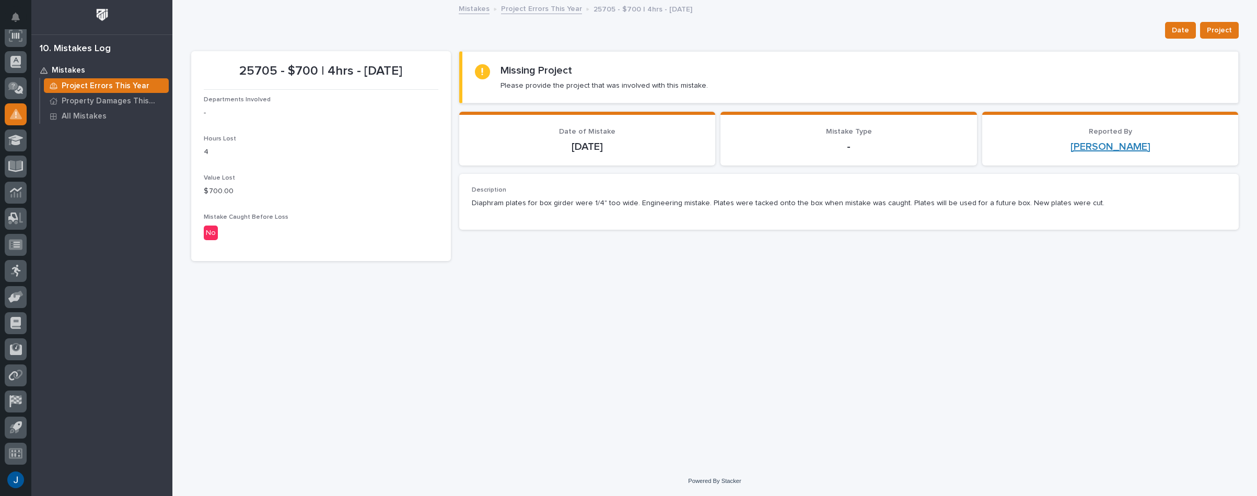
click at [1092, 147] on link "[PERSON_NAME]" at bounding box center [1110, 147] width 80 height 13
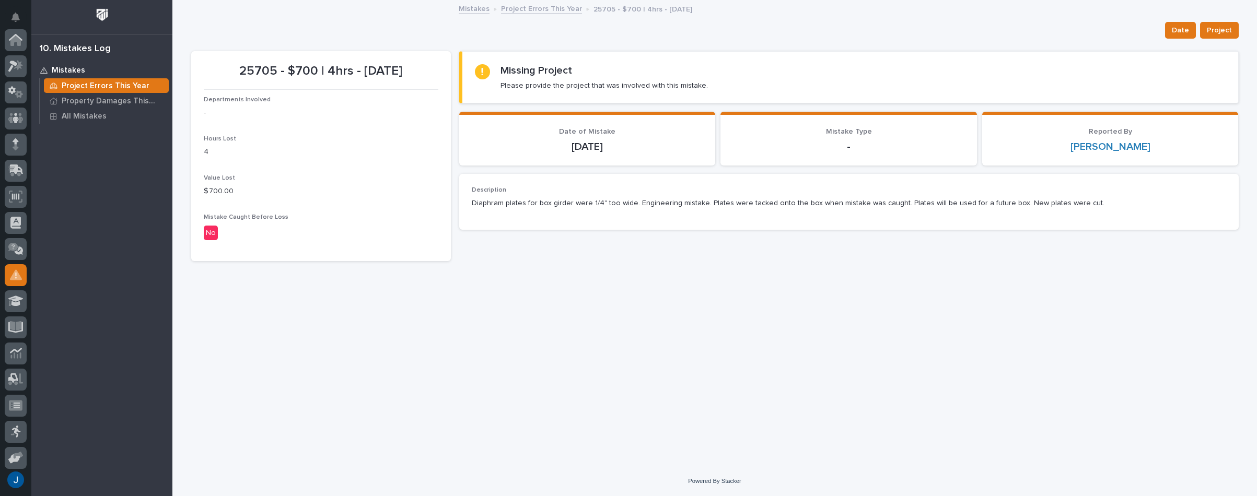
scroll to position [161, 0]
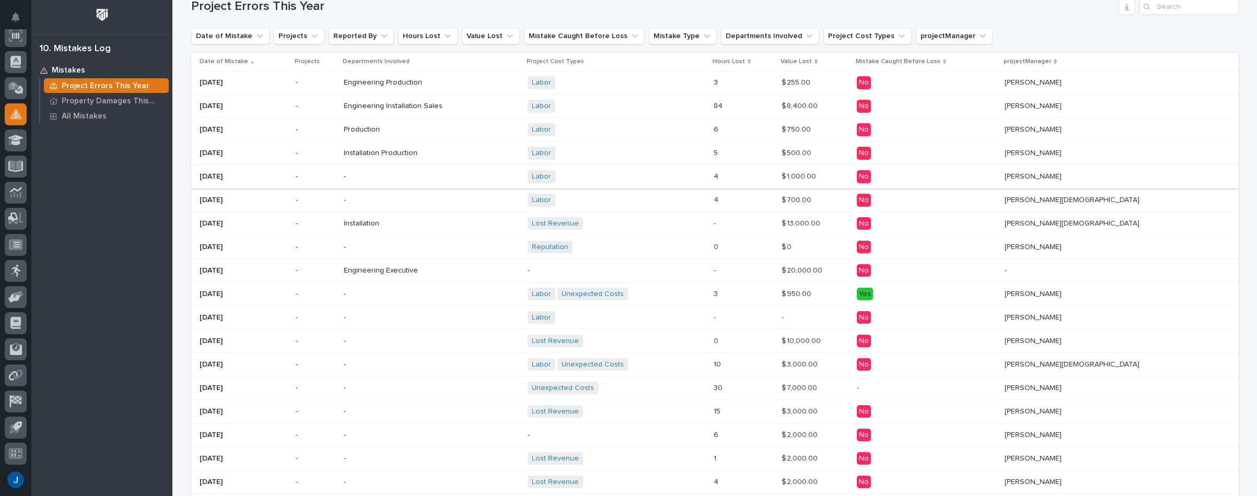
scroll to position [209, 0]
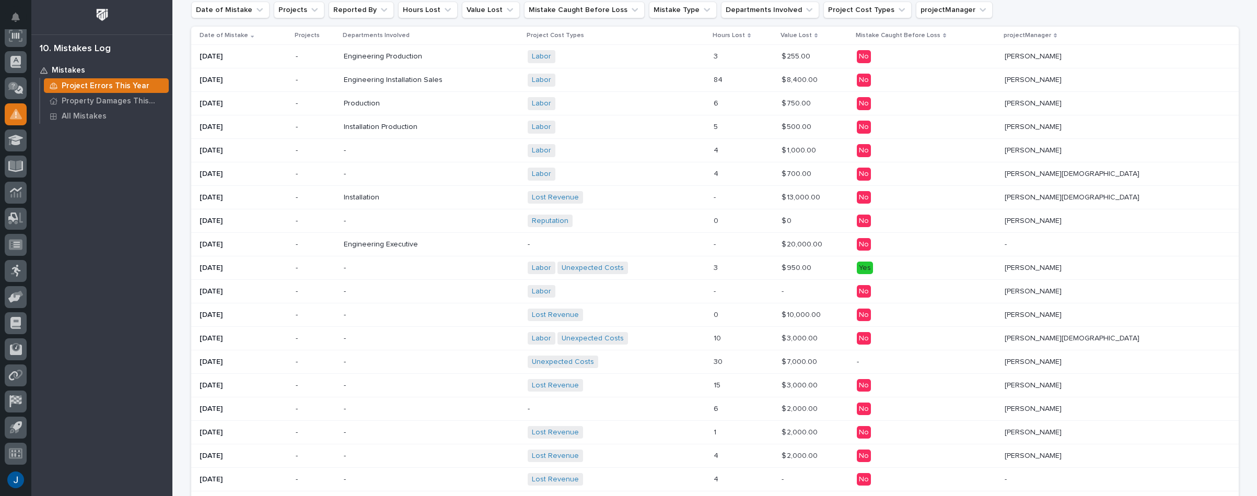
click at [1064, 263] on p "[PERSON_NAME]" at bounding box center [1034, 267] width 59 height 11
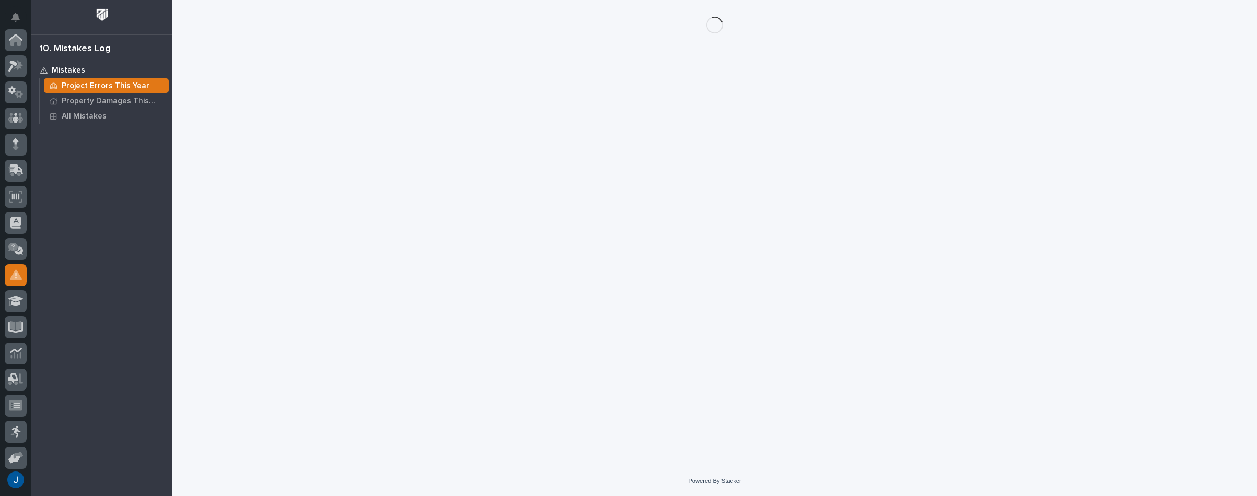
scroll to position [161, 0]
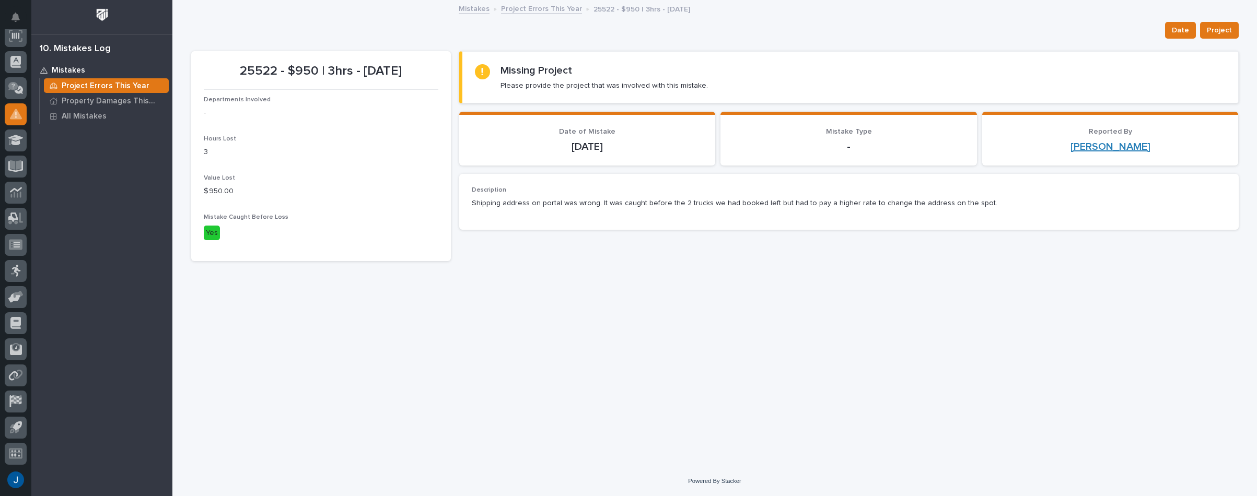
click at [1116, 145] on link "[PERSON_NAME]" at bounding box center [1110, 147] width 80 height 13
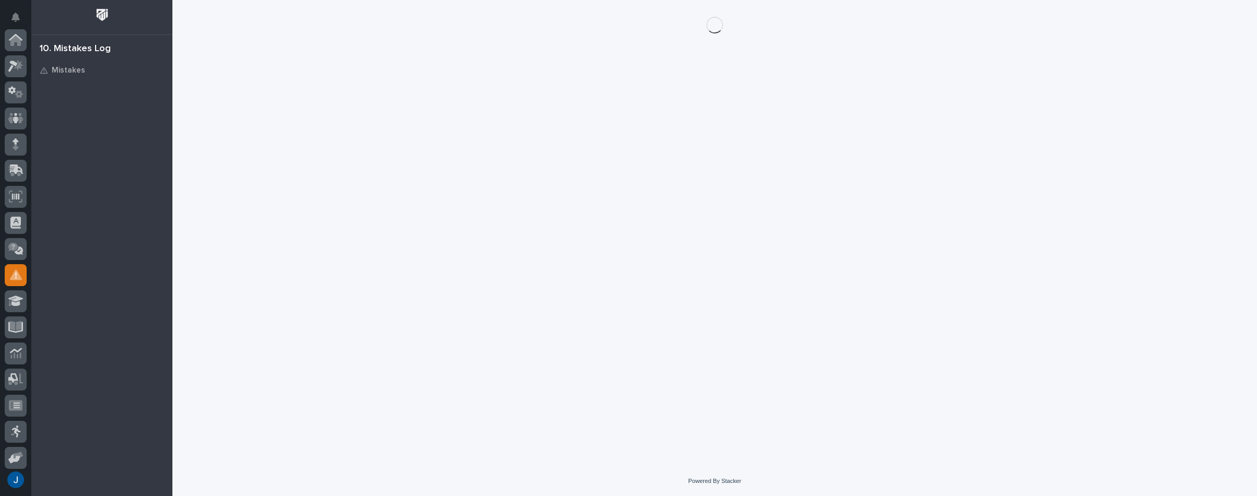
scroll to position [161, 0]
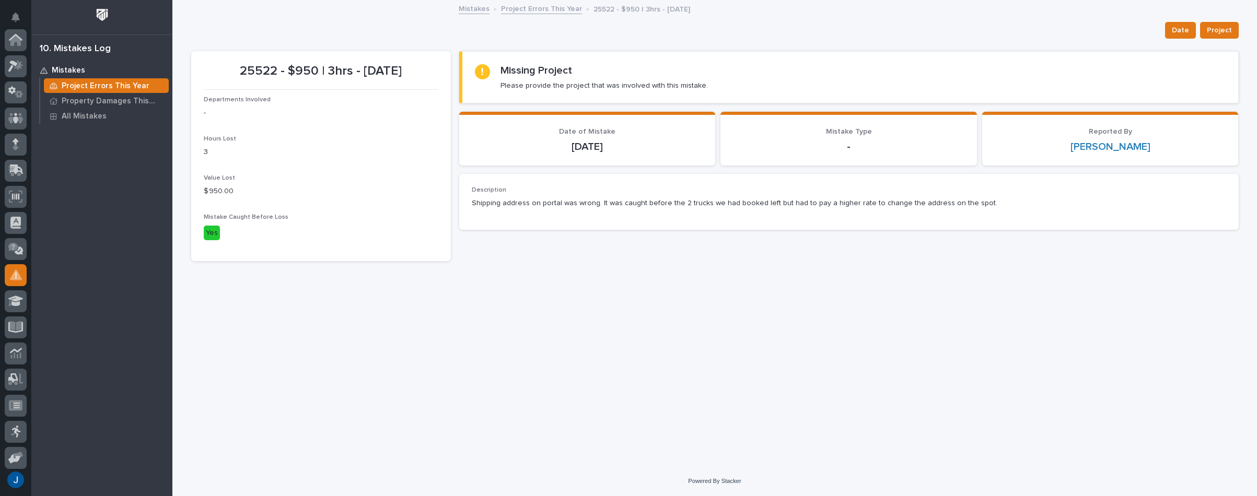
scroll to position [161, 0]
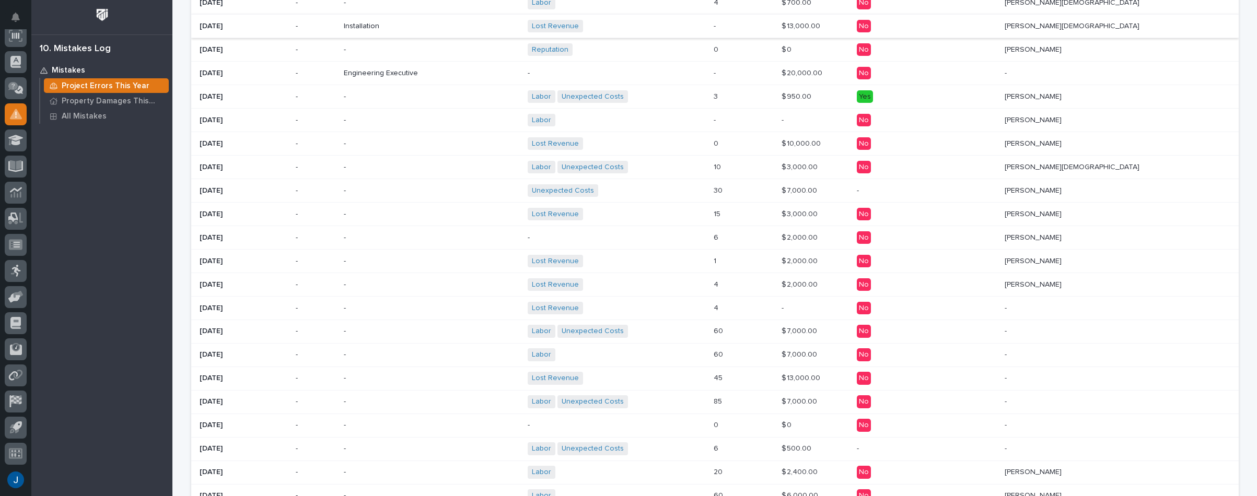
scroll to position [418, 0]
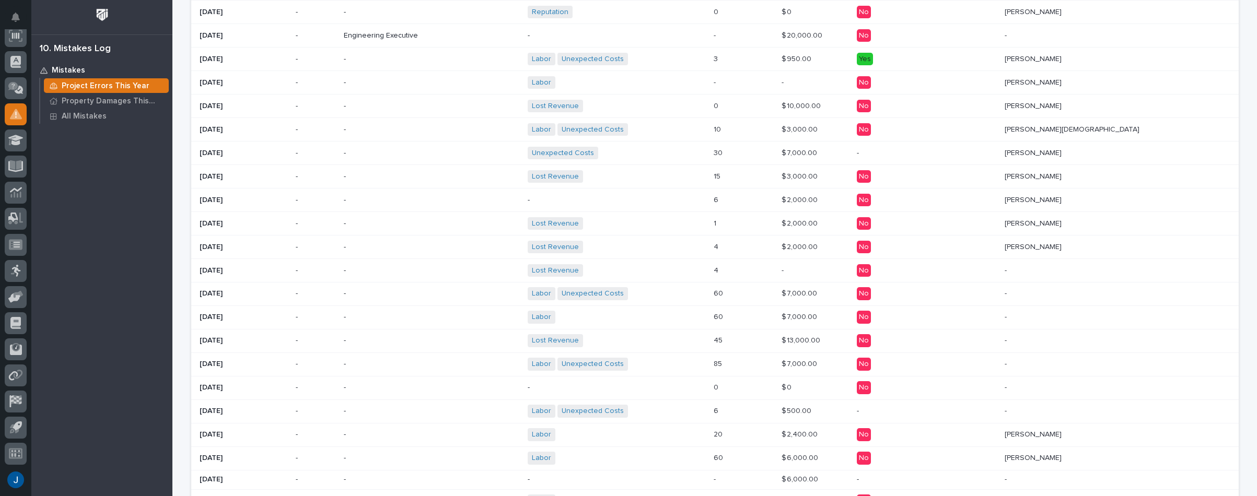
click at [1064, 431] on p "[PERSON_NAME]" at bounding box center [1034, 433] width 59 height 11
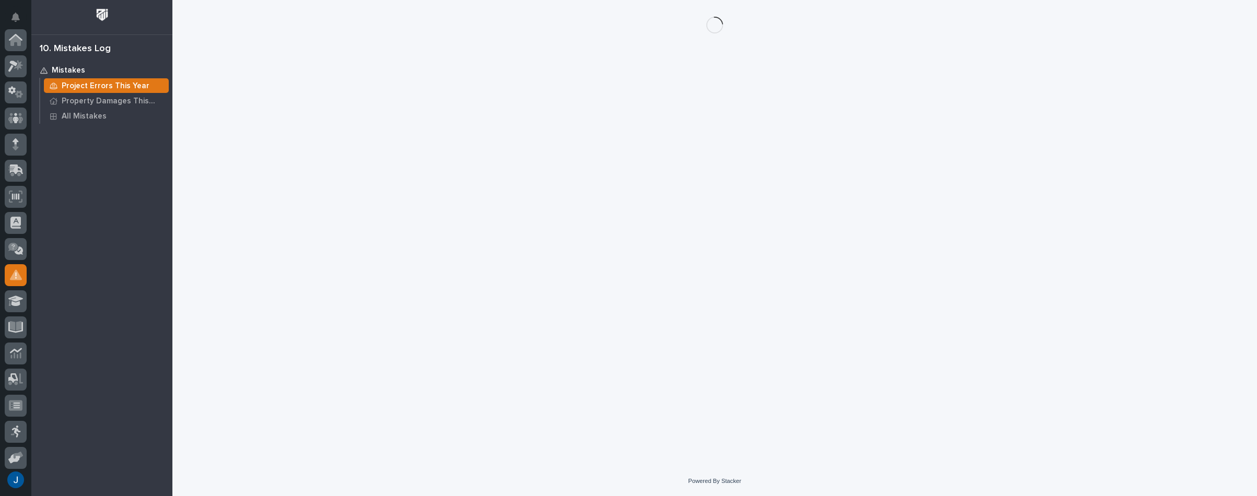
scroll to position [161, 0]
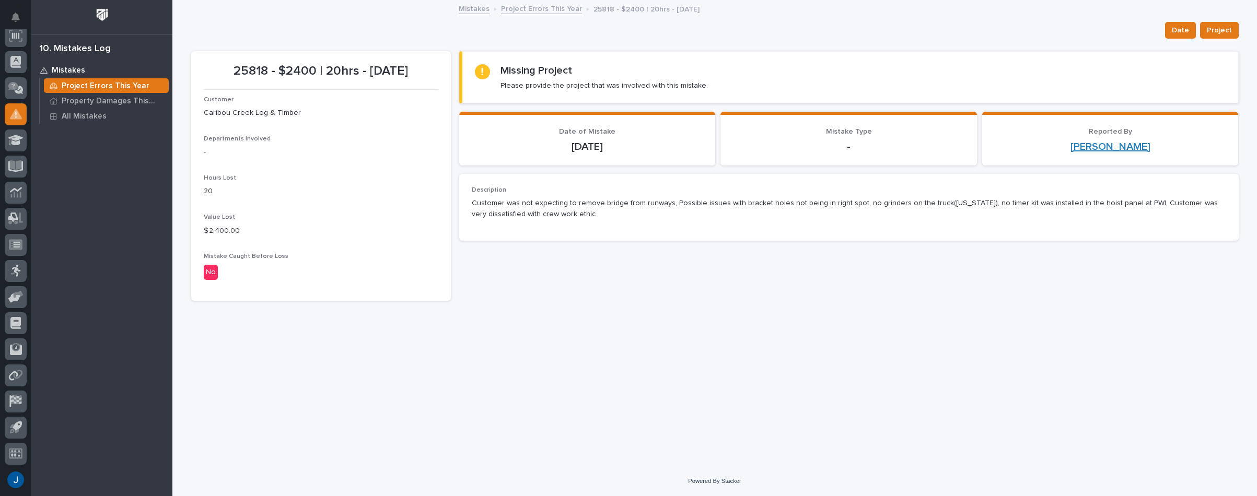
click at [1108, 151] on link "[PERSON_NAME]" at bounding box center [1110, 147] width 80 height 13
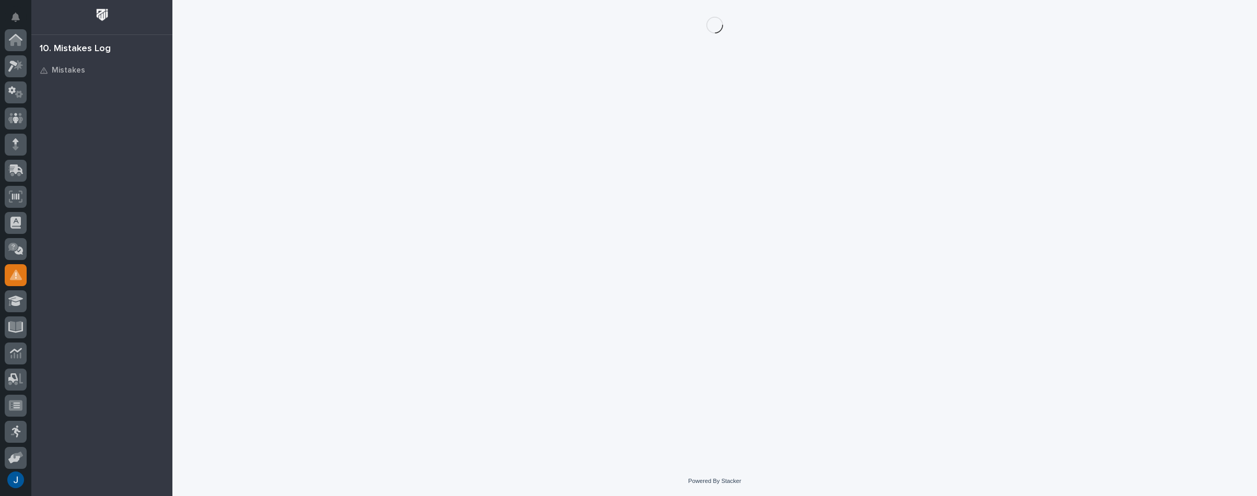
scroll to position [161, 0]
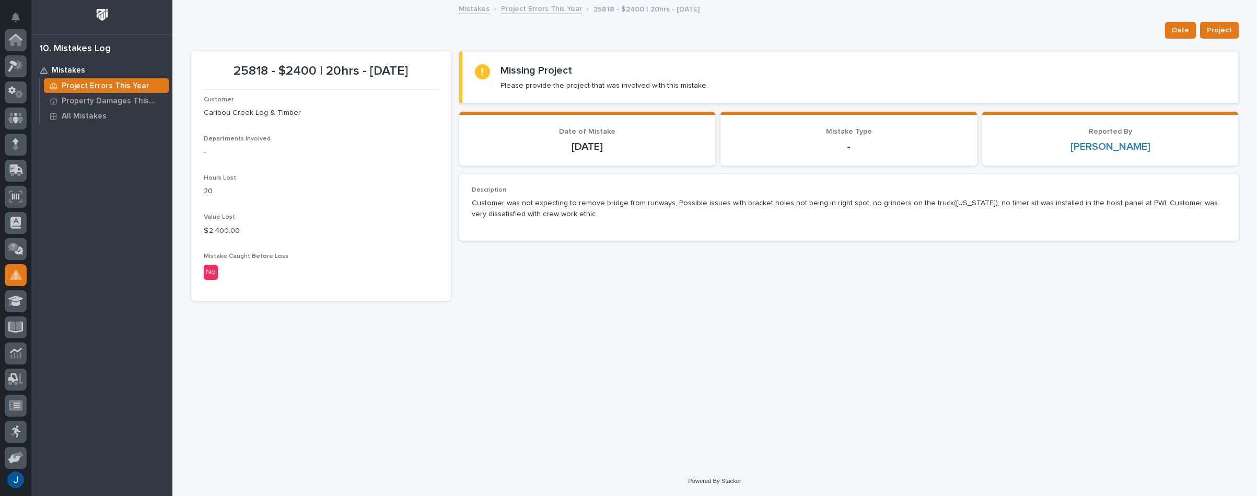
scroll to position [161, 0]
click at [102, 11] on img at bounding box center [101, 14] width 19 height 19
click at [19, 37] on icon at bounding box center [16, 37] width 14 height 7
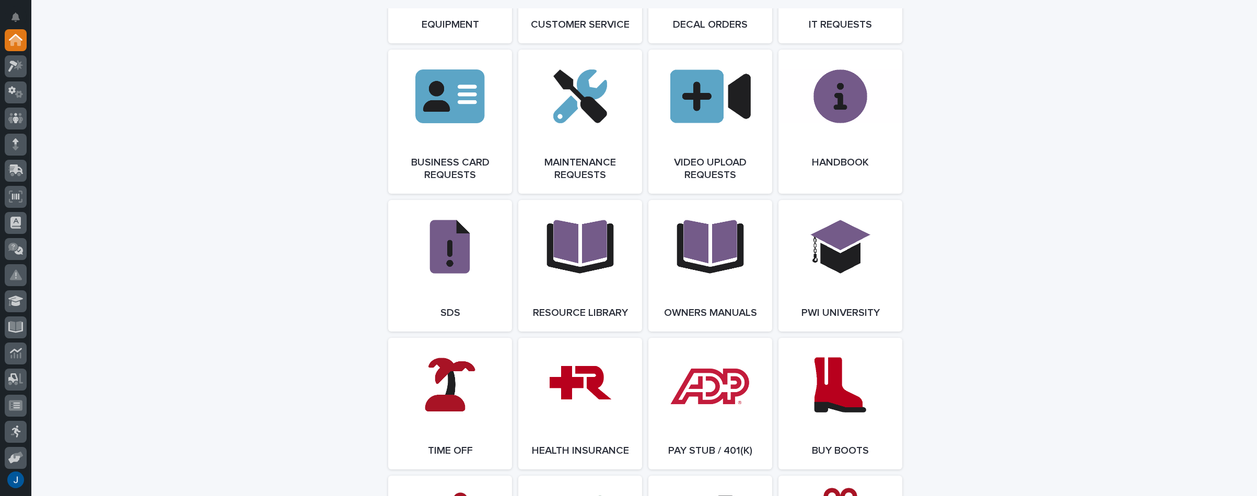
scroll to position [1619, 0]
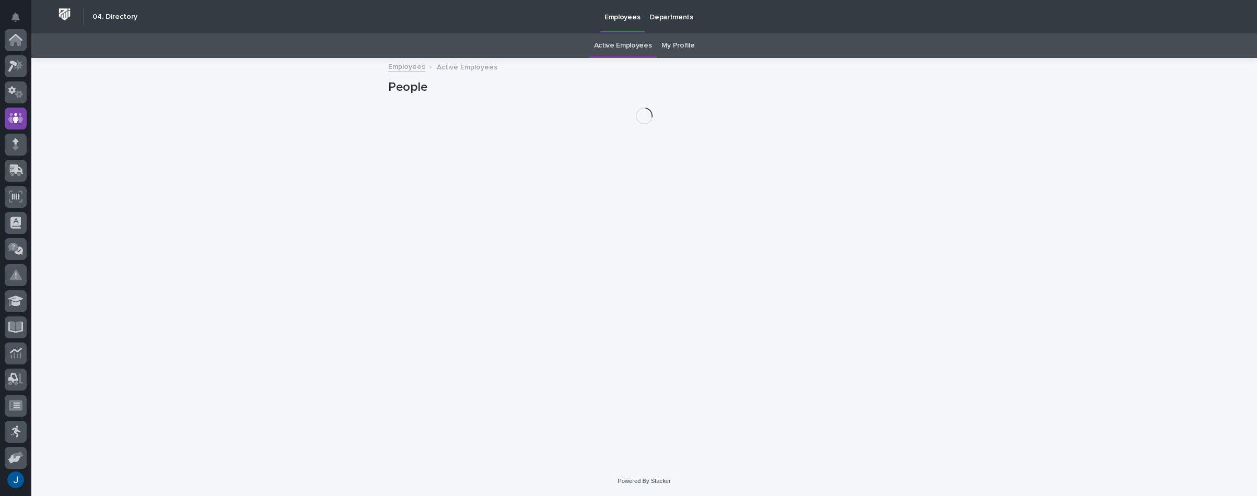
scroll to position [78, 0]
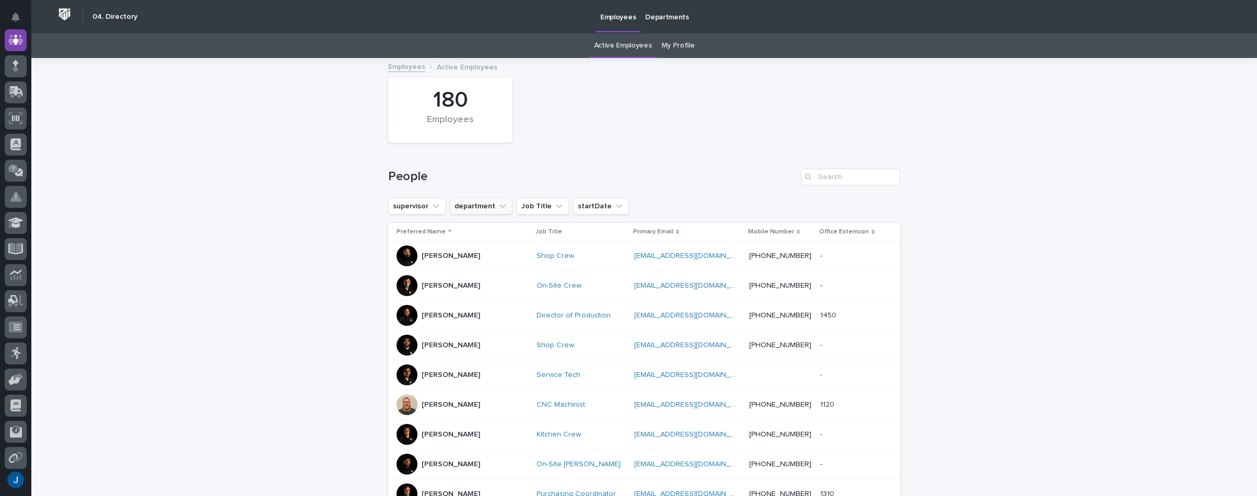
click at [475, 208] on button "department" at bounding box center [481, 206] width 63 height 17
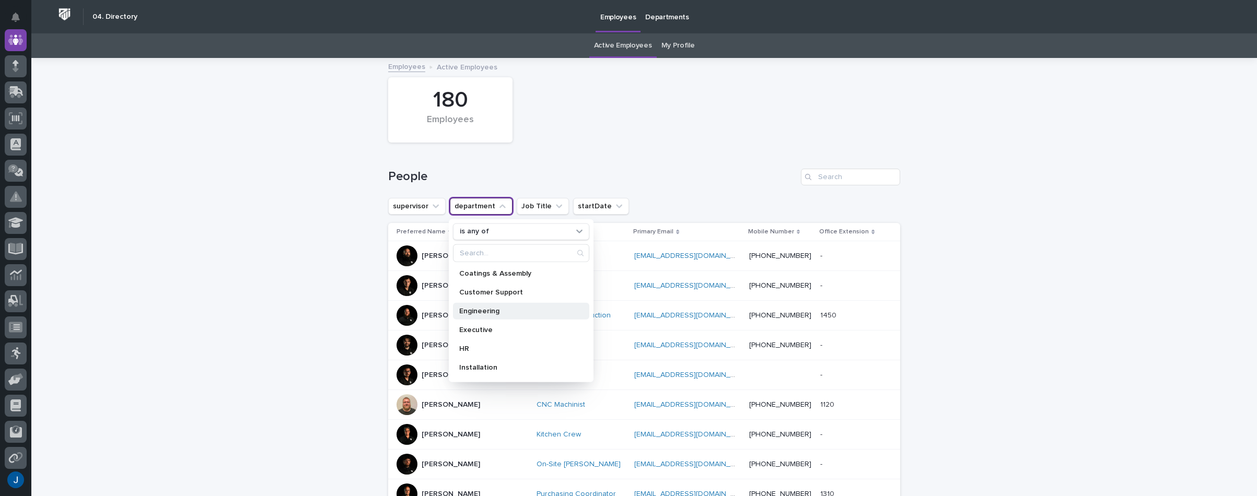
click at [464, 309] on p "Engineering" at bounding box center [515, 310] width 113 height 7
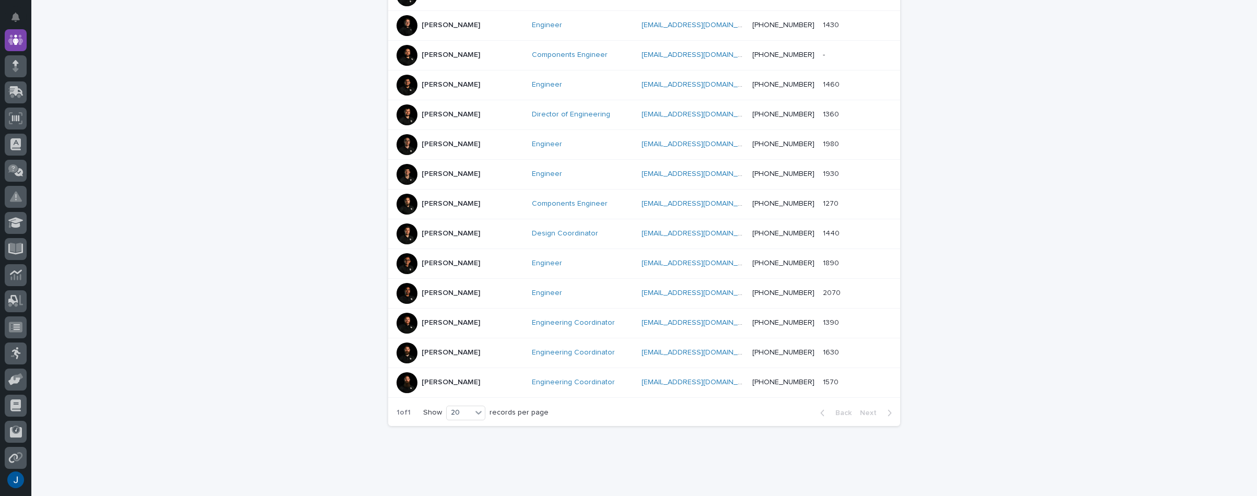
scroll to position [461, 0]
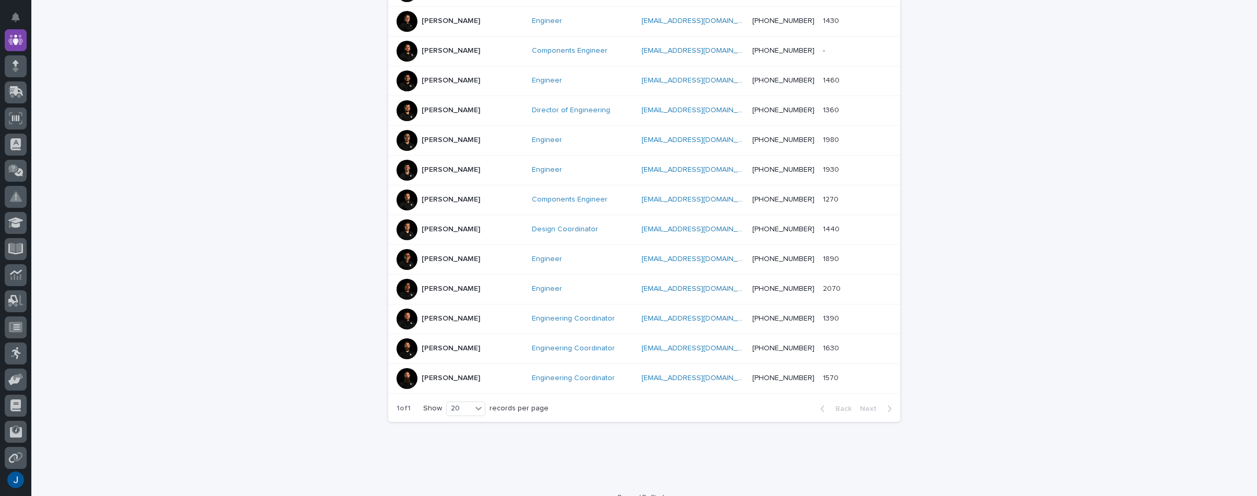
click at [422, 344] on p "[PERSON_NAME]" at bounding box center [451, 348] width 59 height 9
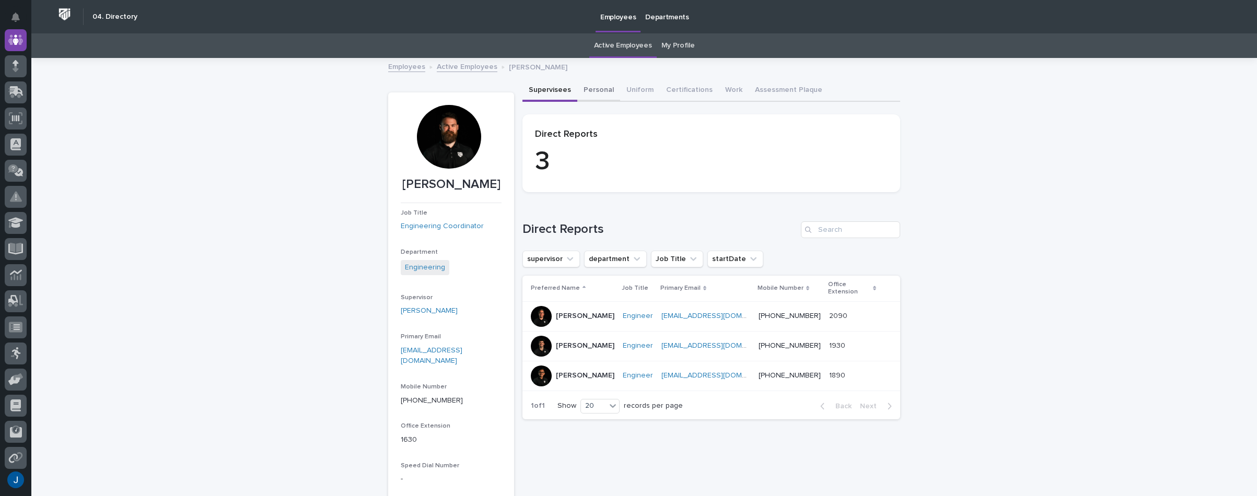
click at [590, 86] on button "Personal" at bounding box center [598, 91] width 43 height 22
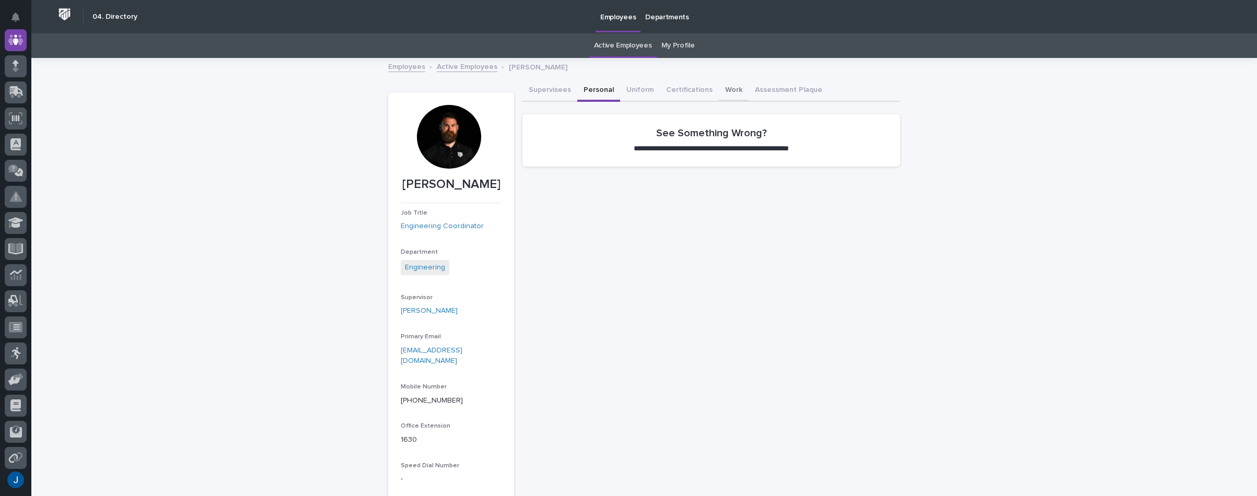
click at [719, 88] on button "Work" at bounding box center [734, 91] width 30 height 22
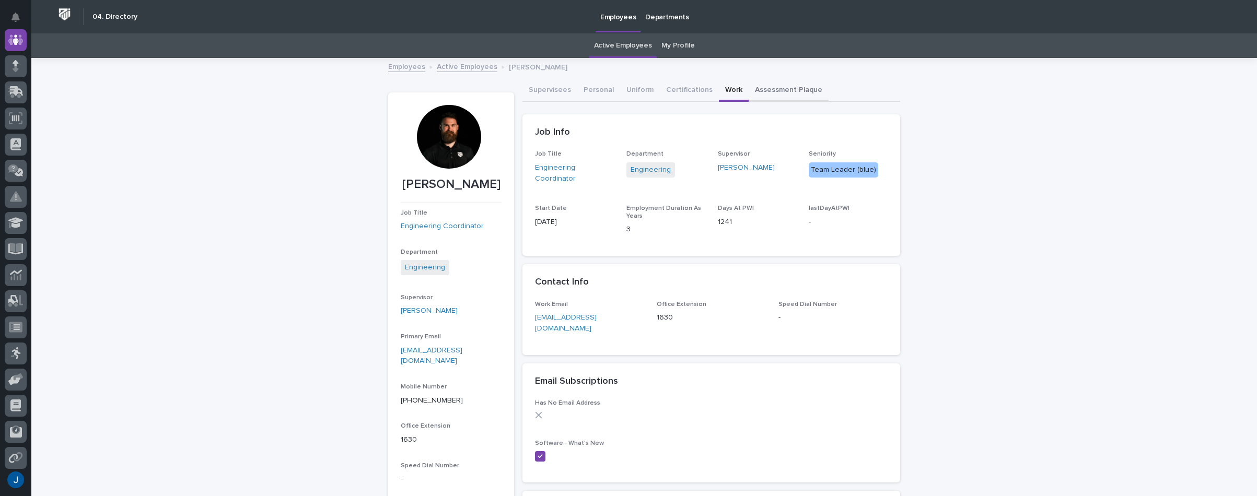
click at [763, 92] on button "Assessment Plaque" at bounding box center [789, 91] width 80 height 22
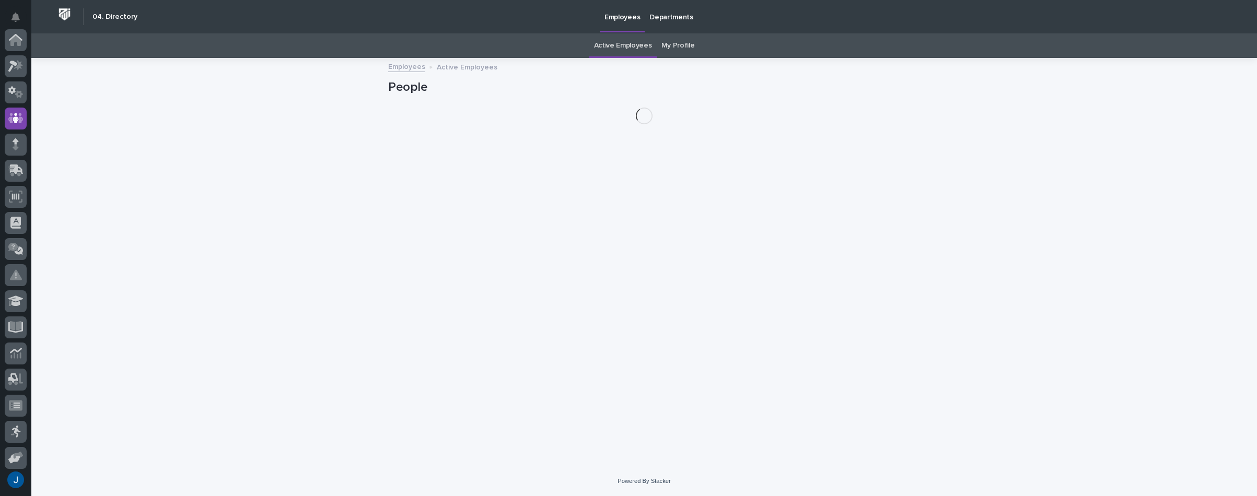
scroll to position [78, 0]
